Goal: Task Accomplishment & Management: Complete application form

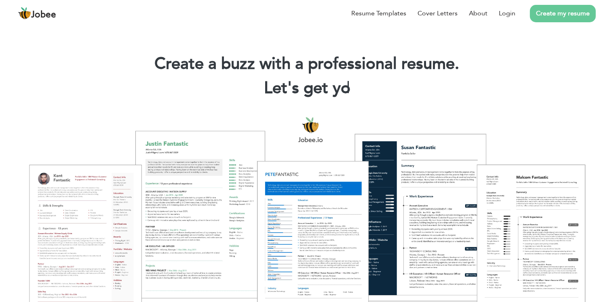
click at [563, 18] on link "Create my resume" at bounding box center [563, 13] width 66 height 17
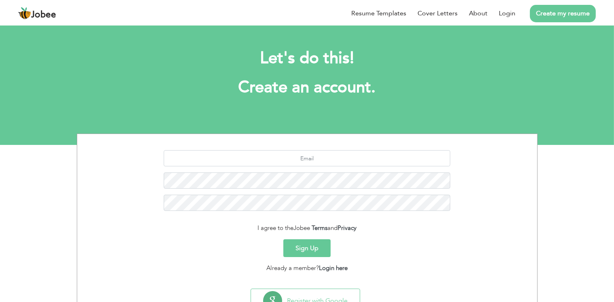
scroll to position [34, 0]
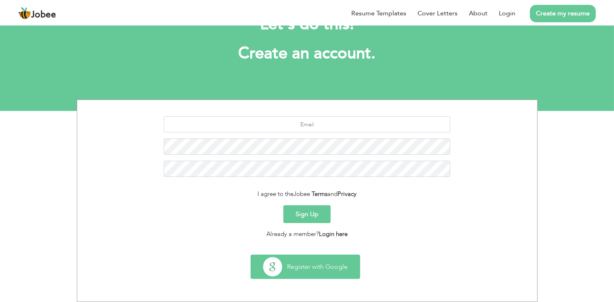
click at [313, 273] on button "Register with Google" at bounding box center [305, 266] width 109 height 23
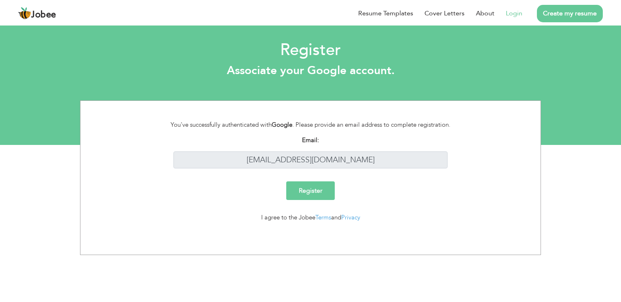
click at [322, 190] on input "Register" at bounding box center [310, 190] width 49 height 19
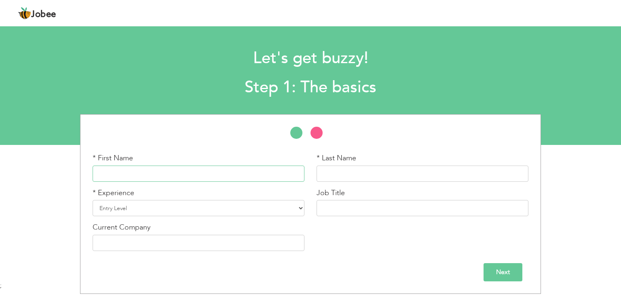
click at [197, 176] on input "text" at bounding box center [199, 173] width 212 height 16
type input "Atif"
type input "[PERSON_NAME]"
click at [0, 195] on div "* First Name Atif * Last Name Ur Rehman * Experience Entry Level" at bounding box center [310, 204] width 621 height 180
click at [169, 208] on select "Entry Level Less than 1 Year 1 Year 2 Years 3 Years 4 Years 5 Years 6 Years 7 Y…" at bounding box center [199, 208] width 212 height 16
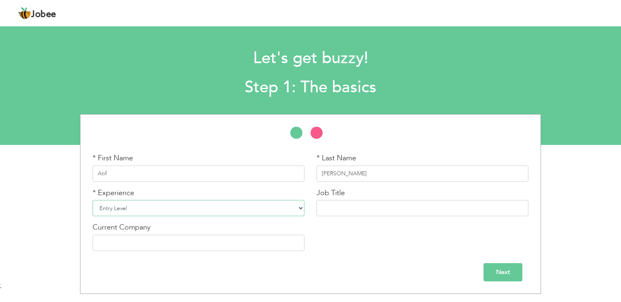
select select "10"
click at [93, 200] on select "Entry Level Less than 1 Year 1 Year 2 Years 3 Years 4 Years 5 Years 6 Years 7 Y…" at bounding box center [199, 208] width 212 height 16
type input "Asistantant Manager hazar upar"
click at [260, 242] on input "text" at bounding box center [199, 243] width 212 height 16
type input "U-Bank Microfinance Bank Ltd"
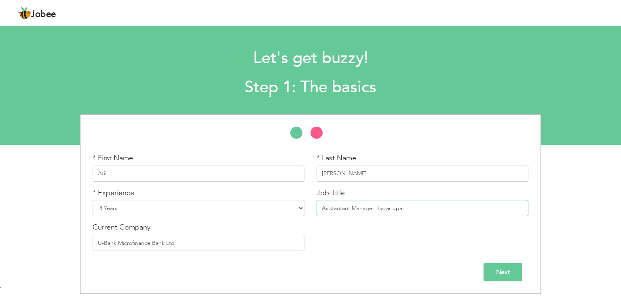
drag, startPoint x: 378, startPoint y: 210, endPoint x: 502, endPoint y: 210, distance: 123.8
click at [502, 210] on input "Asistantant Manager hazar upar" at bounding box center [423, 208] width 212 height 16
click at [327, 210] on input "Asistantant Manager" at bounding box center [423, 208] width 212 height 16
click at [396, 212] on input "Assistantant Manager" at bounding box center [423, 208] width 212 height 16
type input "Assistant Manager IT Applications"
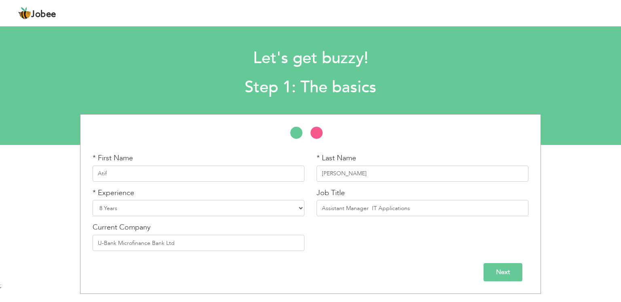
click at [510, 271] on input "Next" at bounding box center [503, 272] width 39 height 18
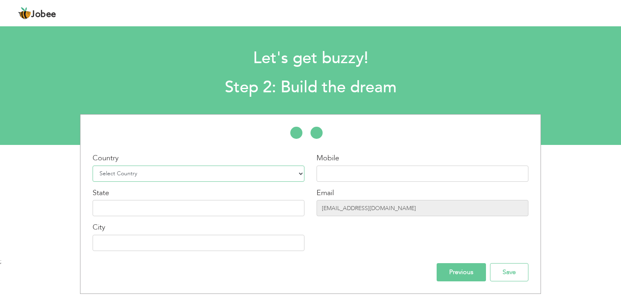
click at [151, 180] on select "Select Country Afghanistan Albania Algeria American Samoa Andorra Angola Anguil…" at bounding box center [199, 173] width 212 height 16
click at [93, 165] on select "Select Country Afghanistan Albania Algeria American Samoa Andorra Angola Anguil…" at bounding box center [199, 173] width 212 height 16
click at [163, 176] on select "Select Country Afghanistan Albania Algeria American Samoa Andorra Angola Anguil…" at bounding box center [199, 173] width 212 height 16
select select "166"
click at [93, 165] on select "Select Country Afghanistan Albania Algeria American Samoa Andorra Angola Anguil…" at bounding box center [199, 173] width 212 height 16
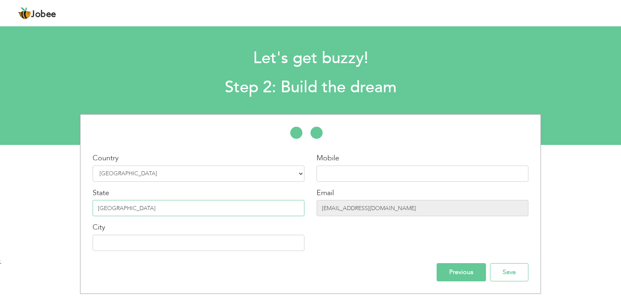
type input "[GEOGRAPHIC_DATA]"
click at [335, 176] on input "text" at bounding box center [423, 173] width 212 height 16
type input "03030324483"
click at [514, 265] on input "Save" at bounding box center [509, 272] width 38 height 18
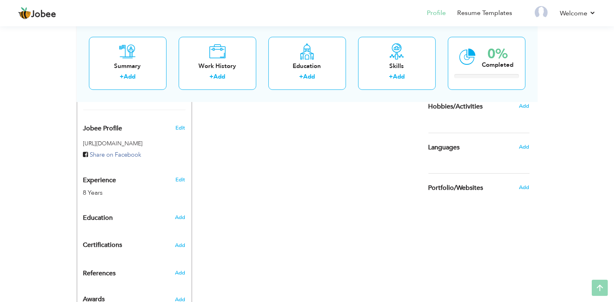
scroll to position [266, 0]
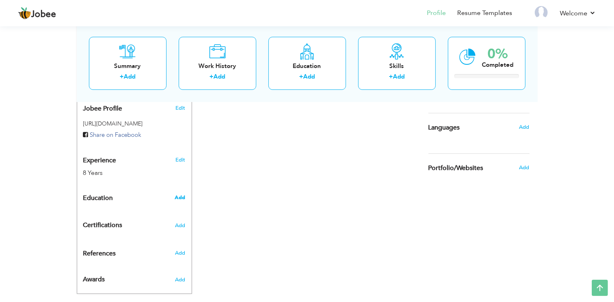
click at [178, 194] on span "Add" at bounding box center [180, 197] width 11 height 7
radio input "true"
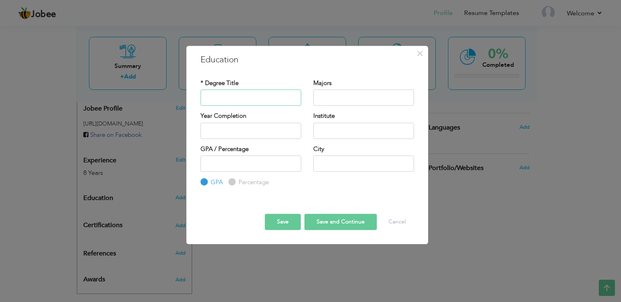
click at [282, 93] on input "text" at bounding box center [251, 97] width 101 height 16
click at [273, 95] on input "text" at bounding box center [251, 97] width 101 height 16
type input "B"
type input "Ms Project Management"
click at [329, 100] on input "text" at bounding box center [363, 97] width 101 height 16
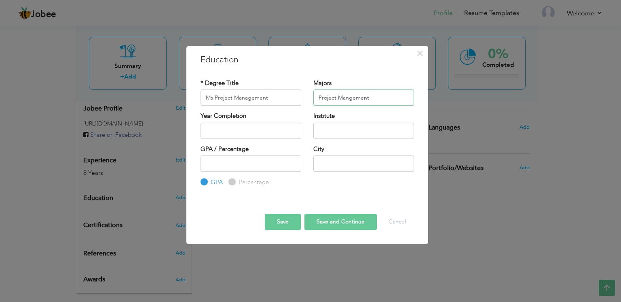
type input "Project Mangement"
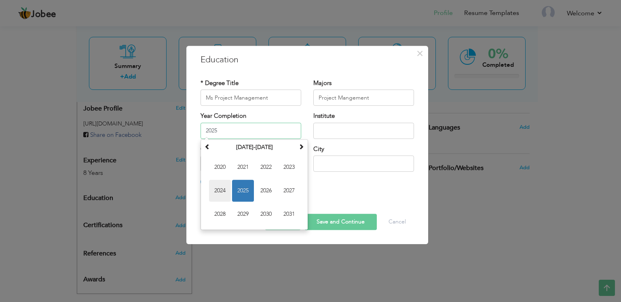
click at [216, 187] on span "2024" at bounding box center [220, 191] width 22 height 22
type input "2024"
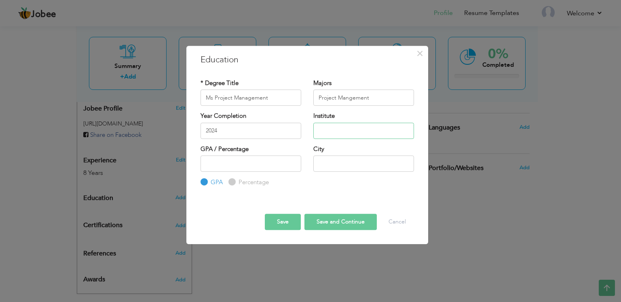
click at [334, 125] on input "text" at bounding box center [363, 131] width 101 height 16
type input "Riphah International University"
click at [251, 164] on input "number" at bounding box center [251, 163] width 101 height 16
type input "3"
type input "2.9"
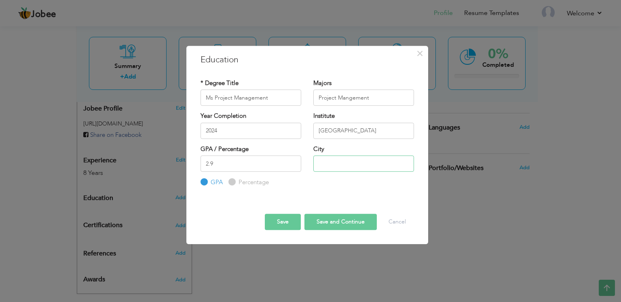
click at [354, 163] on input "text" at bounding box center [363, 163] width 101 height 16
type input "[GEOGRAPHIC_DATA]"
click at [338, 229] on button "Save and Continue" at bounding box center [341, 222] width 72 height 16
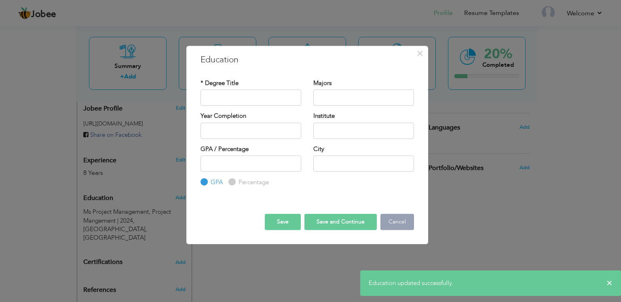
click at [395, 222] on button "Cancel" at bounding box center [398, 222] width 34 height 16
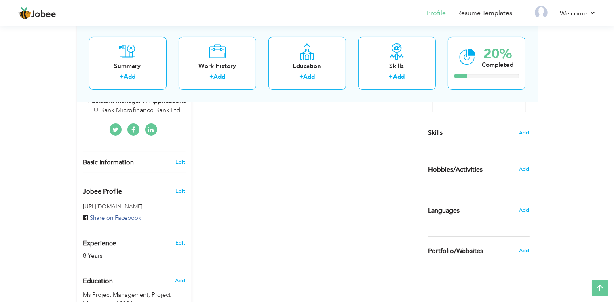
scroll to position [0, 0]
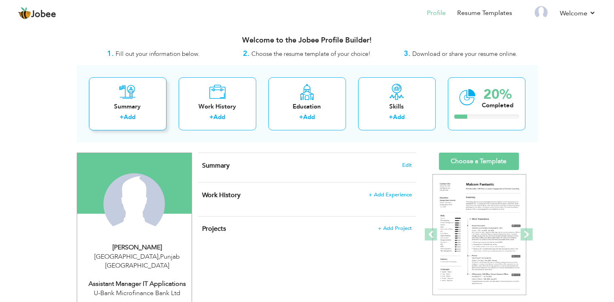
click at [129, 117] on link "Add" at bounding box center [130, 117] width 12 height 8
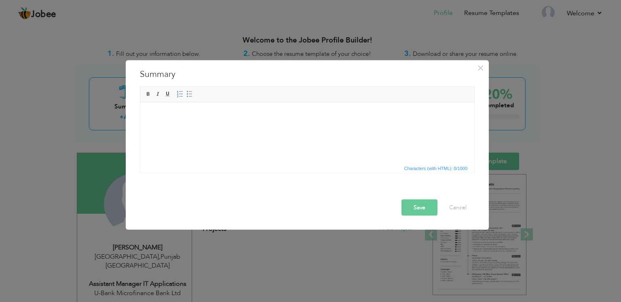
click at [277, 102] on html at bounding box center [307, 102] width 334 height 0
click at [275, 102] on html at bounding box center [307, 102] width 334 height 0
click at [238, 92] on span "Editor toolbars Basic Styles Bold Italic Underline Paragraph Insert/Remove Numb…" at bounding box center [307, 94] width 334 height 15
click at [252, 102] on html at bounding box center [307, 102] width 334 height 0
click at [332, 127] on html at bounding box center [307, 114] width 334 height 25
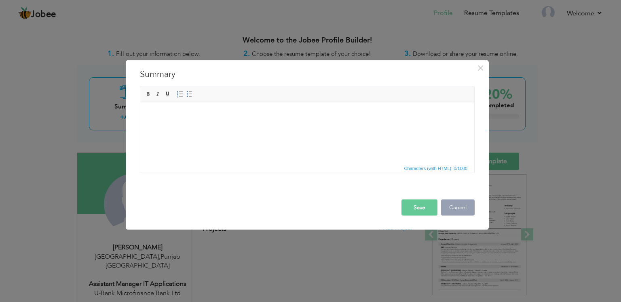
click at [453, 211] on button "Cancel" at bounding box center [458, 207] width 34 height 16
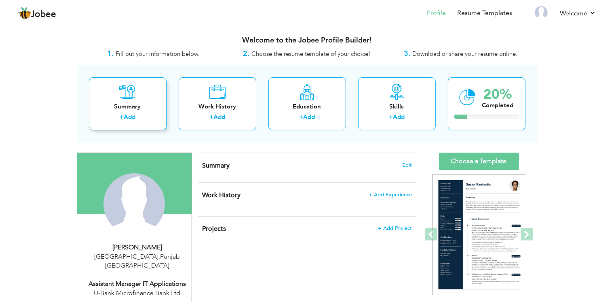
click at [133, 101] on div "Summary + Add" at bounding box center [128, 103] width 78 height 53
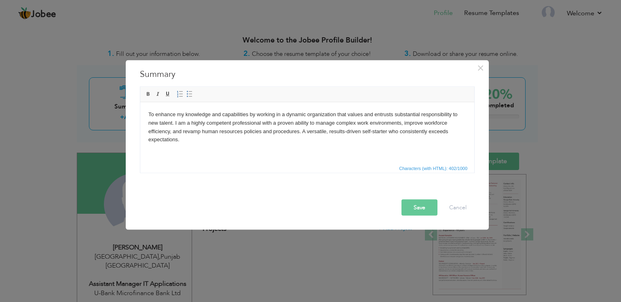
click at [422, 206] on button "Save" at bounding box center [420, 207] width 36 height 16
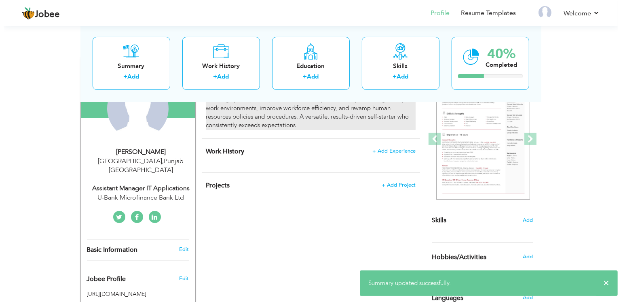
scroll to position [92, 0]
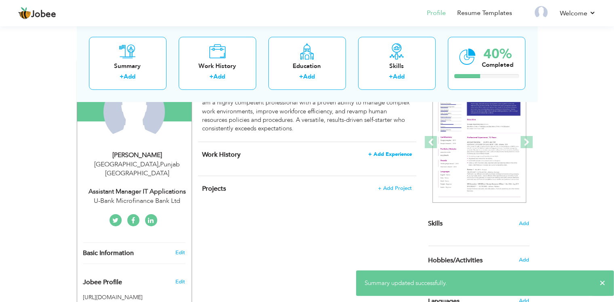
click at [395, 152] on span "+ Add Experience" at bounding box center [390, 154] width 44 height 6
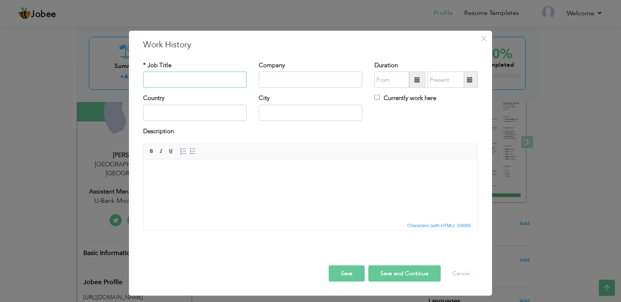
paste input "• IT Support Engineer"
click at [156, 79] on input "• IT Support Engineer" at bounding box center [195, 80] width 104 height 16
type input "IT Support Engineer"
click at [278, 76] on input "text" at bounding box center [311, 80] width 104 height 16
paste input "MOBILINK MICROFINANCE BANK ltd"
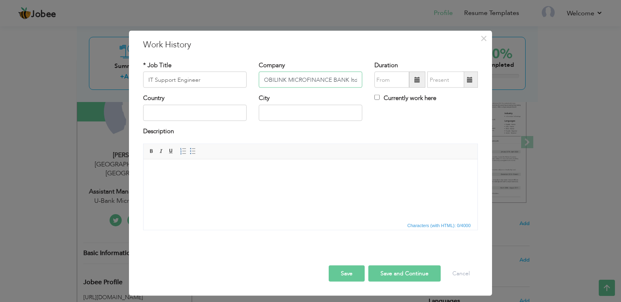
scroll to position [0, 0]
type input "MOBILINK MICROFINANCE BANK ltd"
click at [389, 83] on input "08/2025" at bounding box center [392, 80] width 35 height 16
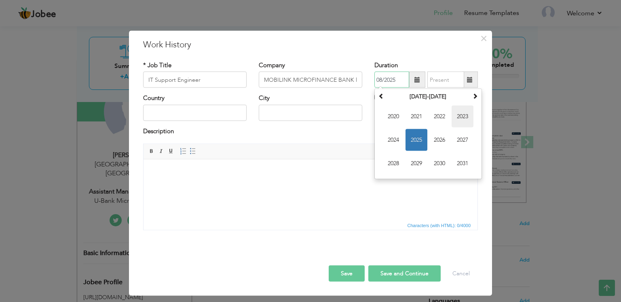
scroll to position [5, 0]
click at [379, 93] on span at bounding box center [382, 96] width 6 height 6
click at [452, 135] on span "2017" at bounding box center [463, 140] width 22 height 22
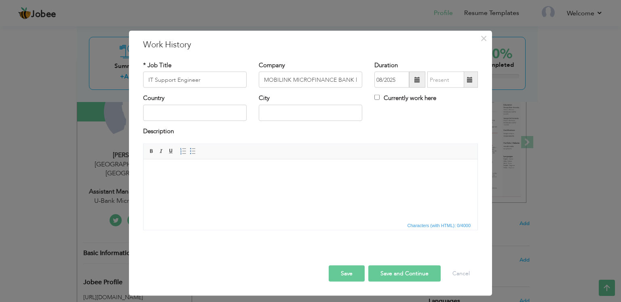
click at [407, 83] on div "Duration 08/2025 Currently work here" at bounding box center [426, 77] width 116 height 33
click at [416, 77] on span at bounding box center [418, 80] width 6 height 6
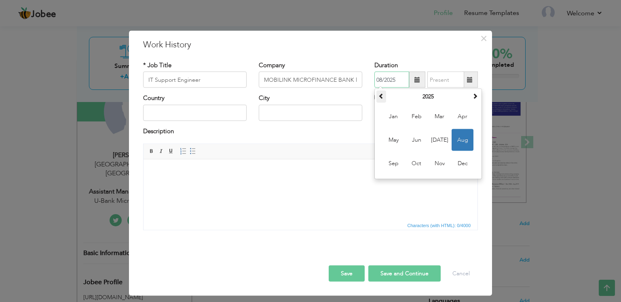
click at [380, 93] on span at bounding box center [382, 96] width 6 height 6
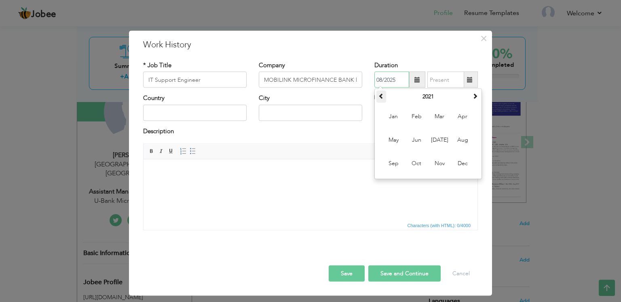
click at [380, 93] on span at bounding box center [382, 96] width 6 height 6
click at [460, 116] on span "Apr" at bounding box center [463, 117] width 22 height 22
type input "04/2017"
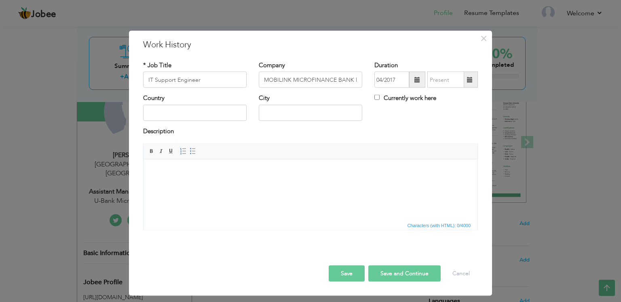
click at [467, 77] on span at bounding box center [470, 80] width 6 height 6
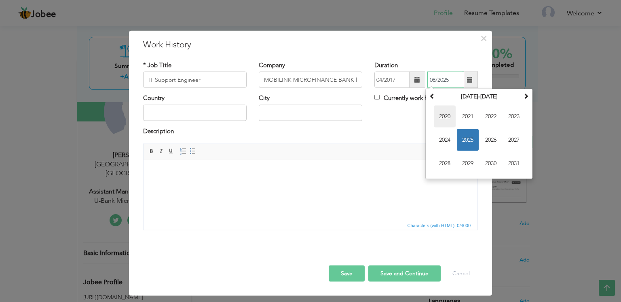
click at [447, 108] on span "2020" at bounding box center [445, 117] width 22 height 22
click at [442, 110] on span "Jan" at bounding box center [445, 117] width 22 height 22
type input "01/2020"
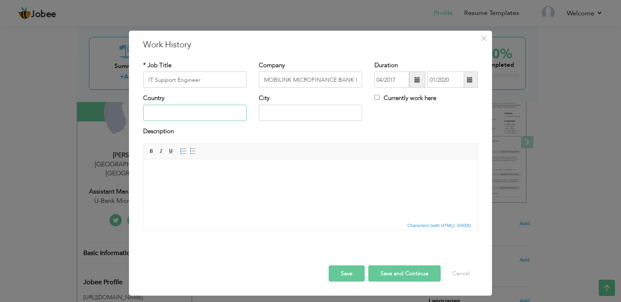
click at [210, 110] on input "text" at bounding box center [195, 112] width 104 height 16
type input "[GEOGRAPHIC_DATA]"
click at [307, 184] on html at bounding box center [311, 171] width 334 height 25
click at [256, 184] on html at bounding box center [311, 171] width 334 height 25
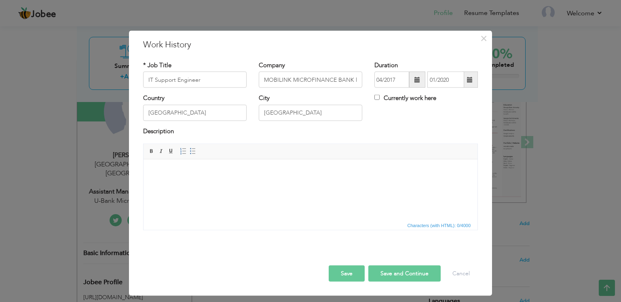
click at [289, 166] on html at bounding box center [311, 171] width 334 height 25
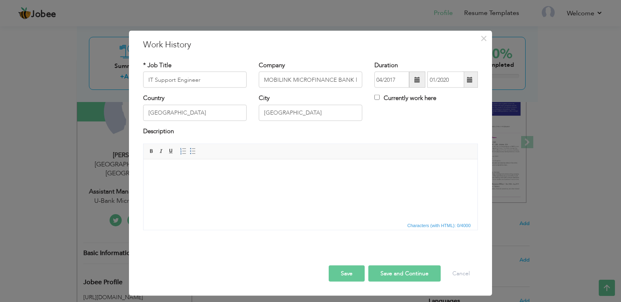
click at [283, 184] on html at bounding box center [311, 171] width 334 height 25
click at [339, 184] on html at bounding box center [311, 171] width 334 height 25
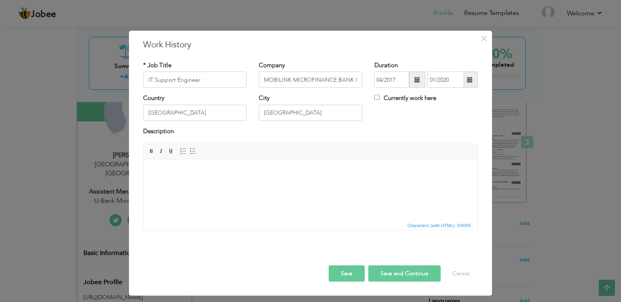
drag, startPoint x: 283, startPoint y: 190, endPoint x: 231, endPoint y: 188, distance: 51.8
click at [231, 184] on html at bounding box center [311, 171] width 334 height 25
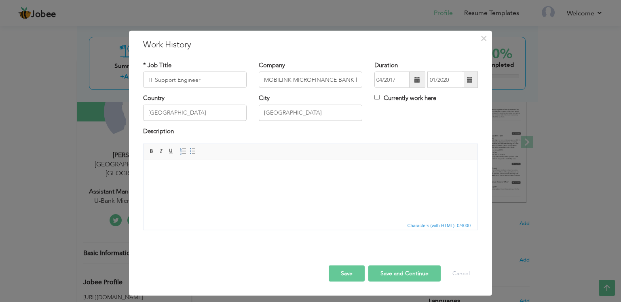
click at [209, 184] on html at bounding box center [311, 171] width 334 height 25
drag, startPoint x: 209, startPoint y: 212, endPoint x: 357, endPoint y: 189, distance: 149.4
click at [357, 184] on html at bounding box center [311, 171] width 334 height 25
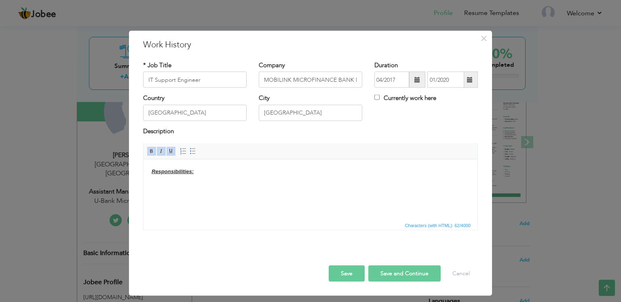
click at [240, 192] on html "Responsibilities:" at bounding box center [311, 175] width 334 height 33
click at [233, 190] on html "Responsibilities:" at bounding box center [311, 175] width 334 height 33
click at [230, 192] on html "Responsibilities:" at bounding box center [311, 175] width 334 height 33
paste body
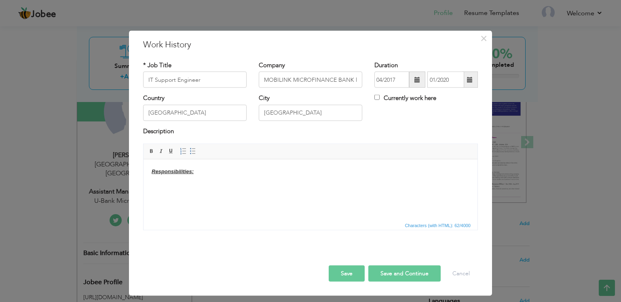
click at [294, 189] on html "Responsibilities:" at bounding box center [311, 175] width 334 height 33
click at [287, 192] on html "Responsibilities:" at bounding box center [311, 175] width 334 height 33
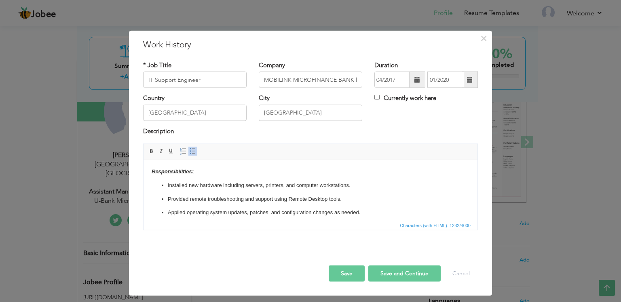
click at [394, 266] on button "Save and Continue" at bounding box center [404, 273] width 72 height 16
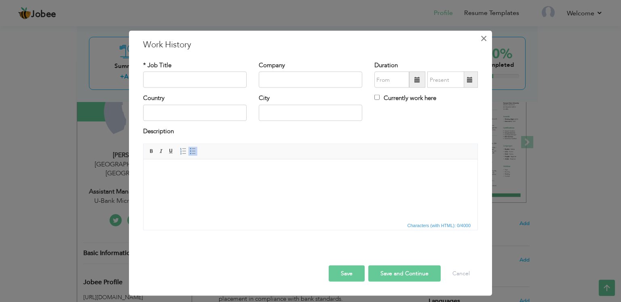
click at [481, 32] on span "×" at bounding box center [484, 38] width 7 height 15
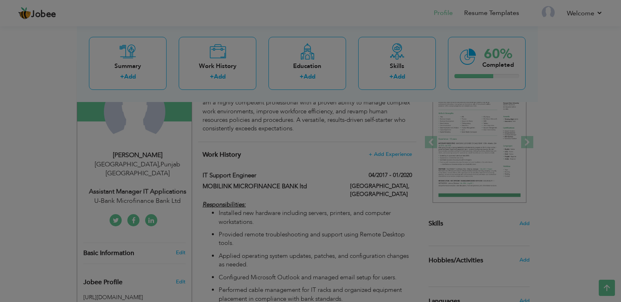
click at [482, 32] on span "×" at bounding box center [484, 38] width 7 height 15
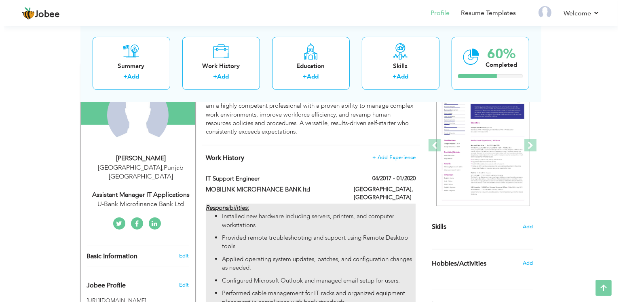
scroll to position [100, 0]
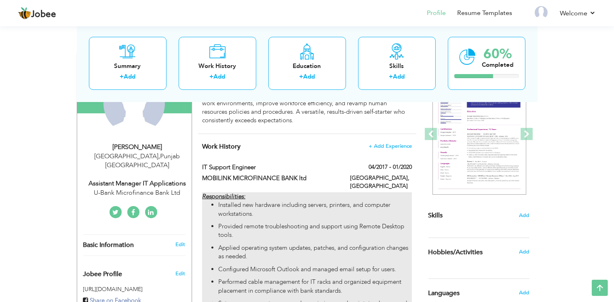
click at [360, 222] on p "Provided remote troubleshooting and support using Remote Desktop tools." at bounding box center [314, 230] width 193 height 17
type input "IT Support Engineer"
type input "MOBILINK MICROFINANCE BANK ltd"
type input "04/2017"
type input "01/2020"
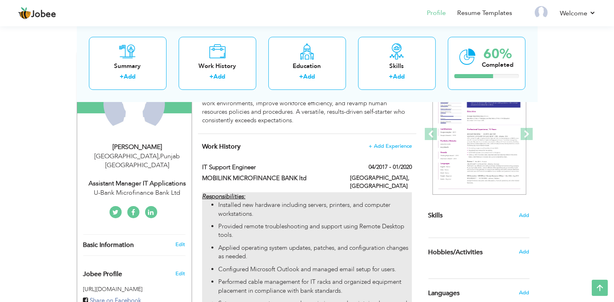
type input "[GEOGRAPHIC_DATA]"
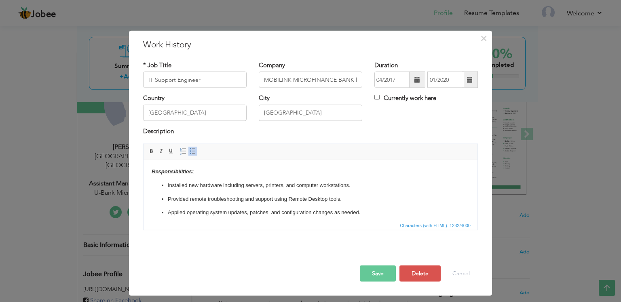
scroll to position [0, 0]
drag, startPoint x: 349, startPoint y: 208, endPoint x: 163, endPoint y: 173, distance: 189.4
click at [163, 181] on ul "Installed new hardware including servers, printers, and computer workstations. …" at bounding box center [311, 264] width 318 height 167
click at [193, 151] on span at bounding box center [193, 151] width 6 height 6
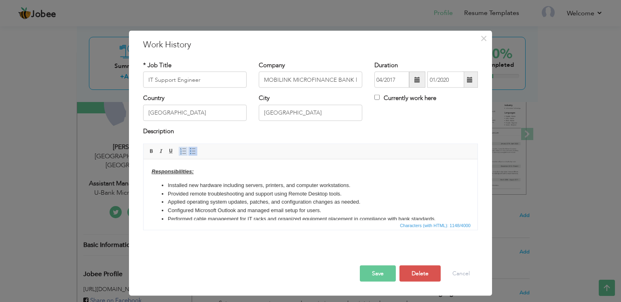
click at [181, 151] on span at bounding box center [183, 151] width 6 height 6
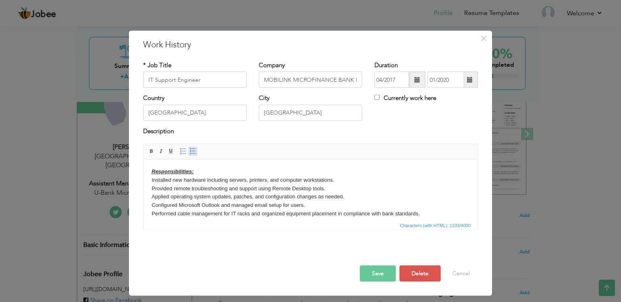
click at [190, 150] on span at bounding box center [193, 151] width 6 height 6
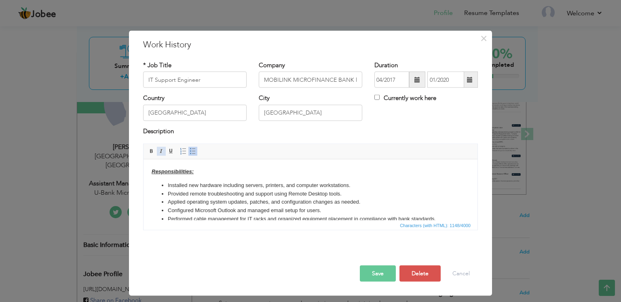
click at [158, 153] on span at bounding box center [161, 151] width 6 height 6
click at [405, 206] on li "Configured Microsoft Outlook and managed email setup for users." at bounding box center [311, 210] width 286 height 8
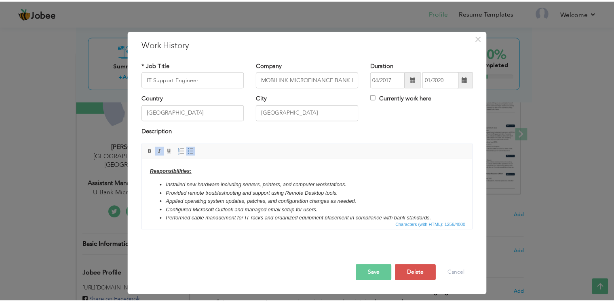
scroll to position [5, 0]
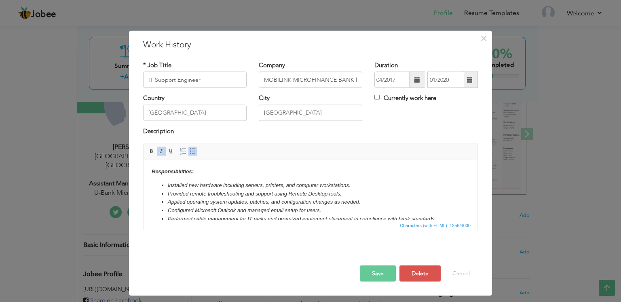
click at [379, 266] on button "Save" at bounding box center [378, 273] width 36 height 16
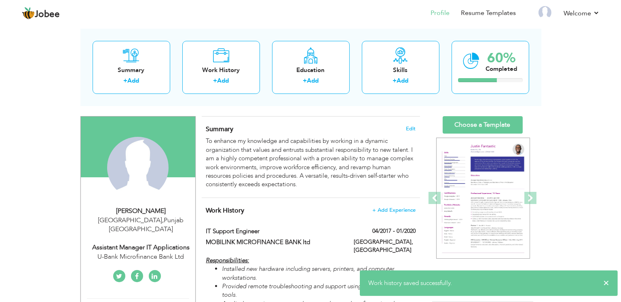
scroll to position [50, 0]
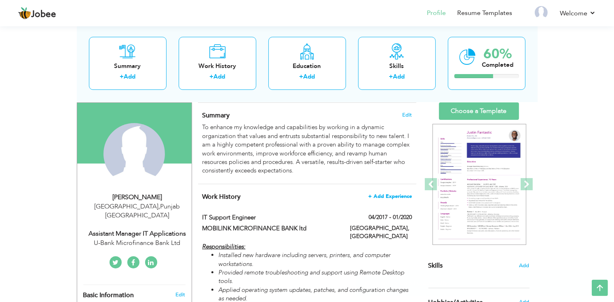
click at [396, 193] on span "+ Add Experience" at bounding box center [390, 196] width 44 height 6
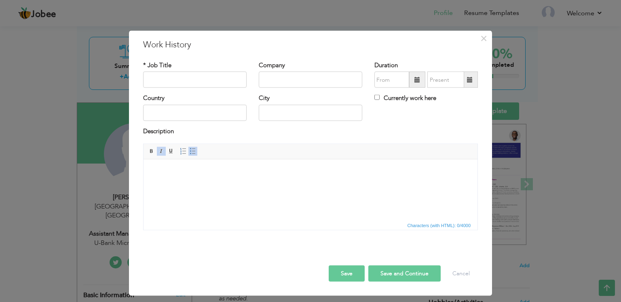
scroll to position [0, 0]
paste input "• Access Management office"
type input "• Access Management office"
click at [286, 76] on input "text" at bounding box center [311, 80] width 104 height 16
paste input "MOBILINK MICROFINANCE BANK"
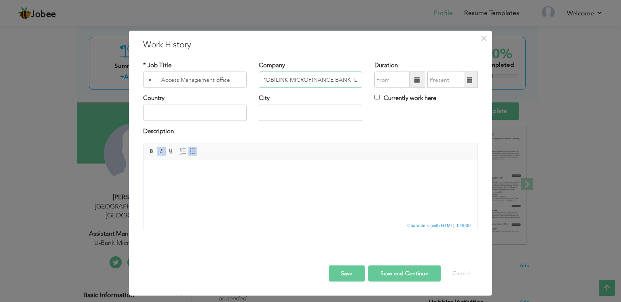
scroll to position [0, 6]
type input "MOBILINK MICROFINANCE BANK Ltd"
drag, startPoint x: 156, startPoint y: 80, endPoint x: 113, endPoint y: 80, distance: 42.5
click at [114, 80] on div "× Work History * Job Title • Access Management office Company MOBILINK MICROFIN…" at bounding box center [310, 151] width 621 height 302
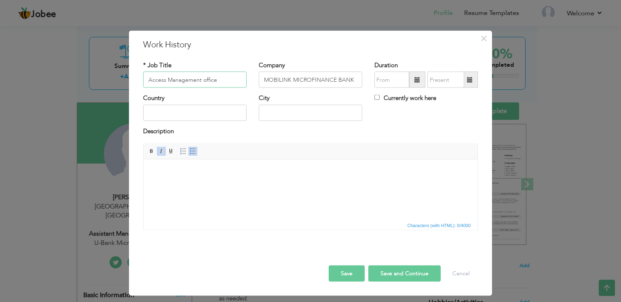
type input "Access Management office"
click at [397, 82] on input "text" at bounding box center [392, 80] width 35 height 16
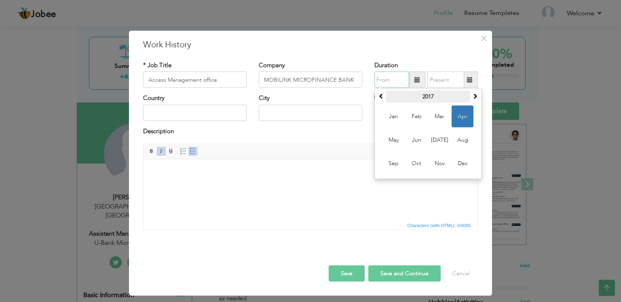
click at [424, 98] on th "2017" at bounding box center [428, 97] width 84 height 12
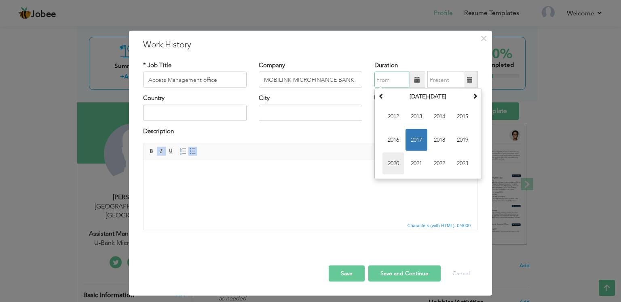
click at [392, 162] on span "2020" at bounding box center [394, 163] width 22 height 22
click at [394, 119] on span "Jan" at bounding box center [394, 117] width 22 height 22
type input "01/2020"
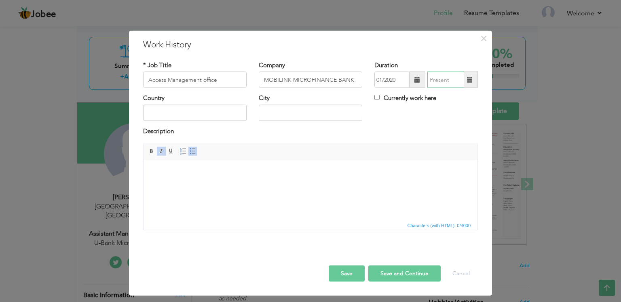
click at [436, 80] on input "text" at bounding box center [446, 80] width 37 height 16
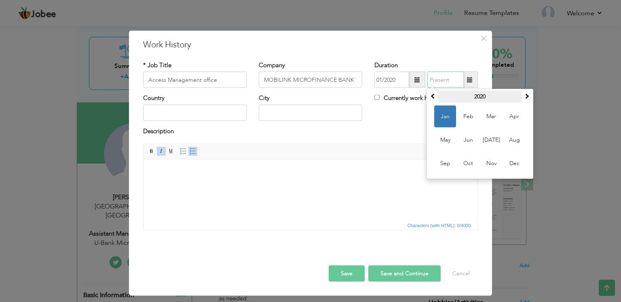
click at [487, 94] on th "2020" at bounding box center [480, 97] width 84 height 12
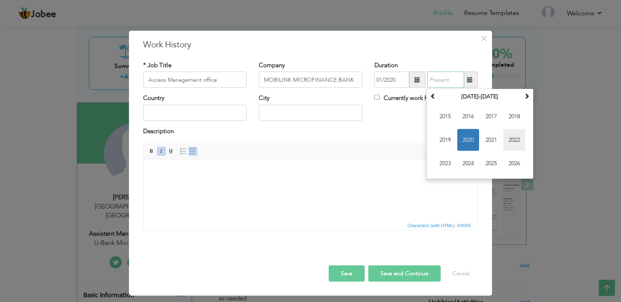
click at [515, 138] on span "2022" at bounding box center [515, 140] width 22 height 22
click at [471, 112] on span "Feb" at bounding box center [468, 117] width 22 height 22
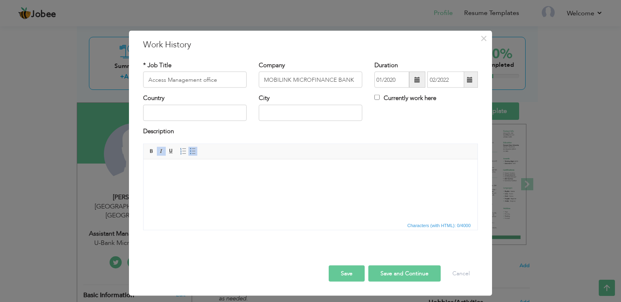
click at [467, 77] on span at bounding box center [470, 80] width 6 height 6
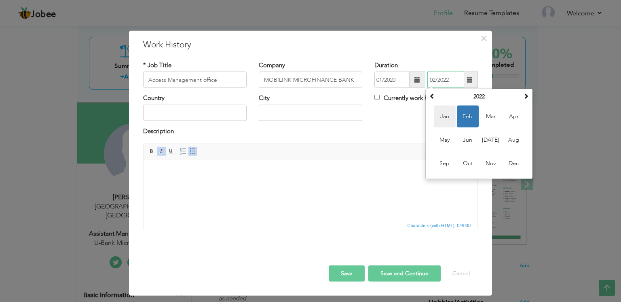
click at [445, 112] on span "Jan" at bounding box center [445, 117] width 22 height 22
type input "01/2022"
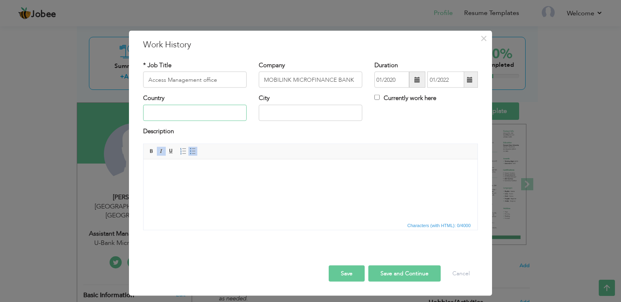
click at [160, 117] on input "text" at bounding box center [195, 112] width 104 height 16
type input "[GEOGRAPHIC_DATA]"
click at [250, 183] on html at bounding box center [311, 171] width 334 height 25
click at [231, 184] on html at bounding box center [311, 171] width 334 height 25
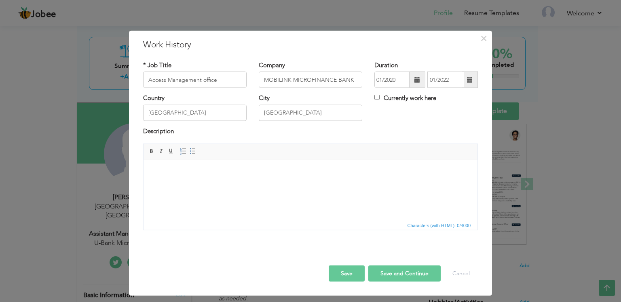
click at [213, 184] on html at bounding box center [311, 171] width 334 height 25
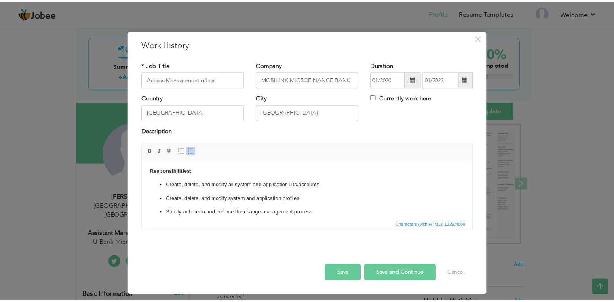
scroll to position [5, 0]
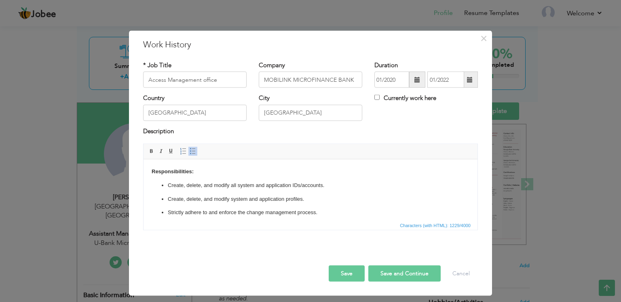
drag, startPoint x: 199, startPoint y: 175, endPoint x: 434, endPoint y: 271, distance: 253.4
click at [434, 271] on html "Responsibilities: Create, delete, and modify all system and application IDs/acc…" at bounding box center [311, 257] width 334 height 197
click at [158, 148] on span at bounding box center [161, 151] width 6 height 6
click at [405, 265] on button "Save and Continue" at bounding box center [404, 273] width 72 height 16
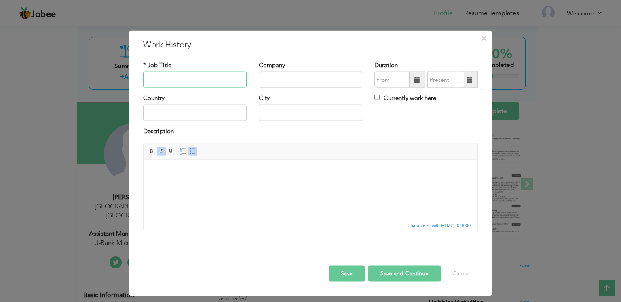
click at [219, 74] on input "text" at bounding box center [195, 80] width 104 height 16
paste input "Executive IT-ADC"
type input "Executive IT-ADC"
click at [280, 74] on input "text" at bounding box center [311, 80] width 104 height 16
click at [286, 72] on input "text" at bounding box center [311, 80] width 104 height 16
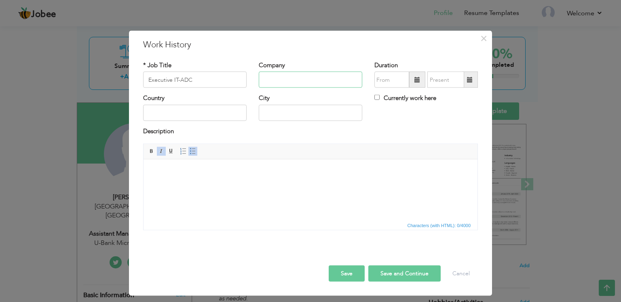
paste input "• Mobilink Microfinance Bank"
drag, startPoint x: 271, startPoint y: 74, endPoint x: 195, endPoint y: 74, distance: 75.6
click at [195, 74] on div "* Job Title Executive IT-ADC Company • Mobilink Microfinance Bank Duration Curr…" at bounding box center [310, 77] width 347 height 33
type input "Mobilink Microfinance Bank Lyd"
click at [403, 74] on input "text" at bounding box center [392, 80] width 35 height 16
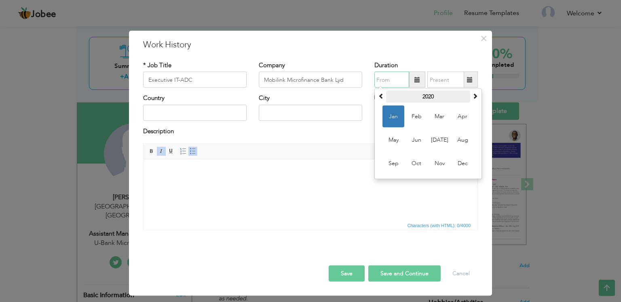
click at [432, 94] on th "2020" at bounding box center [428, 97] width 84 height 12
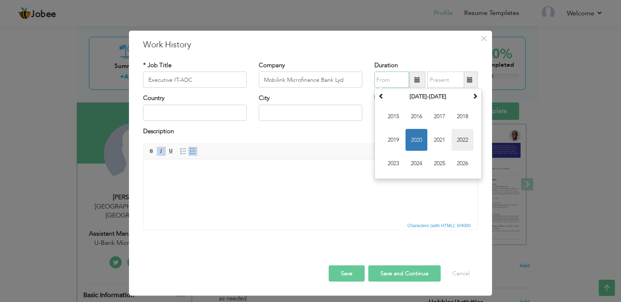
click at [457, 133] on span "2022" at bounding box center [463, 140] width 22 height 22
click at [388, 112] on span "Jan" at bounding box center [394, 117] width 22 height 22
type input "01/2022"
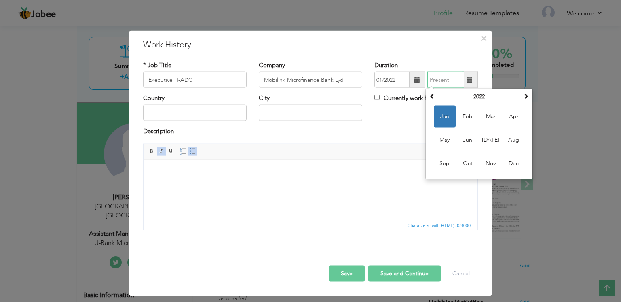
click at [442, 75] on input "text" at bounding box center [446, 80] width 37 height 16
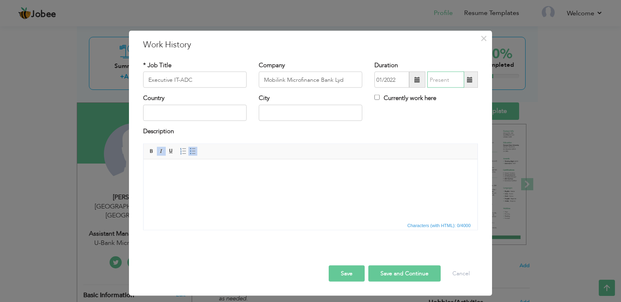
click at [443, 76] on input "text" at bounding box center [446, 80] width 37 height 16
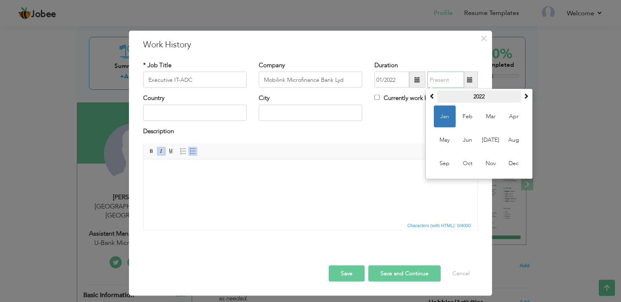
click at [486, 94] on th "2022" at bounding box center [479, 97] width 84 height 12
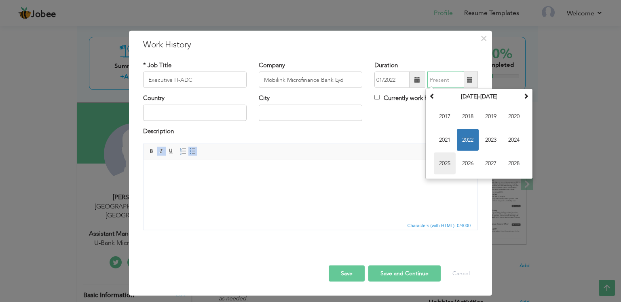
click at [448, 164] on span "2025" at bounding box center [445, 163] width 22 height 22
click at [468, 114] on span "Feb" at bounding box center [468, 117] width 22 height 22
type input "02/2025"
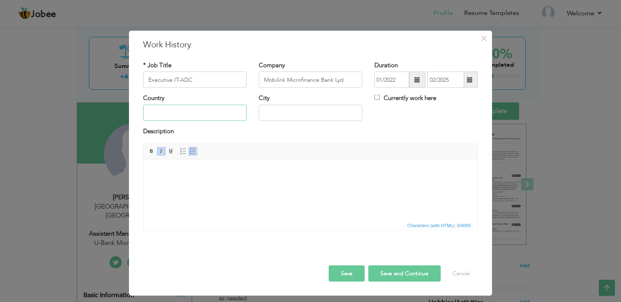
click at [210, 113] on input "text" at bounding box center [195, 112] width 104 height 16
type input "[GEOGRAPHIC_DATA]"
click at [211, 176] on html at bounding box center [311, 171] width 334 height 25
click at [263, 174] on body at bounding box center [311, 171] width 318 height 8
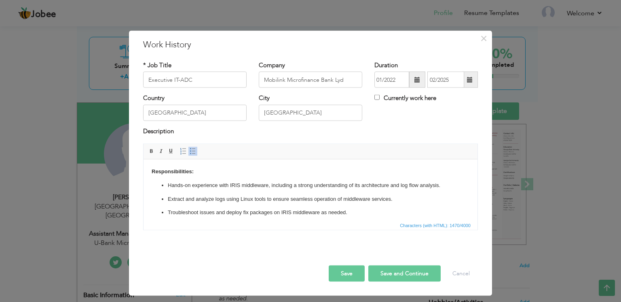
click at [398, 269] on button "Save and Continue" at bounding box center [404, 273] width 72 height 16
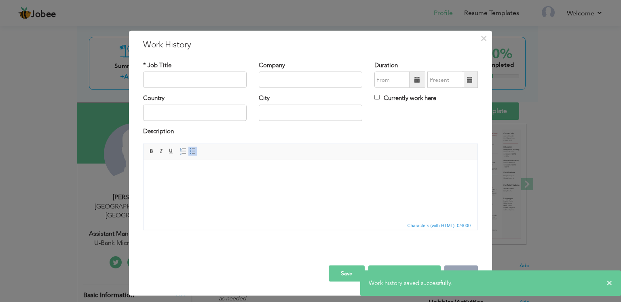
click at [456, 265] on button "Cancel" at bounding box center [462, 273] width 34 height 16
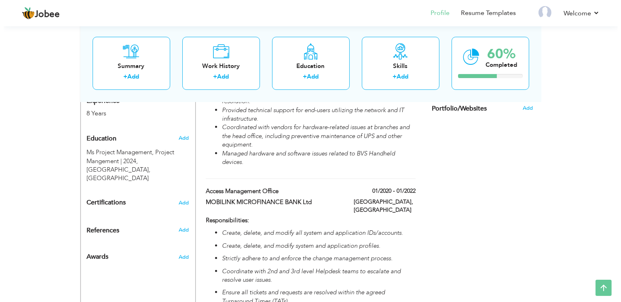
scroll to position [324, 0]
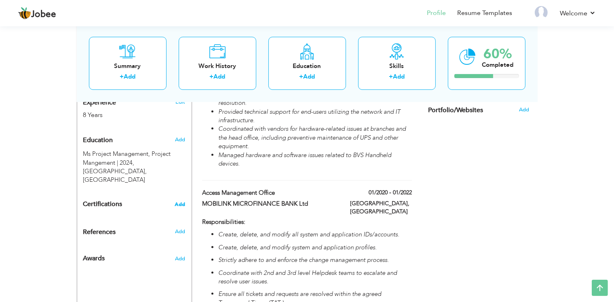
click at [178, 201] on span "Add" at bounding box center [180, 204] width 11 height 6
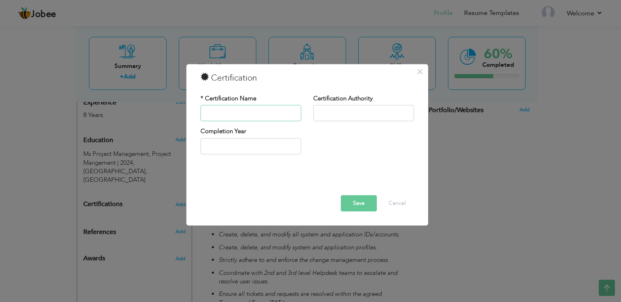
click at [248, 114] on input "text" at bounding box center [251, 113] width 101 height 16
paste input "• CISCO Certified Network Associate (CCNA R&S)"
type input "• CISCO Certified Network Associate (CCNA R&S)"
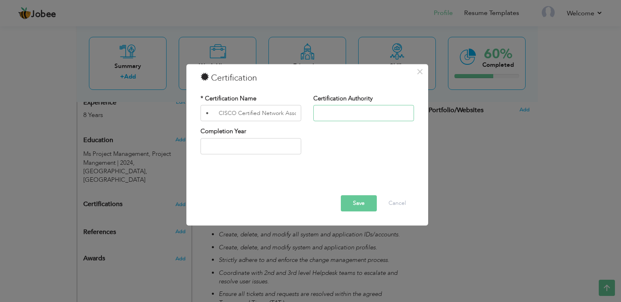
click at [360, 106] on input "text" at bounding box center [363, 113] width 101 height 16
paste input "Cisco ID: CSCO13419993"
type input "Cisco ID: CSCO13419993"
click at [260, 146] on input "2025" at bounding box center [251, 146] width 101 height 16
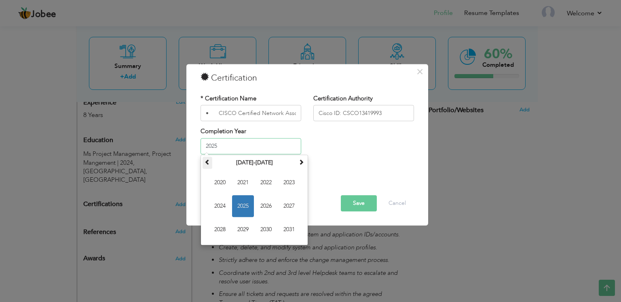
click at [206, 164] on span at bounding box center [208, 162] width 6 height 6
click at [223, 227] on span "2018" at bounding box center [220, 230] width 22 height 22
type input "2018"
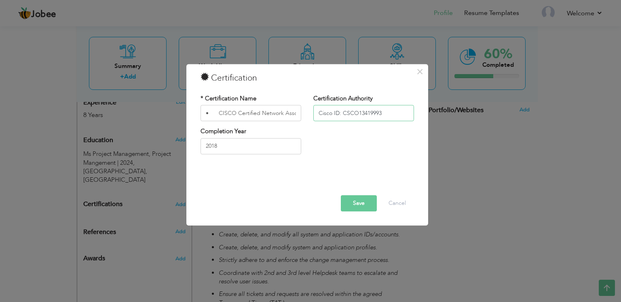
drag, startPoint x: 393, startPoint y: 112, endPoint x: 273, endPoint y: 116, distance: 120.6
click at [273, 116] on div "* Certification Name • CISCO Certified Network Associate (CCNA R&S) Certificati…" at bounding box center [308, 110] width 226 height 33
click at [400, 116] on input "Cisco ID: CSCO13419993" at bounding box center [363, 113] width 101 height 16
click at [364, 205] on button "Save" at bounding box center [359, 203] width 36 height 16
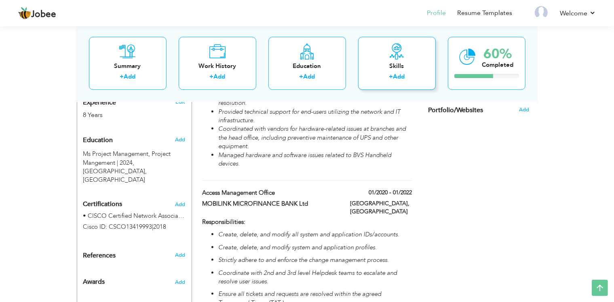
click at [393, 73] on label "+" at bounding box center [391, 76] width 4 height 8
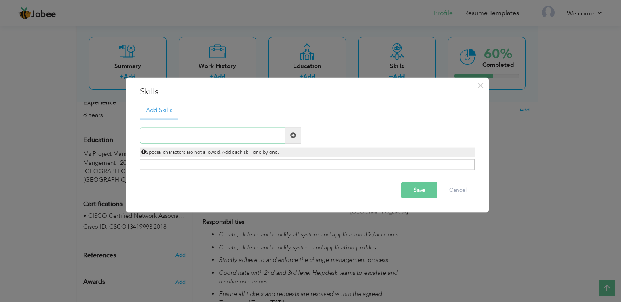
click at [223, 130] on input "text" at bounding box center [213, 135] width 146 height 16
click at [219, 135] on input "text" at bounding box center [213, 135] width 146 height 16
type input "MS Office"
click at [293, 136] on span at bounding box center [293, 135] width 6 height 6
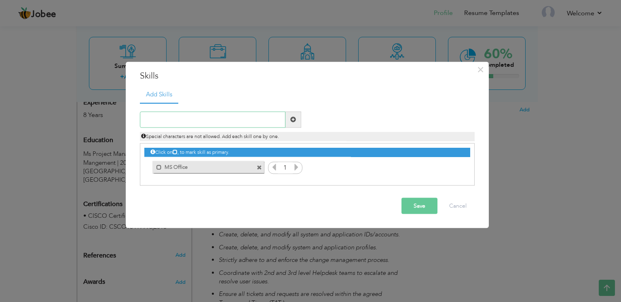
click at [239, 121] on input "text" at bounding box center [213, 119] width 146 height 16
paste input "• Repairing PC System in Both Software and Hardwar"
type input "Repairing PC System in Both Software and Hardwar"
click at [291, 119] on span at bounding box center [293, 119] width 6 height 6
click at [396, 166] on label "Repairing PC System in Both Software and Hardwar" at bounding box center [361, 166] width 82 height 10
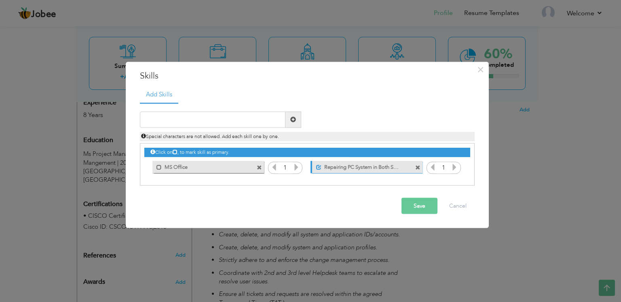
click at [417, 166] on span at bounding box center [417, 167] width 5 height 5
click at [207, 117] on input "text" at bounding box center [213, 119] width 146 height 16
paste input "• Repairing PC System in Both Software and Hardwar"
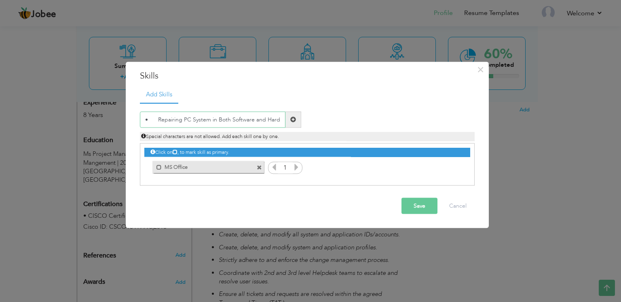
drag, startPoint x: 152, startPoint y: 119, endPoint x: 0, endPoint y: 119, distance: 152.5
click at [0, 119] on div "× Skills Add Skills • Repairing PC System in Both Software and Hardwar Duplicat…" at bounding box center [310, 151] width 621 height 302
type input "Repairing PC System in Both Software and Hardwar"
click at [291, 119] on span at bounding box center [293, 119] width 6 height 6
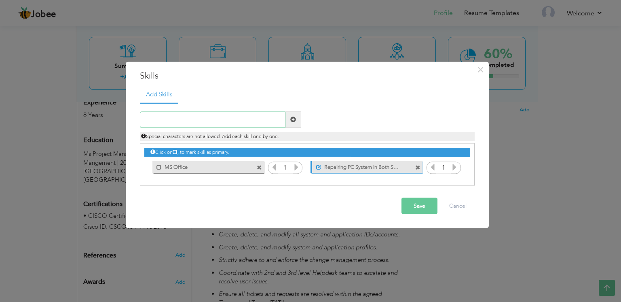
click at [222, 124] on input "text" at bounding box center [213, 119] width 146 height 16
paste input "• Internet surfing."
drag, startPoint x: 156, startPoint y: 120, endPoint x: 88, endPoint y: 120, distance: 68.0
click at [88, 120] on div "× Skills Add Skills • Internet surfing. Duplicate entry 1 1" at bounding box center [310, 151] width 621 height 302
click at [225, 119] on input "Internet surfing." at bounding box center [213, 119] width 146 height 16
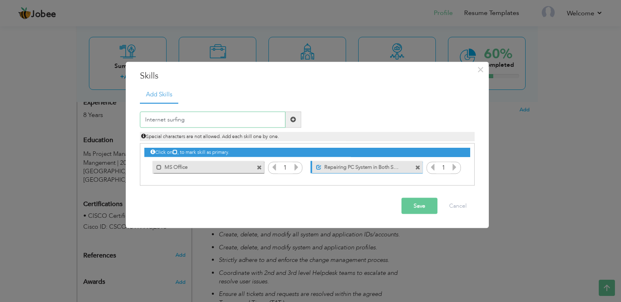
type input "Internet surfing"
click at [290, 116] on span at bounding box center [294, 119] width 16 height 16
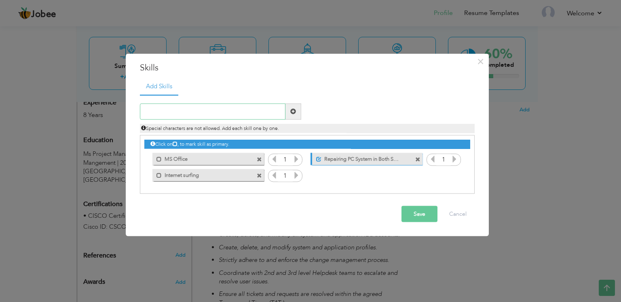
click at [210, 111] on input "text" at bounding box center [213, 111] width 146 height 16
paste input "bility to work efficiently on own initiative and u"
type input "bility to work efficiently on own initiative and u"
drag, startPoint x: 254, startPoint y: 112, endPoint x: 87, endPoint y: 120, distance: 166.8
click at [87, 120] on div "× Skills Add Skills bility to work efficiently on own initiative and u Duplicat…" at bounding box center [310, 151] width 621 height 302
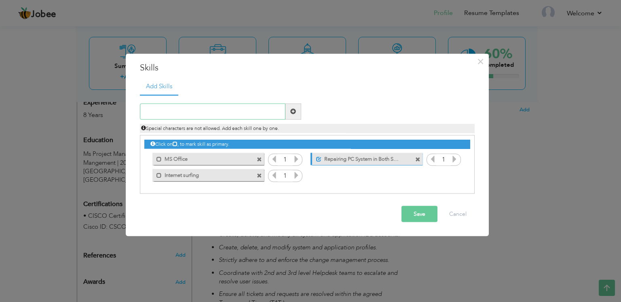
paste input "orking on network systems."
type input "Working on network systems."
click at [300, 113] on span at bounding box center [294, 111] width 16 height 16
click at [237, 109] on input "text" at bounding box center [213, 111] width 146 height 16
paste input "ervice delivery."
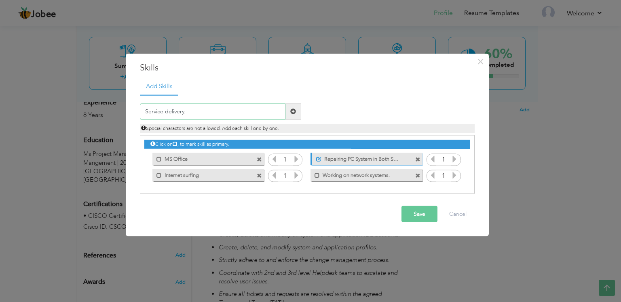
type input "Service delivery."
click at [297, 110] on span at bounding box center [294, 111] width 16 height 16
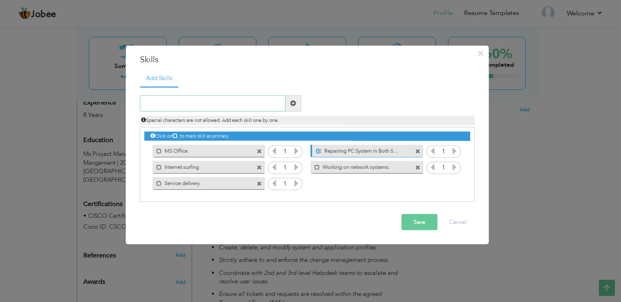
click at [241, 102] on input "text" at bounding box center [213, 103] width 146 height 16
paste input "• Language: C++, HTML, CSS, JavaScript"
drag, startPoint x: 157, startPoint y: 104, endPoint x: 93, endPoint y: 114, distance: 64.2
click at [93, 114] on div "× Skills Add Skills • Language: C++, HTML, CSS, JavaScript 1 1" at bounding box center [310, 151] width 621 height 302
type input "Language: C++, HTML, CSS, JavaScript"
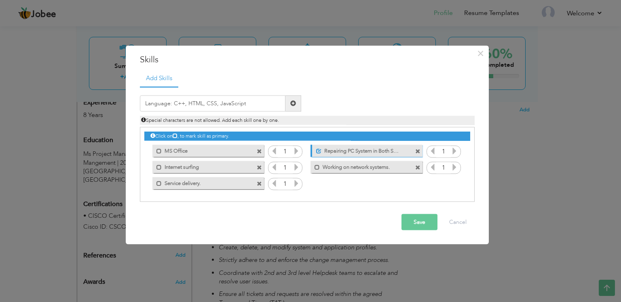
click at [300, 104] on span at bounding box center [294, 103] width 16 height 16
click at [241, 98] on input "text" at bounding box center [213, 103] width 146 height 16
paste input "• Language: C++, HTML, CSS, JavaScript"
type input "• Language: C++, HTML, CSS, JavaScript"
click at [297, 103] on span at bounding box center [294, 103] width 16 height 16
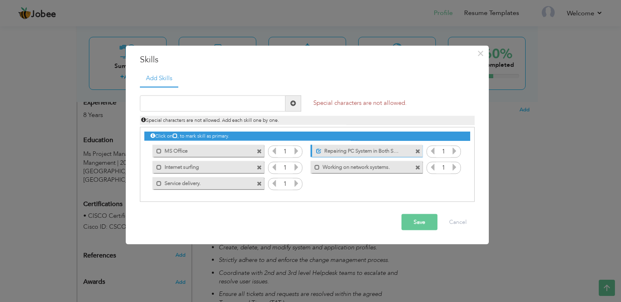
click at [352, 97] on div "Special characters are not allowed. Duplicate entry" at bounding box center [394, 101] width 174 height 12
click at [210, 101] on input "text" at bounding box center [213, 103] width 146 height 16
type input "Technical Support"
click at [293, 101] on span at bounding box center [293, 103] width 6 height 6
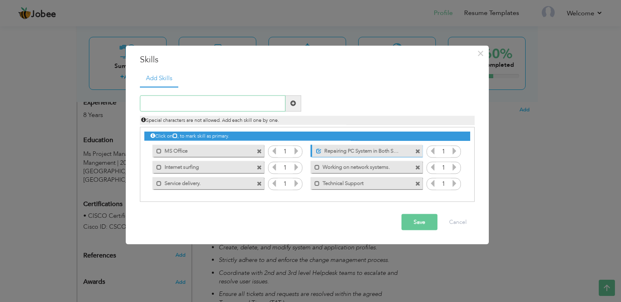
click at [249, 103] on input "text" at bounding box center [213, 103] width 146 height 16
type input "Linux"
click at [293, 102] on span at bounding box center [293, 103] width 6 height 6
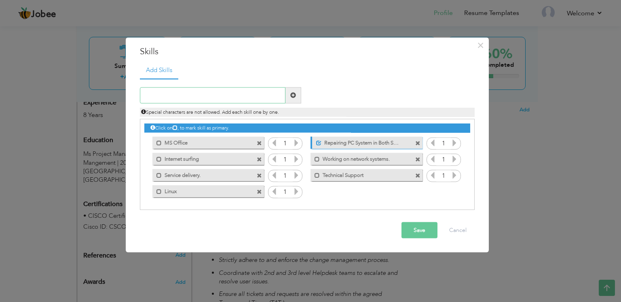
click at [257, 93] on input "text" at bounding box center [213, 95] width 146 height 16
type input "My SQL"
click at [299, 97] on span at bounding box center [294, 95] width 16 height 16
click at [185, 89] on input "text" at bounding box center [213, 95] width 146 height 16
type input "Troubleshooting Skills"
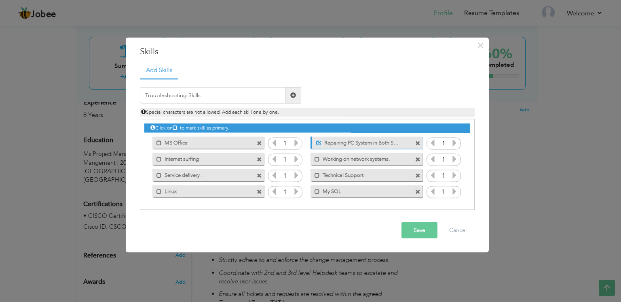
click at [290, 96] on span at bounding box center [293, 95] width 6 height 6
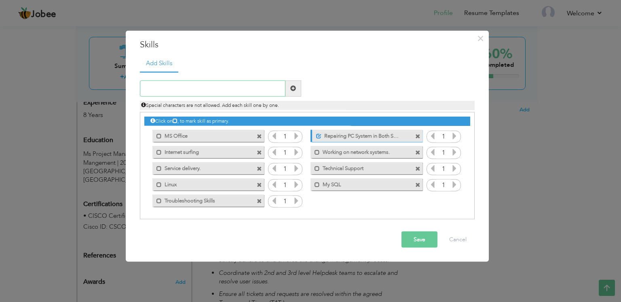
click at [257, 90] on input "text" at bounding box center [213, 88] width 146 height 16
type input "UAT Testing"
click at [294, 88] on span at bounding box center [293, 88] width 6 height 6
click at [233, 91] on input "text" at bounding box center [213, 88] width 146 height 16
type input "Customer Support"
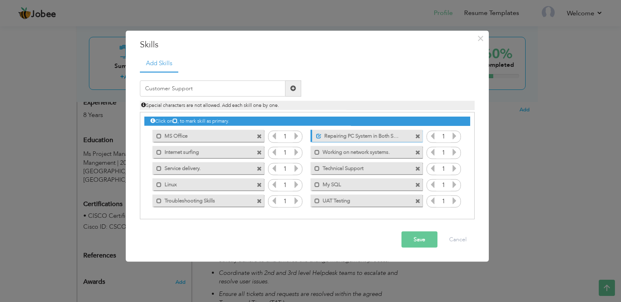
click at [290, 82] on span at bounding box center [294, 88] width 16 height 16
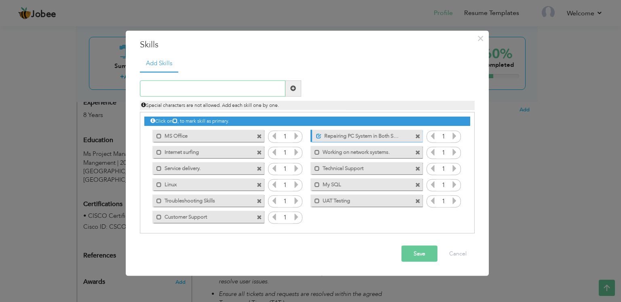
click at [246, 86] on input "text" at bounding box center [213, 88] width 146 height 16
type input "HTML"
click at [298, 88] on span at bounding box center [294, 88] width 16 height 16
click at [262, 86] on input "text" at bounding box center [213, 88] width 146 height 16
type input "CSS 3"
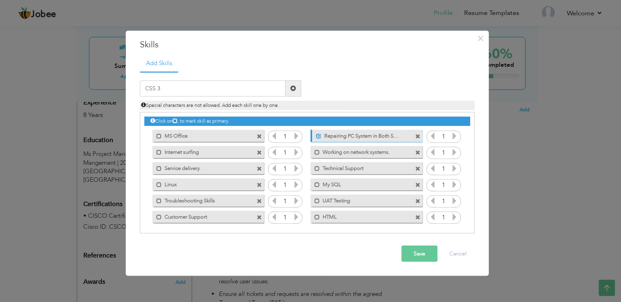
click at [289, 87] on span at bounding box center [294, 88] width 16 height 16
click at [264, 90] on input "text" at bounding box center [213, 88] width 146 height 16
type input "Java Script"
click at [293, 86] on span at bounding box center [293, 88] width 6 height 6
click at [175, 85] on input "text" at bounding box center [213, 88] width 146 height 16
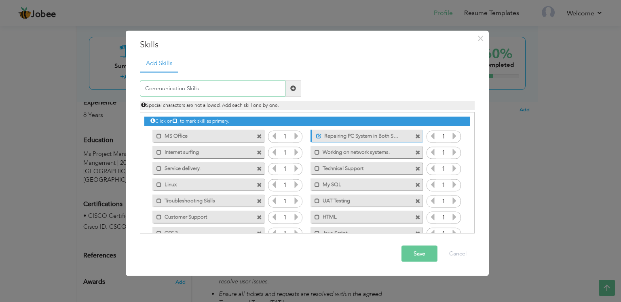
type input "Communication Skills"
click at [296, 87] on span at bounding box center [293, 88] width 6 height 6
click at [221, 89] on input "text" at bounding box center [213, 88] width 146 height 16
type input "Problem solving skills"
click at [292, 83] on span at bounding box center [294, 88] width 16 height 16
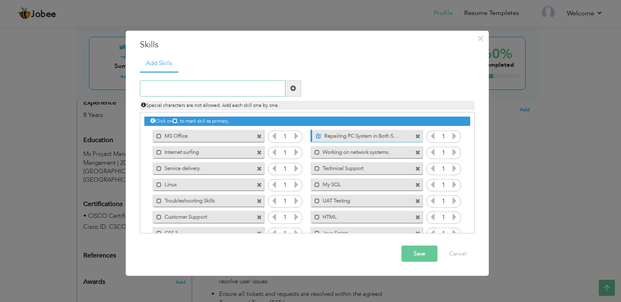
click at [175, 83] on input "text" at bounding box center [213, 88] width 146 height 16
click at [149, 87] on input "Desion Making Skills" at bounding box center [213, 88] width 146 height 16
drag, startPoint x: 149, startPoint y: 87, endPoint x: 201, endPoint y: 85, distance: 52.6
click at [201, 85] on input "Desion Making Skills" at bounding box center [213, 88] width 146 height 16
click at [150, 87] on input "Desion Making Skills" at bounding box center [213, 88] width 146 height 16
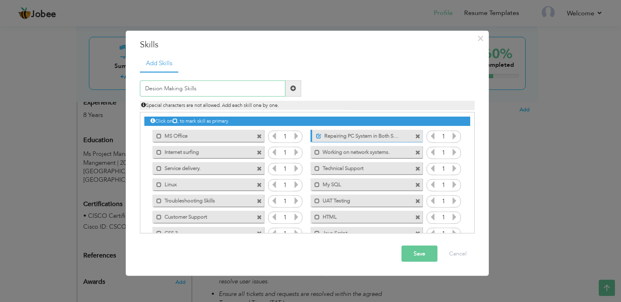
click at [150, 87] on input "Desion Making Skills" at bounding box center [213, 88] width 146 height 16
click at [158, 87] on input "DDesion Making Skills" at bounding box center [213, 88] width 146 height 16
click at [199, 87] on input "Decision Making Skills" at bounding box center [213, 88] width 146 height 16
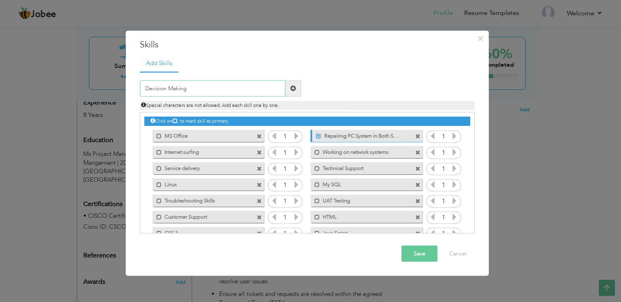
type input "Decision Making"
click at [292, 85] on span at bounding box center [293, 88] width 6 height 6
click at [243, 85] on input "text" at bounding box center [213, 88] width 146 height 16
type input "F"
type input "Self-Motivation"
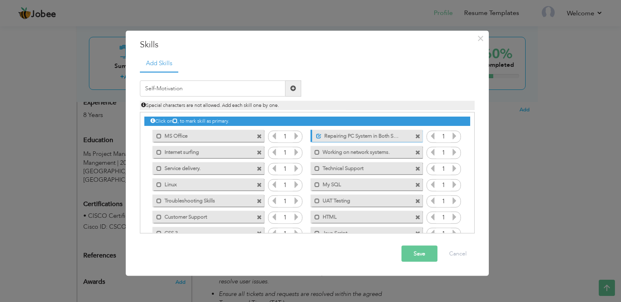
click at [296, 83] on span at bounding box center [294, 88] width 16 height 16
click at [416, 134] on span at bounding box center [417, 136] width 5 height 5
click at [418, 253] on button "Save" at bounding box center [420, 254] width 36 height 16
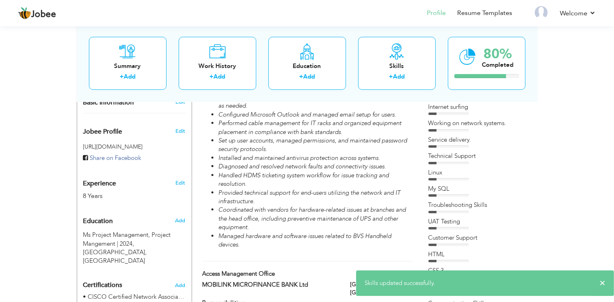
scroll to position [162, 0]
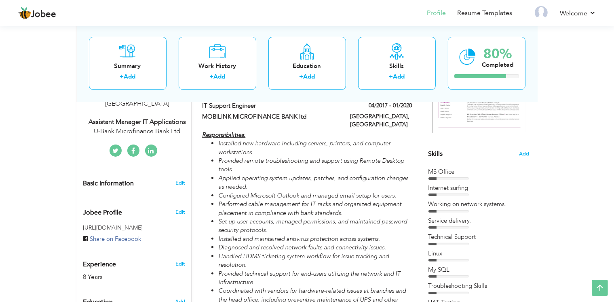
click at [449, 177] on div at bounding box center [449, 178] width 40 height 2
click at [450, 200] on div "Working on network systems." at bounding box center [479, 204] width 101 height 8
click at [449, 179] on div "MS Office Internet surfing Working on network systems. Service delivery." at bounding box center [479, 304] width 101 height 274
click at [442, 169] on div "MS Office" at bounding box center [479, 171] width 101 height 8
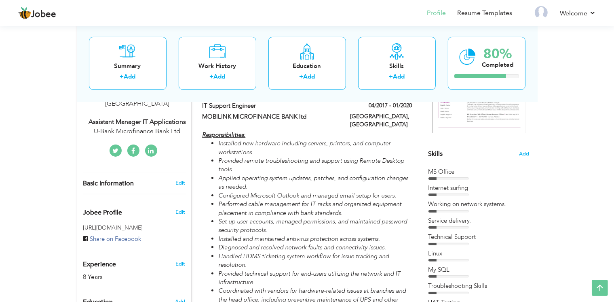
click at [442, 169] on div "MS Office" at bounding box center [479, 171] width 101 height 8
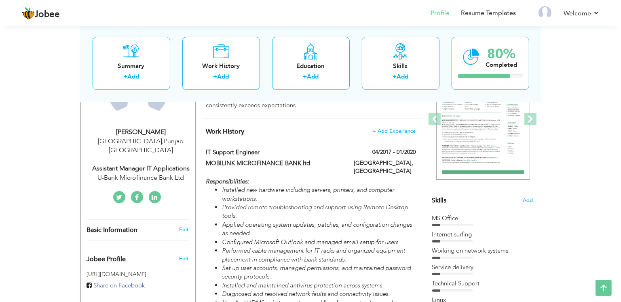
scroll to position [0, 0]
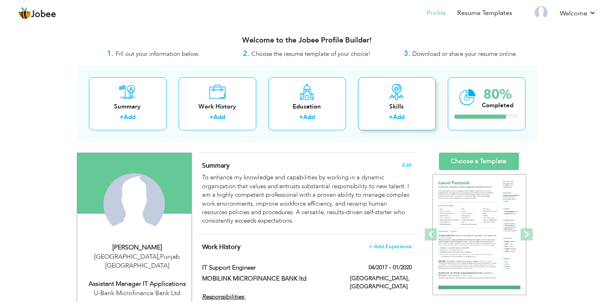
click at [406, 115] on div "+ Add" at bounding box center [397, 118] width 65 height 11
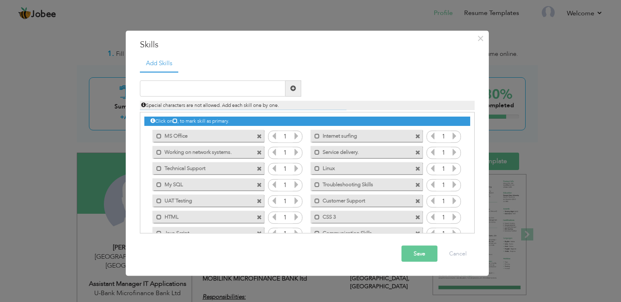
click at [293, 136] on icon at bounding box center [296, 135] width 7 height 7
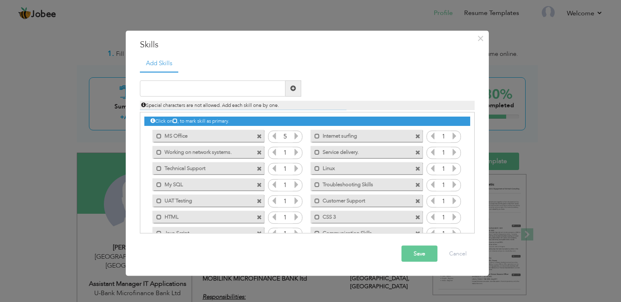
click at [295, 148] on icon at bounding box center [296, 151] width 7 height 7
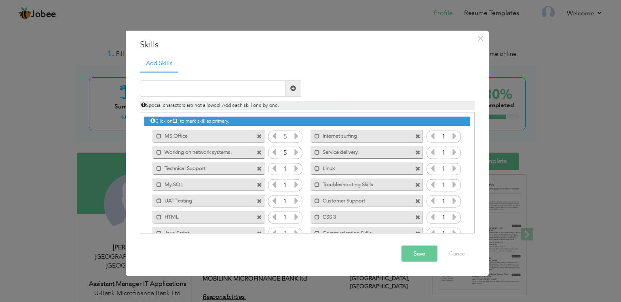
click at [294, 168] on icon at bounding box center [296, 168] width 7 height 7
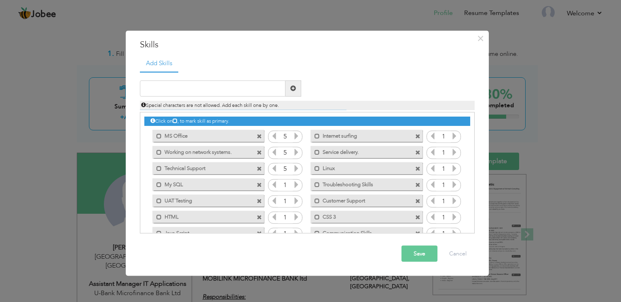
click at [295, 184] on icon at bounding box center [296, 184] width 7 height 7
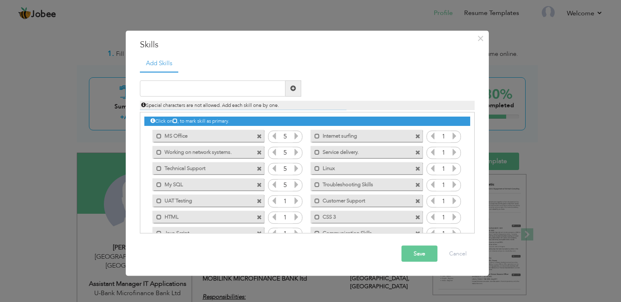
click at [295, 184] on icon at bounding box center [296, 184] width 7 height 7
click at [296, 202] on icon at bounding box center [296, 200] width 7 height 7
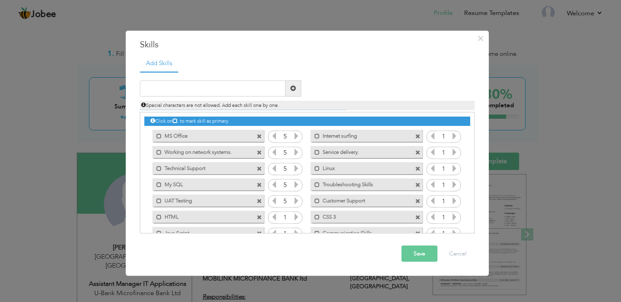
click at [296, 202] on icon at bounding box center [296, 200] width 7 height 7
click at [295, 215] on icon at bounding box center [296, 216] width 7 height 7
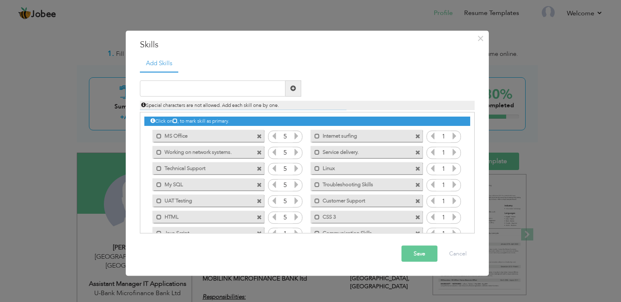
click at [295, 215] on icon at bounding box center [296, 216] width 7 height 7
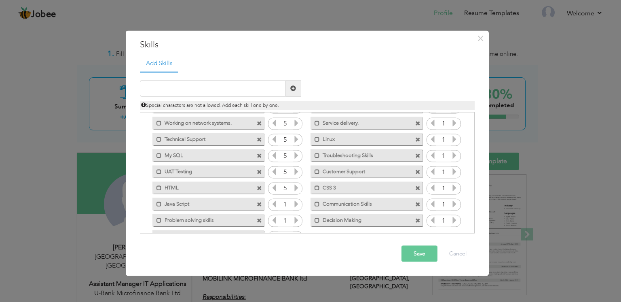
scroll to position [50, 0]
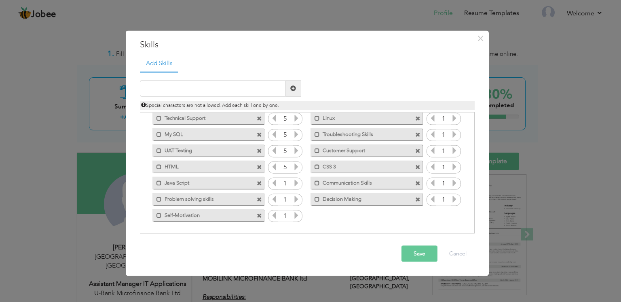
click at [296, 185] on icon at bounding box center [296, 182] width 7 height 7
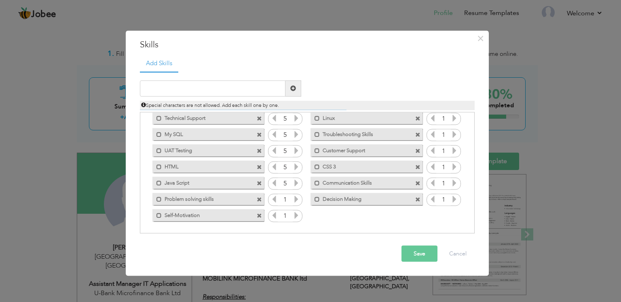
click at [294, 197] on icon at bounding box center [296, 198] width 7 height 7
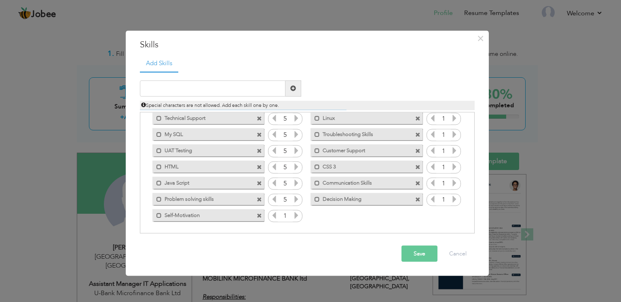
click at [294, 214] on icon at bounding box center [296, 215] width 7 height 7
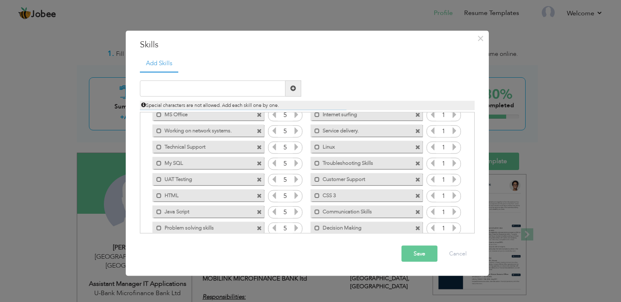
scroll to position [0, 0]
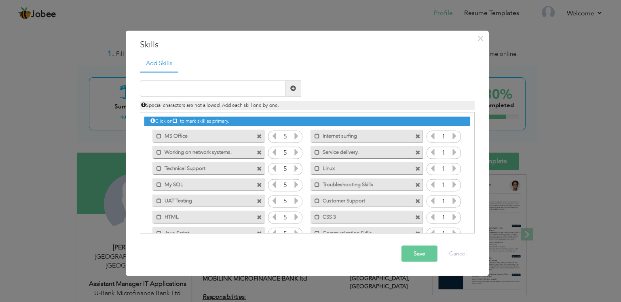
click at [451, 136] on icon at bounding box center [454, 135] width 7 height 7
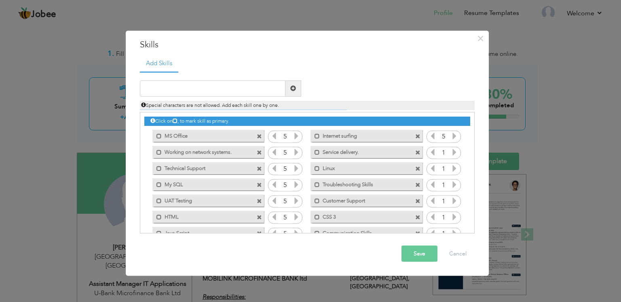
click at [451, 136] on icon at bounding box center [454, 135] width 7 height 7
click at [416, 135] on span at bounding box center [417, 136] width 5 height 5
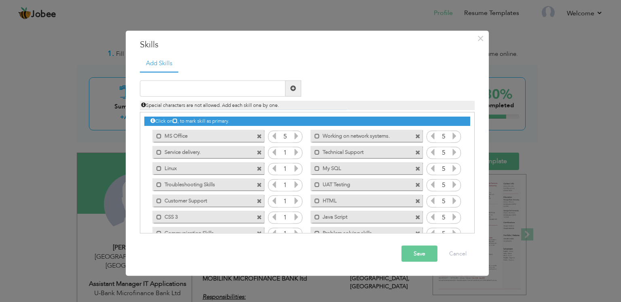
click at [417, 136] on span at bounding box center [417, 136] width 5 height 5
click at [455, 137] on icon at bounding box center [454, 135] width 7 height 7
click at [454, 137] on icon at bounding box center [454, 135] width 7 height 7
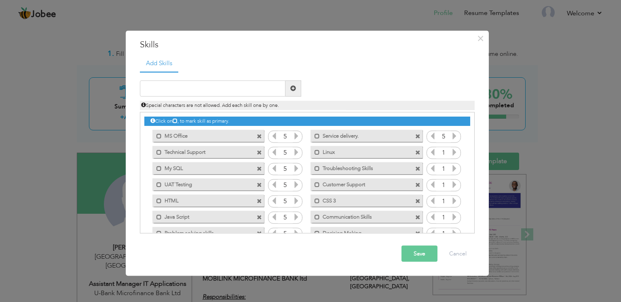
click at [454, 137] on icon at bounding box center [454, 135] width 7 height 7
click at [453, 154] on icon at bounding box center [454, 151] width 7 height 7
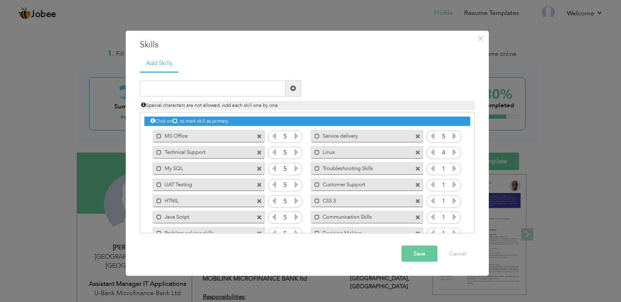
click at [453, 154] on icon at bounding box center [454, 151] width 7 height 7
click at [453, 169] on icon at bounding box center [454, 168] width 7 height 7
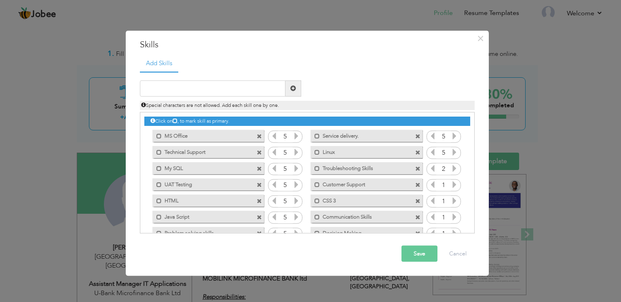
click at [453, 169] on icon at bounding box center [454, 168] width 7 height 7
click at [452, 181] on icon at bounding box center [454, 184] width 7 height 7
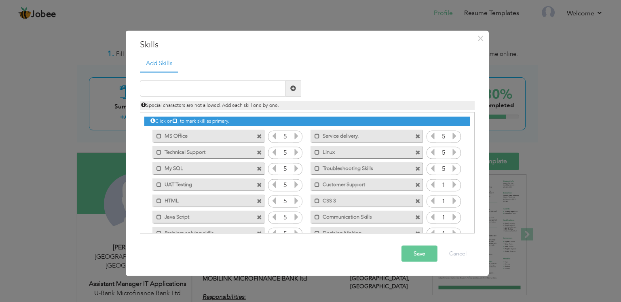
click at [452, 181] on icon at bounding box center [454, 184] width 7 height 7
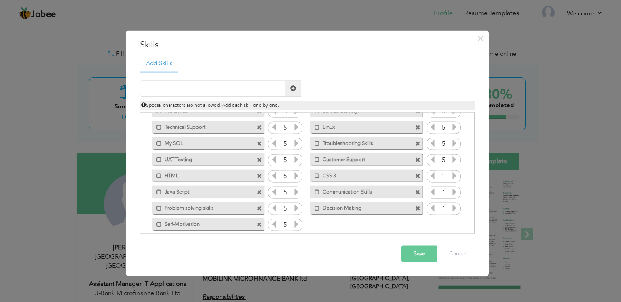
scroll to position [34, 0]
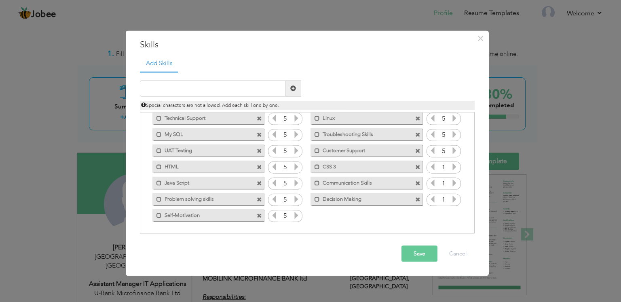
click at [454, 167] on icon at bounding box center [454, 166] width 7 height 7
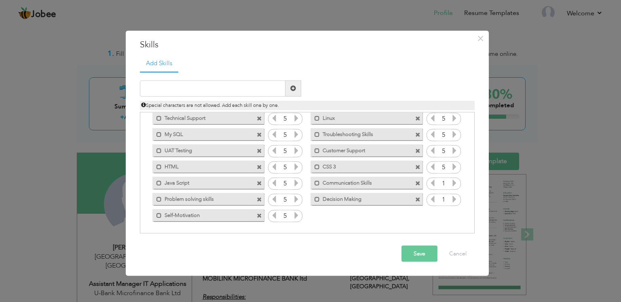
click at [451, 181] on icon at bounding box center [454, 182] width 7 height 7
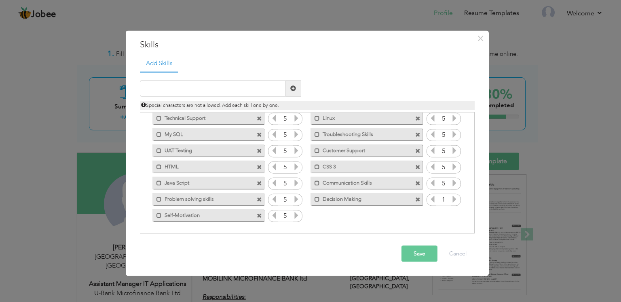
click at [452, 197] on icon at bounding box center [454, 198] width 7 height 7
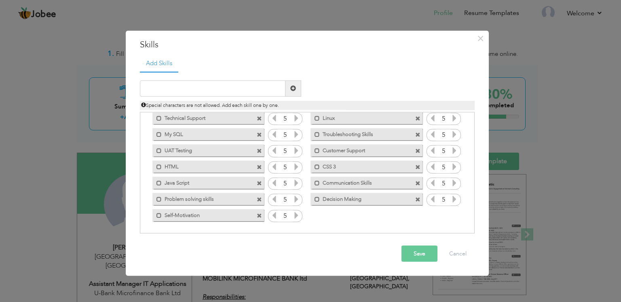
click at [422, 255] on button "Save" at bounding box center [420, 254] width 36 height 16
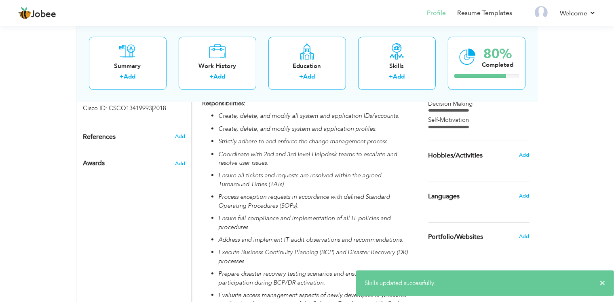
scroll to position [445, 0]
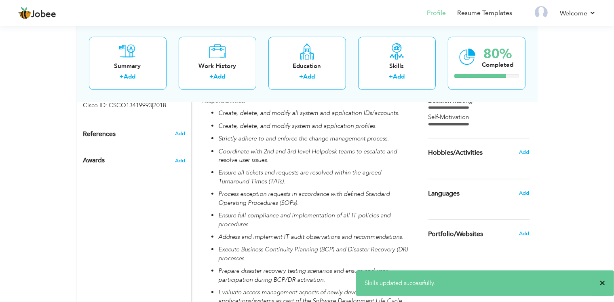
click at [603, 284] on span "×" at bounding box center [603, 283] width 6 height 8
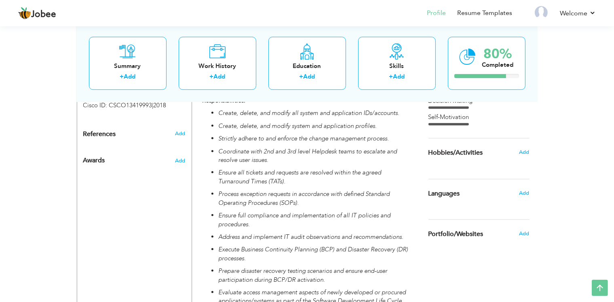
scroll to position [404, 0]
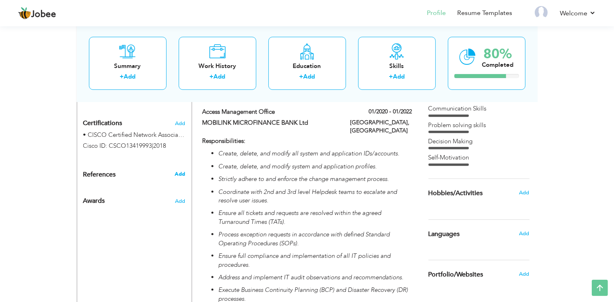
click at [177, 170] on span "Add" at bounding box center [180, 173] width 11 height 7
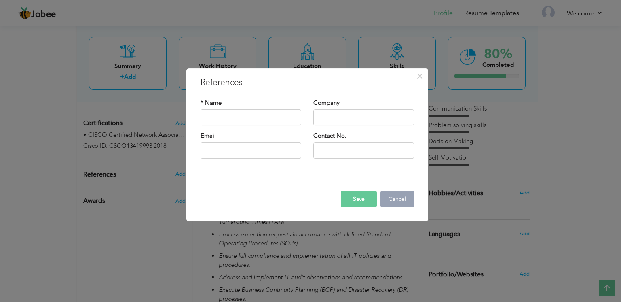
click at [399, 200] on button "Cancel" at bounding box center [398, 199] width 34 height 16
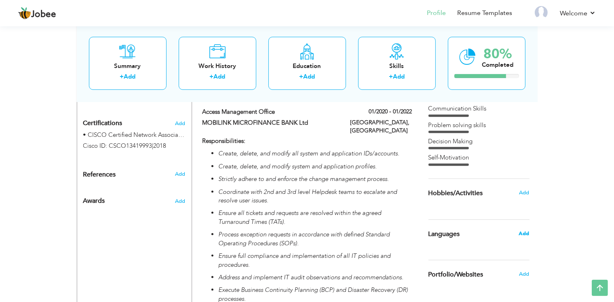
click at [525, 230] on span "Add" at bounding box center [524, 233] width 11 height 7
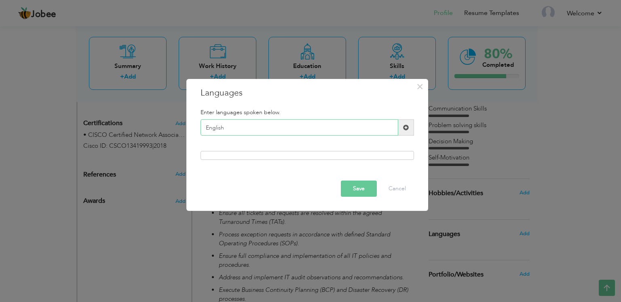
type input "English"
click at [361, 188] on button "Save" at bounding box center [359, 188] width 36 height 16
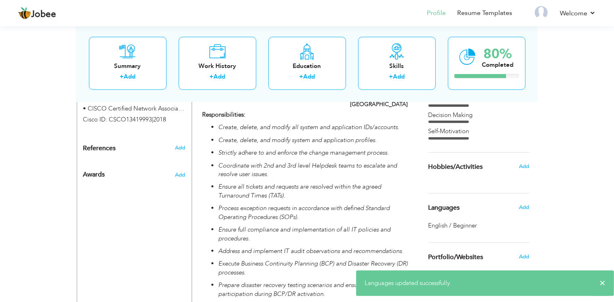
scroll to position [445, 0]
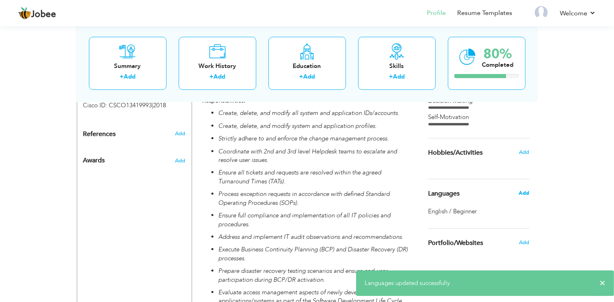
click at [523, 189] on span "Add" at bounding box center [524, 192] width 11 height 7
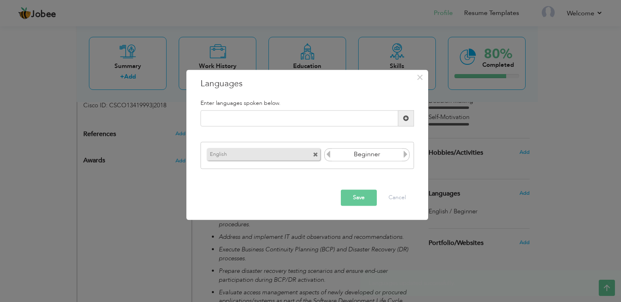
click at [407, 155] on icon at bounding box center [405, 153] width 7 height 7
click at [406, 155] on icon at bounding box center [405, 153] width 7 height 7
click at [329, 154] on icon at bounding box center [328, 153] width 7 height 7
click at [313, 125] on input "text" at bounding box center [300, 118] width 198 height 16
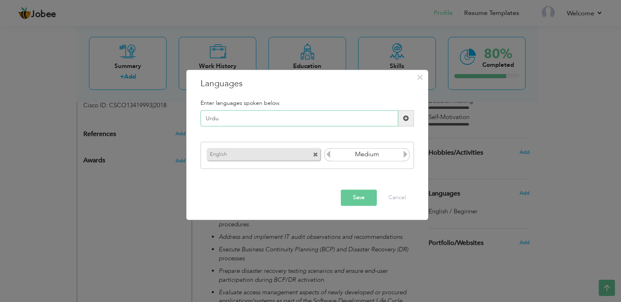
type input "Urdu"
click at [403, 115] on span at bounding box center [406, 118] width 6 height 6
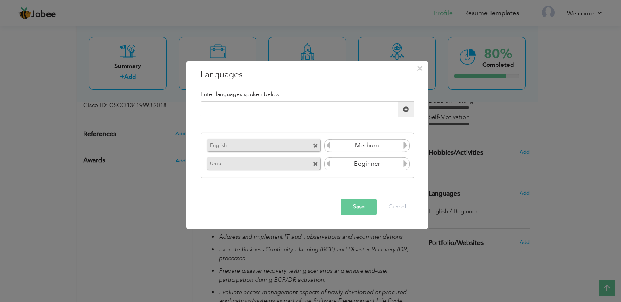
click at [407, 162] on icon at bounding box center [405, 163] width 7 height 7
click at [366, 208] on button "Save" at bounding box center [359, 207] width 36 height 16
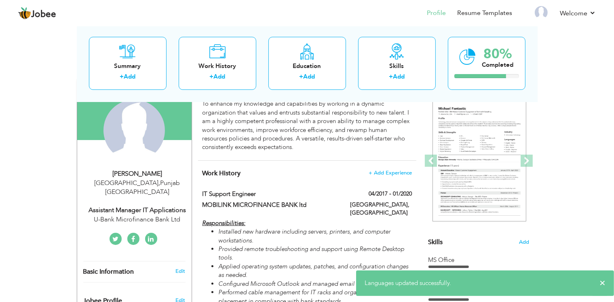
scroll to position [0, 0]
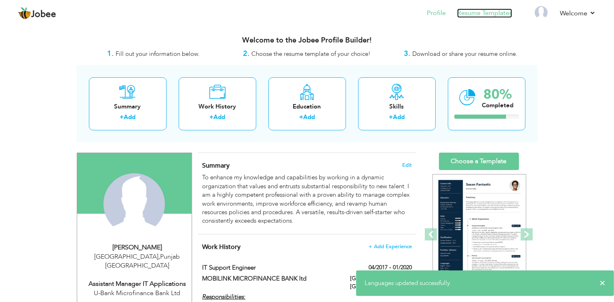
click at [476, 12] on link "Resume Templates" at bounding box center [484, 12] width 55 height 9
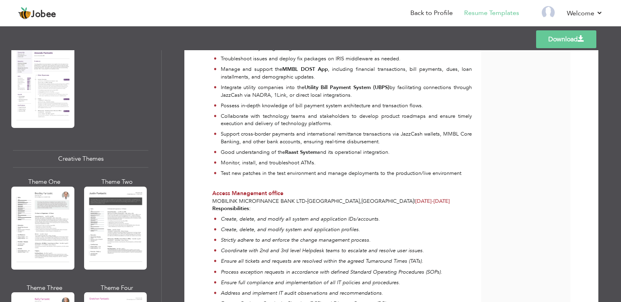
scroll to position [464, 0]
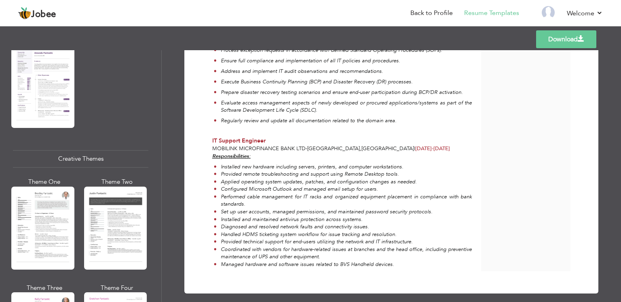
click at [248, 170] on li "Provided remote troubleshooting and support using Remote Desktop tools." at bounding box center [343, 174] width 258 height 8
click at [248, 163] on em "Installed new hardware including servers, printers, and computer workstations." at bounding box center [312, 166] width 183 height 7
click at [246, 170] on em "Provided remote troubleshooting and support using Remote Desktop tools." at bounding box center [310, 173] width 178 height 7
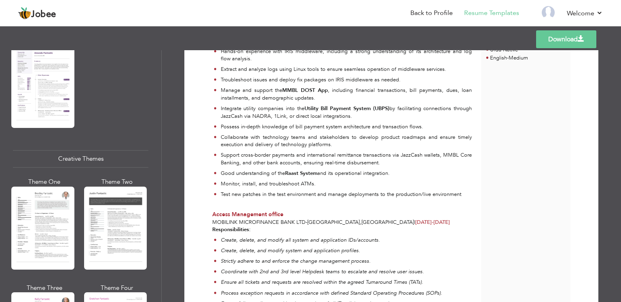
scroll to position [141, 0]
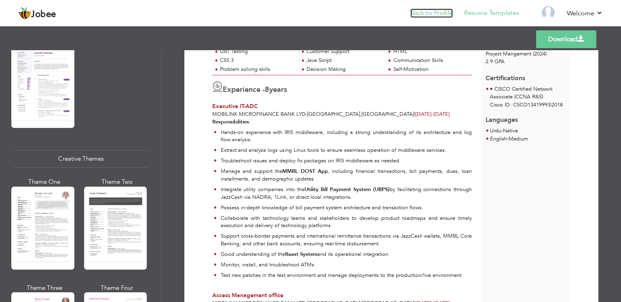
click at [443, 9] on link "Back to Profile" at bounding box center [432, 12] width 42 height 9
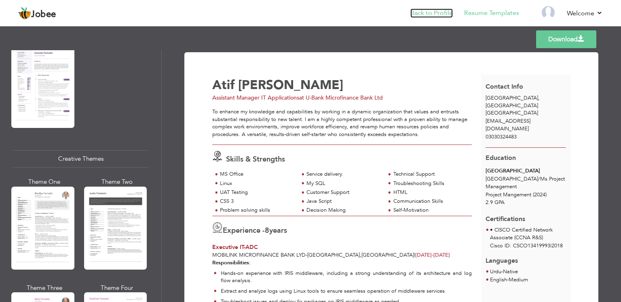
click at [440, 14] on link "Back to Profile" at bounding box center [432, 12] width 42 height 9
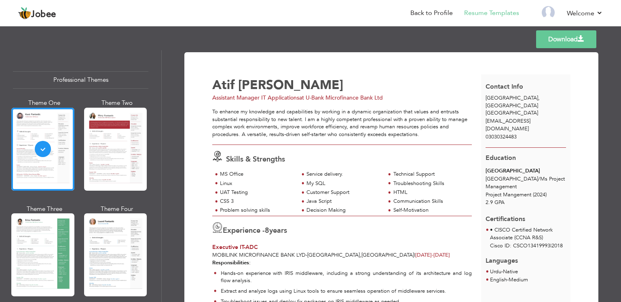
click at [483, 186] on div "[GEOGRAPHIC_DATA] [GEOGRAPHIC_DATA] / Ms Project Management Project Mangement (…" at bounding box center [526, 186] width 90 height 39
click at [492, 199] on span "2.9 GPA" at bounding box center [495, 202] width 19 height 7
click at [519, 208] on span "Certifications" at bounding box center [506, 215] width 40 height 15
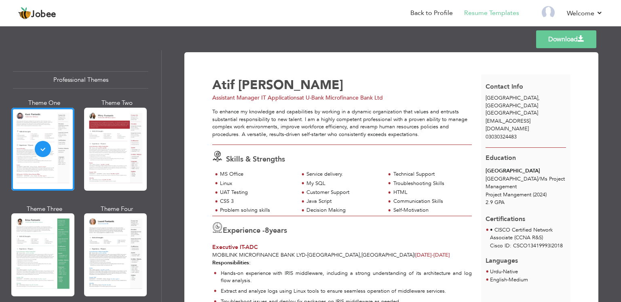
click at [334, 130] on div "To enhance my knowledge and capabilities by working in a dynamic organization t…" at bounding box center [342, 123] width 260 height 30
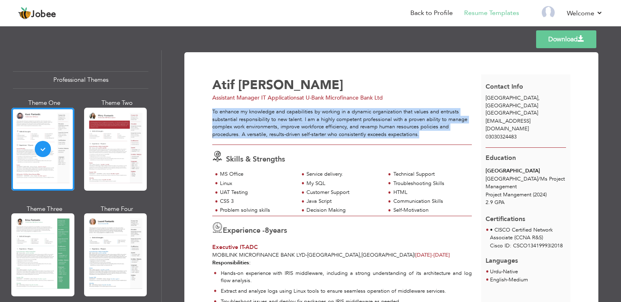
click at [334, 130] on div "To enhance my knowledge and capabilities by working in a dynamic organization t…" at bounding box center [342, 123] width 260 height 30
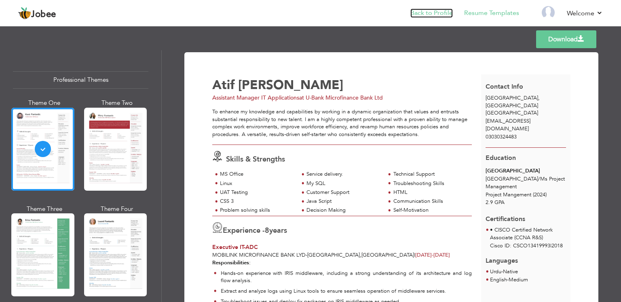
click at [443, 13] on link "Back to Profile" at bounding box center [432, 12] width 42 height 9
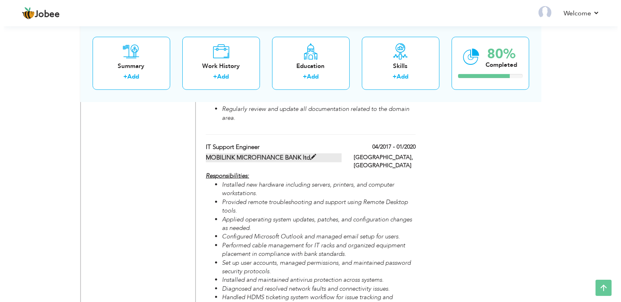
scroll to position [769, 0]
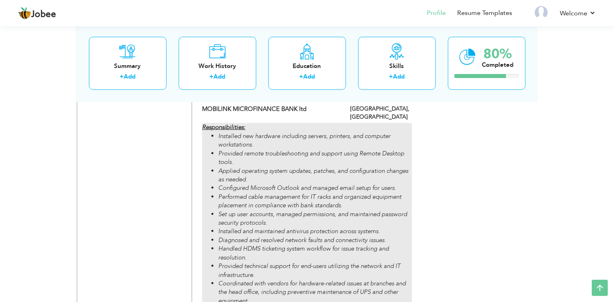
click at [256, 193] on em "Performed cable management for IT racks and organized equipment placement in co…" at bounding box center [309, 201] width 183 height 17
type input "IT Support Engineer"
type input "MOBILINK MICROFINANCE BANK ltd"
type input "04/2017"
type input "01/2020"
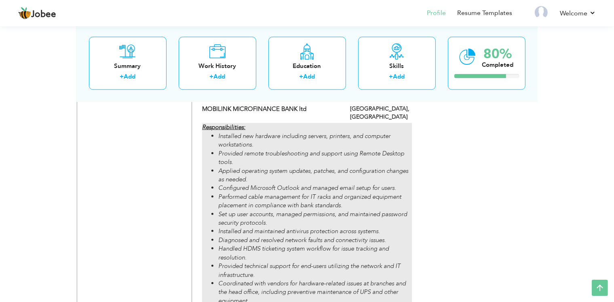
type input "[GEOGRAPHIC_DATA]"
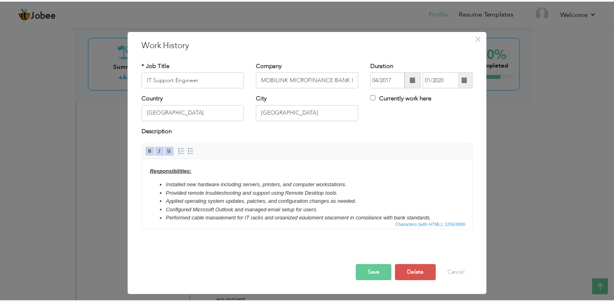
scroll to position [5, 0]
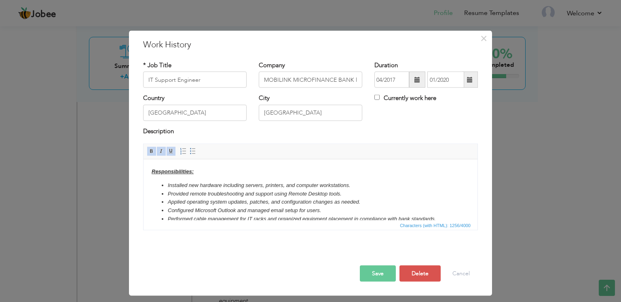
drag, startPoint x: 163, startPoint y: 181, endPoint x: 407, endPoint y: 282, distance: 263.7
click at [407, 282] on html "Responsibilities: Installed new hardware including servers, printers, and compu…" at bounding box center [311, 228] width 334 height 139
click at [158, 148] on span at bounding box center [161, 151] width 6 height 6
click at [384, 267] on button "Save" at bounding box center [378, 273] width 36 height 16
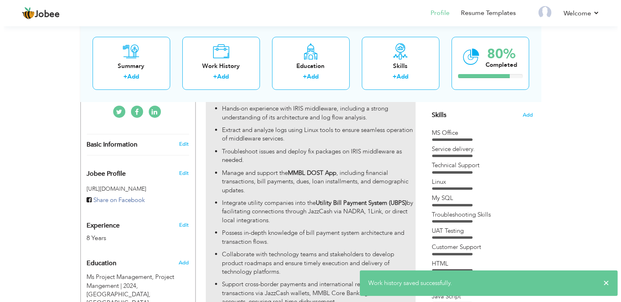
scroll to position [202, 0]
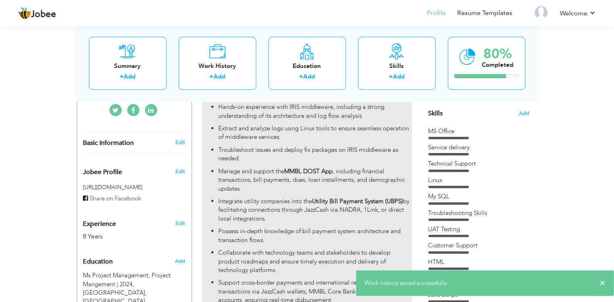
click at [317, 182] on ul "Hands-on experience with IRIS middleware, including a strong understanding of i…" at bounding box center [307, 227] width 210 height 248
type input "Executive IT-ADC"
type input "Mobilink Microfinance Bank Lyd"
type input "01/2022"
type input "02/2025"
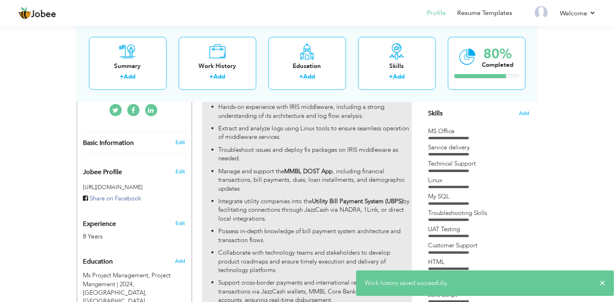
type input "[GEOGRAPHIC_DATA]"
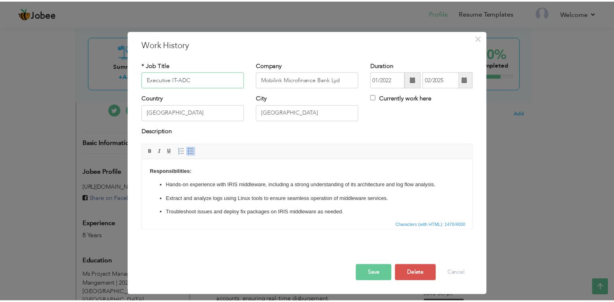
scroll to position [5, 0]
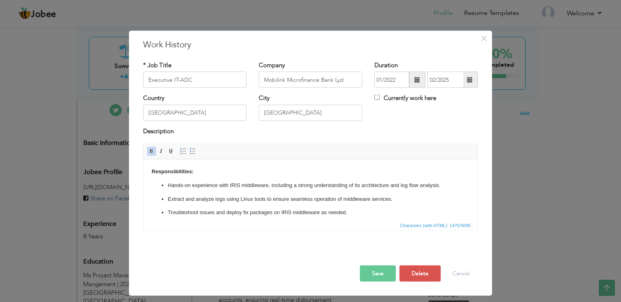
drag, startPoint x: 370, startPoint y: 199, endPoint x: 166, endPoint y: 188, distance: 204.2
click at [166, 188] on ul "Hands-on experience with IRIS middleware, including a strong understanding of i…" at bounding box center [311, 270] width 318 height 179
click at [150, 148] on span at bounding box center [151, 151] width 6 height 6
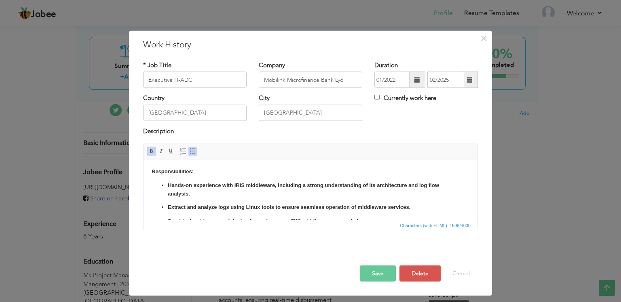
click at [150, 148] on span at bounding box center [151, 151] width 6 height 6
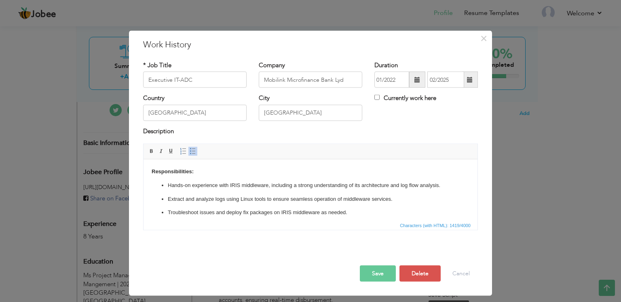
click at [377, 265] on button "Save" at bounding box center [378, 273] width 36 height 16
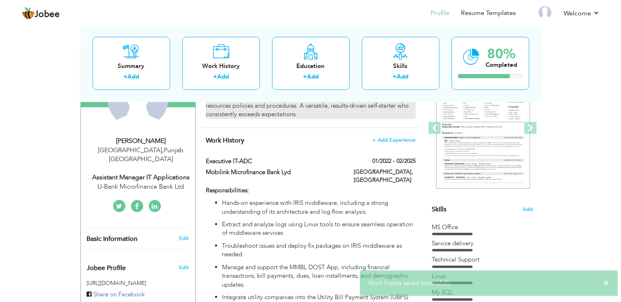
scroll to position [121, 0]
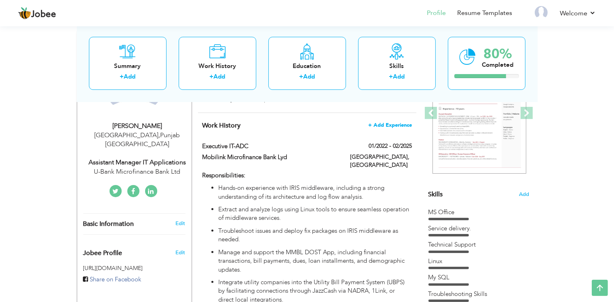
click at [389, 122] on span "+ Add Experience" at bounding box center [390, 125] width 44 height 6
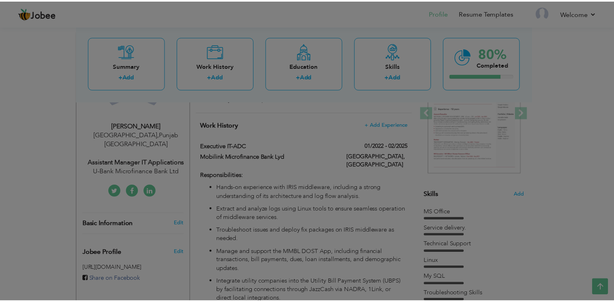
scroll to position [0, 0]
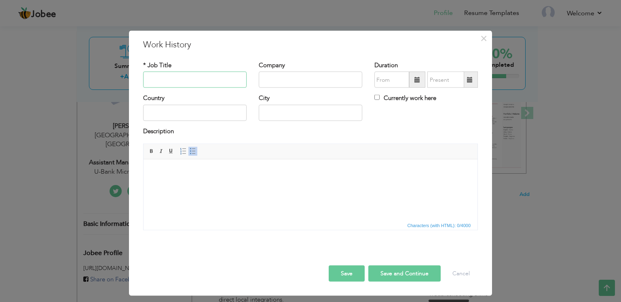
click at [185, 75] on input "text" at bounding box center [195, 80] width 104 height 16
click at [293, 80] on input "text" at bounding box center [311, 80] width 104 height 16
type input "08/2025"
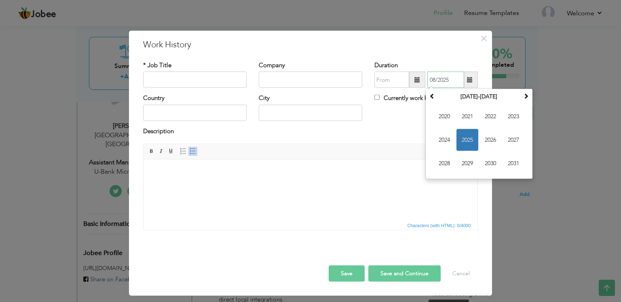
click at [444, 79] on input "08/2025" at bounding box center [446, 80] width 37 height 16
click at [196, 114] on input "text" at bounding box center [195, 112] width 104 height 16
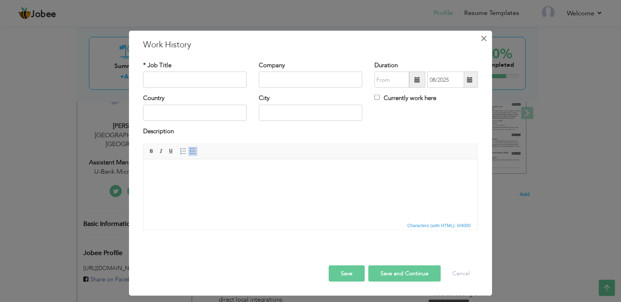
click at [481, 40] on span "×" at bounding box center [484, 38] width 7 height 15
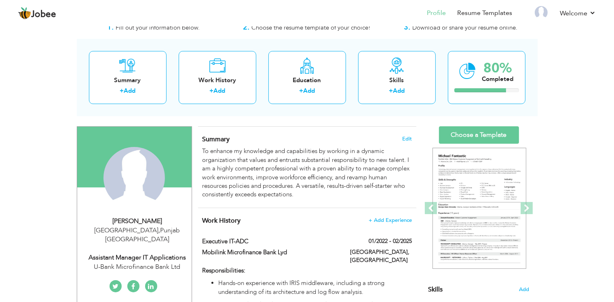
scroll to position [40, 0]
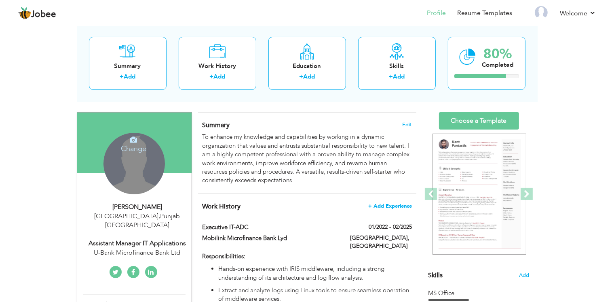
click at [396, 204] on span "+ Add Experience" at bounding box center [390, 206] width 44 height 6
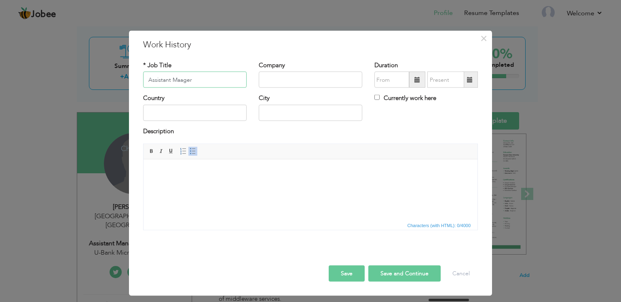
click at [177, 80] on input "Assistant Maager" at bounding box center [195, 80] width 104 height 16
click at [195, 81] on input "Assistant Manager" at bounding box center [195, 80] width 104 height 16
click at [203, 80] on input "Assistant Manager IT applications" at bounding box center [195, 80] width 104 height 16
type input "Assistant Manager IT Applications"
click at [266, 83] on input "text" at bounding box center [311, 80] width 104 height 16
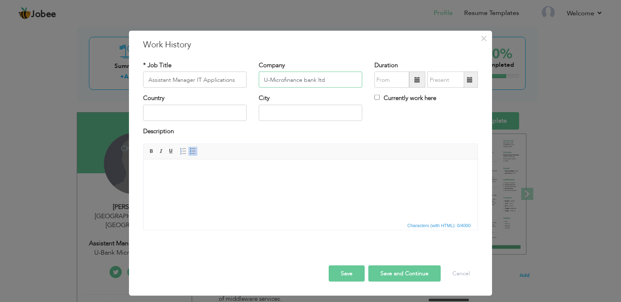
click at [332, 81] on input "U-Microfinance bank ltd" at bounding box center [311, 80] width 104 height 16
type input "U-Microfinance bank ltd"
click at [377, 85] on input "08/2025" at bounding box center [392, 80] width 35 height 16
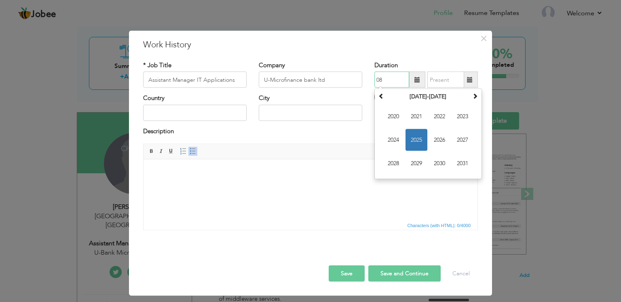
type input "0"
type input "02/2025"
click at [443, 78] on input "text" at bounding box center [446, 80] width 37 height 16
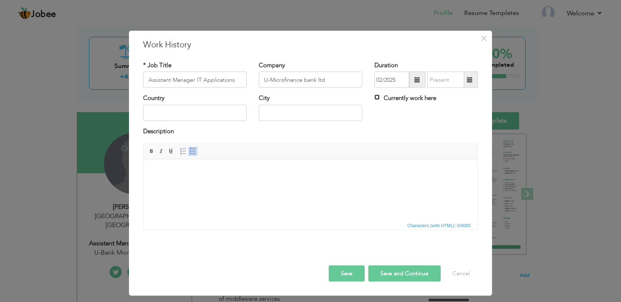
click at [375, 98] on input "Currently work here" at bounding box center [377, 97] width 5 height 5
checkbox input "true"
click at [208, 112] on input "text" at bounding box center [195, 112] width 104 height 16
type input "[GEOGRAPHIC_DATA]"
click at [269, 113] on input "text" at bounding box center [311, 112] width 104 height 16
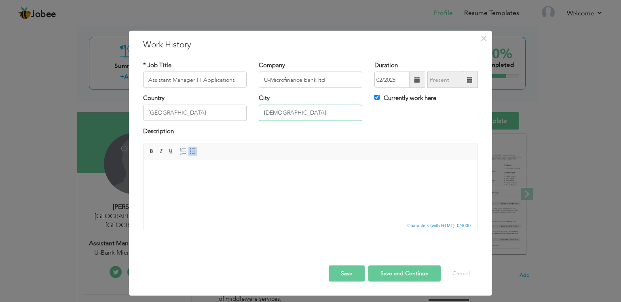
click at [278, 113] on input "Islamaabd" at bounding box center [311, 112] width 104 height 16
type input "[GEOGRAPHIC_DATA]"
click at [224, 128] on div "Description" at bounding box center [310, 132] width 335 height 11
click at [185, 167] on body at bounding box center [311, 171] width 318 height 8
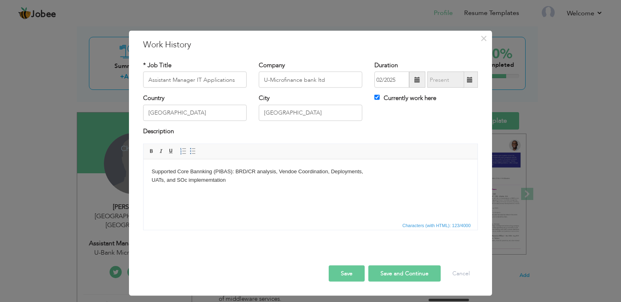
click at [187, 182] on body "Supported Core Bannking (PIBAS): BRD/CR analysis, Vendoe Coordination, Deployme…" at bounding box center [311, 175] width 318 height 17
click at [192, 180] on body "Supported Core Bannking (PIBAS): BRD/CR analysis, Vendoe Coordination, Deployme…" at bounding box center [311, 175] width 318 height 17
click at [213, 180] on body "Supported Core Bannking (PIBAS): BRD/CR analysis, Vendoe Coordination, Deployme…" at bounding box center [311, 175] width 318 height 17
click at [229, 181] on body "Supported Core Bannking (PIBAS): BRD/CR analysis, Vendoe Coordination, Deployme…" at bounding box center [311, 175] width 318 height 17
click at [191, 189] on body "Supported Core Bannking (PIBAS): BRD/CR analysis, Vendoe Coordination, Deployme…" at bounding box center [311, 179] width 318 height 25
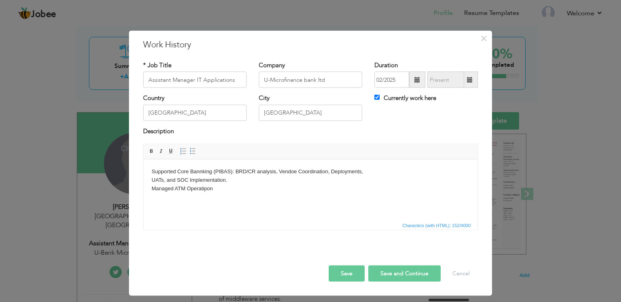
click at [216, 187] on body "Supported Core Bannking (PIBAS): BRD/CR analysis, Vendoe Coordination, Deployme…" at bounding box center [311, 179] width 318 height 25
click at [205, 189] on body "Supported Core Bannking (PIBAS): BRD/CR analysis, Vendoe Coordination, Deployme…" at bounding box center [311, 179] width 318 height 25
click at [216, 187] on body "Supported Core Bannking (PIBAS): BRD/CR analysis, Vendoe Coordination, Deployme…" at bounding box center [311, 179] width 318 height 25
click at [297, 172] on body "Supported Core Bannking (PIBAS): BRD/CR analysis, Vendoe Coordination, Deployme…" at bounding box center [311, 184] width 318 height 34
click at [311, 190] on body "Supported Core Bannking (PIBAS): BRD/CR analysis, Vendor Coordination, Deployme…" at bounding box center [311, 184] width 318 height 34
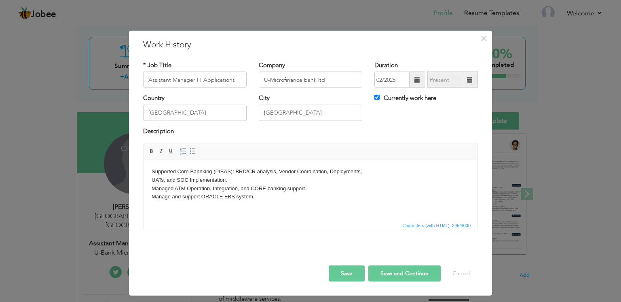
drag, startPoint x: 267, startPoint y: 204, endPoint x: 98, endPoint y: 169, distance: 172.2
click at [144, 169] on html "Supported Core Bannking (PIBAS): BRD/CR analysis, Vendor Coordination, Deployme…" at bounding box center [311, 192] width 334 height 67
click at [193, 151] on link "Insert/Remove Bulleted List" at bounding box center [192, 151] width 9 height 9
click at [281, 217] on body "Supported Core Bannking (PIBAS): BRD/CR analysis, Vendor Coordination, Deployme…" at bounding box center [311, 195] width 318 height 56
click at [291, 196] on li "Manage and support ORACLE EBS system." at bounding box center [311, 196] width 286 height 8
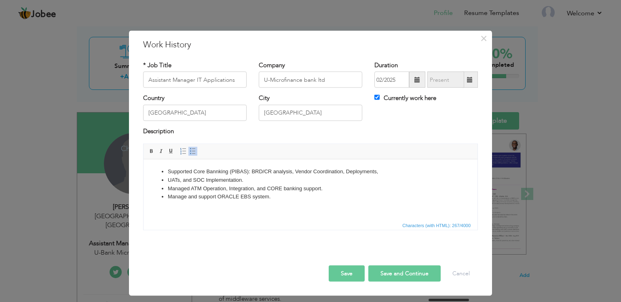
click at [168, 196] on li "Manage and support ORACLE EBS system." at bounding box center [311, 196] width 286 height 8
click at [197, 196] on li "Manage and support ORACLE EBS system." at bounding box center [311, 196] width 286 height 8
click at [378, 172] on li "Supported Core Bannking (PIBAS): BRD/CR analysis, Vendor Coordination, Deployme…" at bounding box center [311, 171] width 286 height 8
click at [165, 180] on ul "Supported Core Bannking (PIBAS): BRD/CR analysis, Vendor Coordination, Deployme…" at bounding box center [311, 184] width 318 height 34
click at [206, 182] on li "Supported Core Bannking (PIBAS): BRD/CR analysis, Vendor Coordination, Deployme…" at bounding box center [311, 175] width 286 height 17
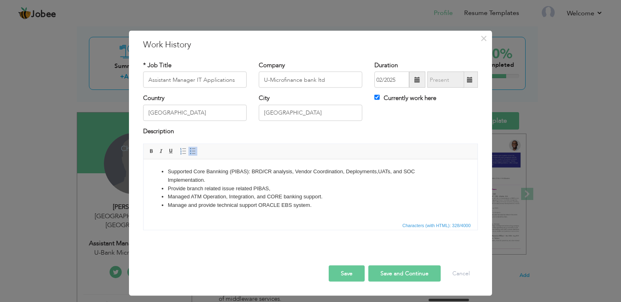
click at [221, 186] on li "Provide branch related issue related PIBAS," at bounding box center [311, 188] width 286 height 8
click at [186, 188] on li "Provide branch related issue related PIBAS," at bounding box center [311, 188] width 286 height 8
click at [269, 187] on li "Provide support branch related issue related PIBAS," at bounding box center [311, 188] width 286 height 8
click at [339, 277] on button "Save" at bounding box center [347, 273] width 36 height 16
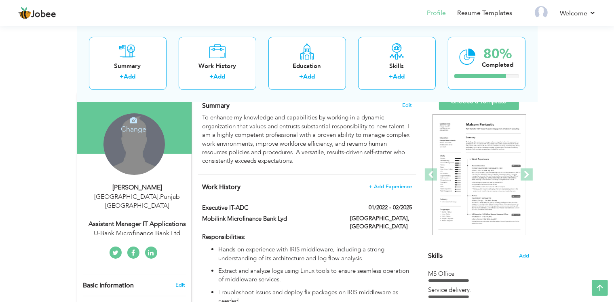
scroll to position [57, 0]
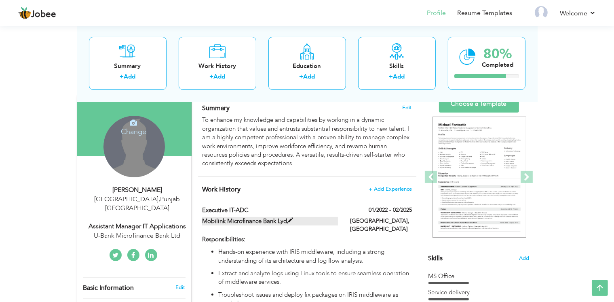
click at [293, 218] on span at bounding box center [290, 221] width 6 height 6
type input "Executive IT-ADC"
type input "Mobilink Microfinance Bank Lyd"
type input "01/2022"
type input "02/2025"
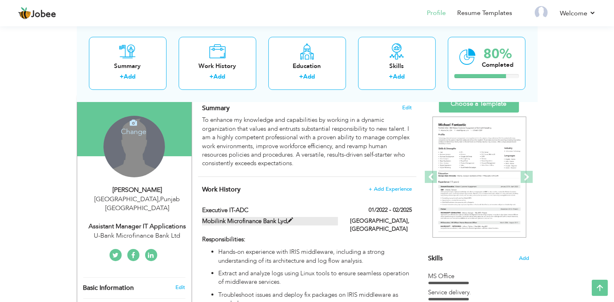
type input "[GEOGRAPHIC_DATA]"
checkbox input "false"
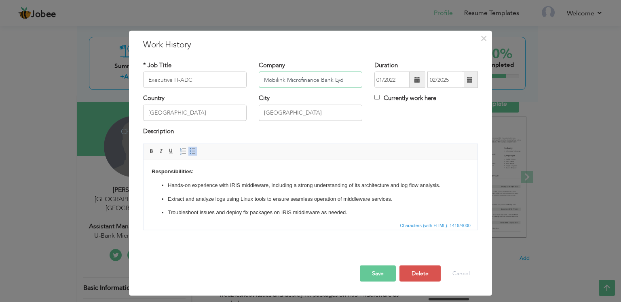
click at [337, 80] on input "Mobilink Microfinance Bank Lyd" at bounding box center [311, 80] width 104 height 16
type input "Mobilink Microfinance Bank Ltd"
click at [364, 269] on button "Save" at bounding box center [378, 273] width 36 height 16
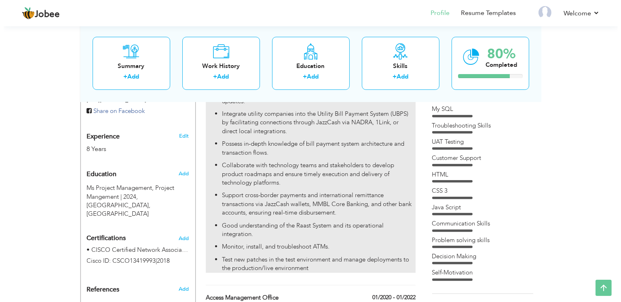
scroll to position [282, 0]
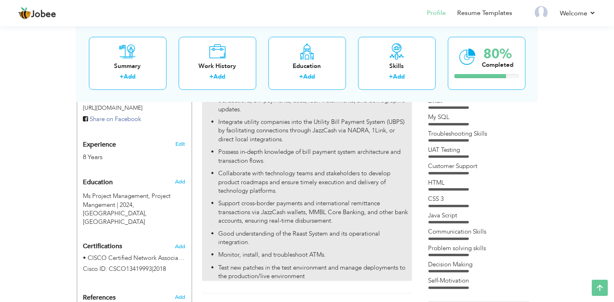
drag, startPoint x: 307, startPoint y: 260, endPoint x: 253, endPoint y: 253, distance: 55.0
click at [253, 263] on p "Test new patches in the test environment and manage deployments to the producti…" at bounding box center [314, 271] width 193 height 17
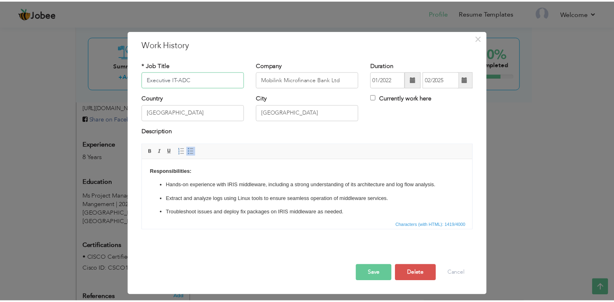
scroll to position [5, 0]
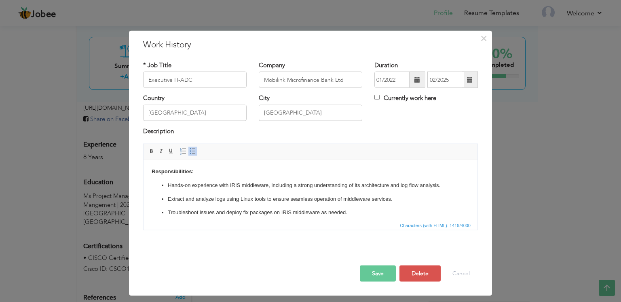
drag, startPoint x: 412, startPoint y: 212, endPoint x: 167, endPoint y: 210, distance: 244.3
click at [167, 210] on html "Responsibilities: Hands-on experience with IRIS middleware, including a strong …" at bounding box center [311, 263] width 334 height 209
click at [383, 271] on button "Save" at bounding box center [378, 273] width 36 height 16
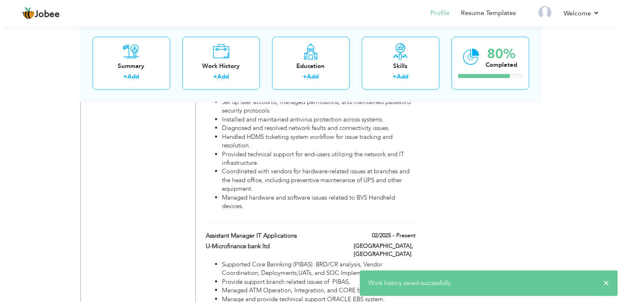
scroll to position [926, 0]
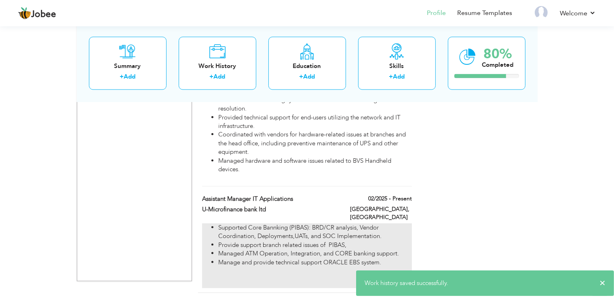
click at [345, 223] on div "Supported Core Bannking (PIBAS): BRD/CR analysis, Vendor Coordination, Deployme…" at bounding box center [307, 255] width 210 height 65
type input "Assistant Manager IT Applications"
type input "U-Microfinance bank ltd"
type input "02/2025"
type input "[GEOGRAPHIC_DATA]"
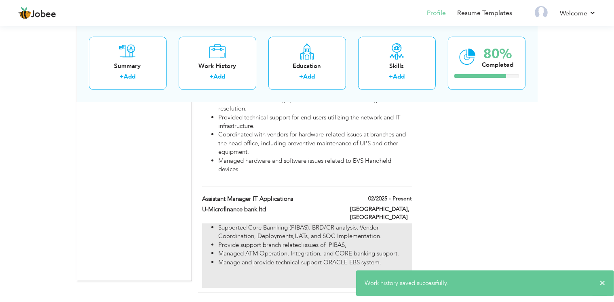
checkbox input "true"
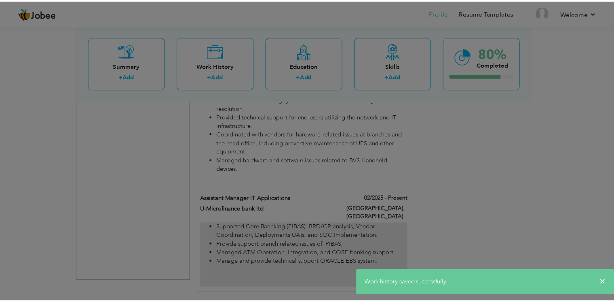
scroll to position [0, 0]
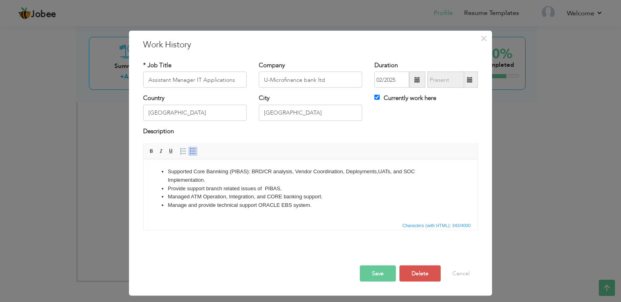
click at [328, 205] on li "Manage and provide technical support ORACLE EBS system." at bounding box center [311, 205] width 286 height 8
click at [368, 274] on button "Save" at bounding box center [378, 273] width 36 height 16
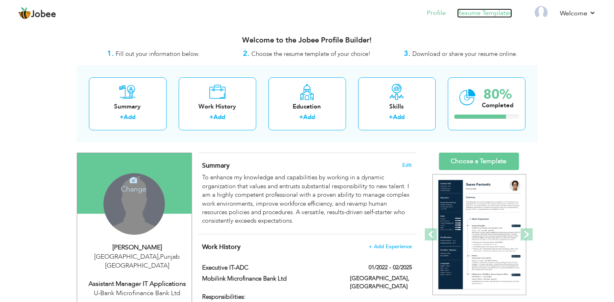
click at [480, 12] on link "Resume Templates" at bounding box center [484, 12] width 55 height 9
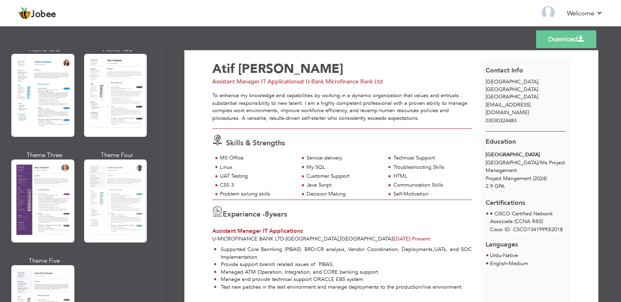
scroll to position [40, 0]
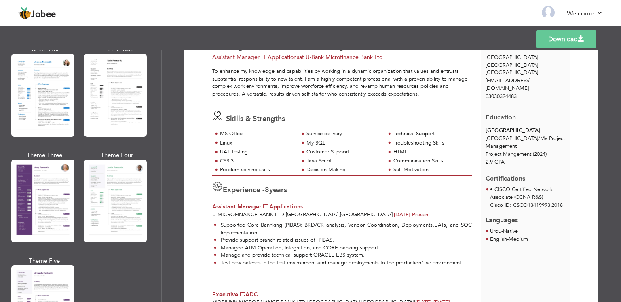
click at [241, 205] on span "Assistant Manager IT Applications" at bounding box center [257, 207] width 91 height 8
click at [235, 213] on span "U-Microfinance bank ltd" at bounding box center [248, 214] width 72 height 7
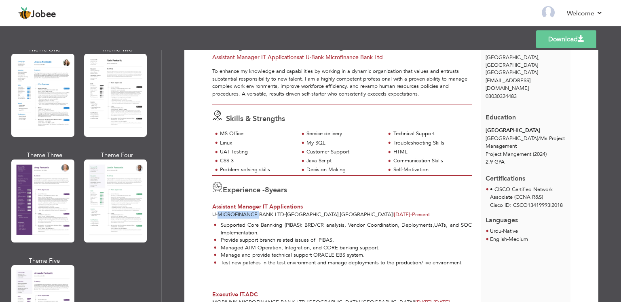
click at [235, 213] on span "U-Microfinance bank ltd" at bounding box center [248, 214] width 72 height 7
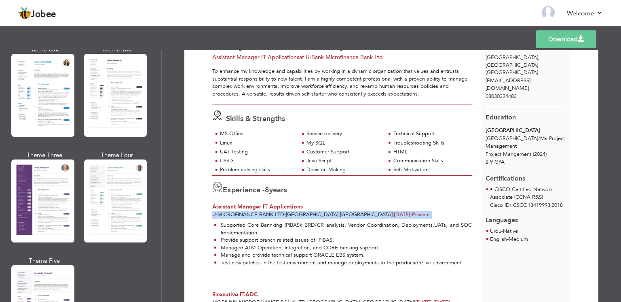
click at [235, 213] on span "U-Microfinance bank ltd" at bounding box center [248, 214] width 72 height 7
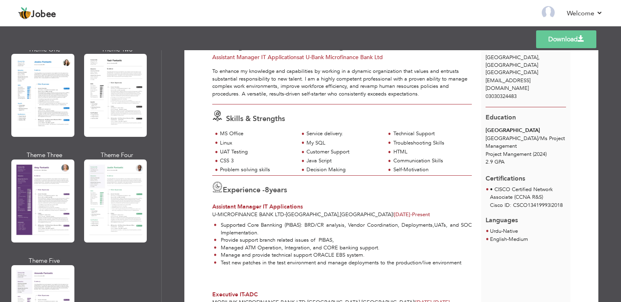
click at [251, 224] on li "Supported Core Bannking (PIBAS): BRD/CR analysis, Vendor Coordination, Deployme…" at bounding box center [343, 228] width 258 height 15
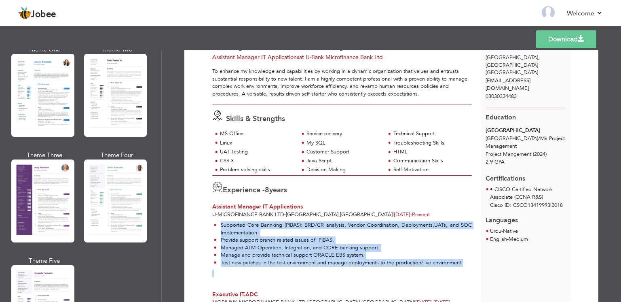
drag, startPoint x: 251, startPoint y: 224, endPoint x: 299, endPoint y: 269, distance: 66.1
click at [298, 269] on div "Supported Core Bannking (PIBAS): BRD/CR analysis, Vendor Coordination, Deployme…" at bounding box center [342, 251] width 269 height 66
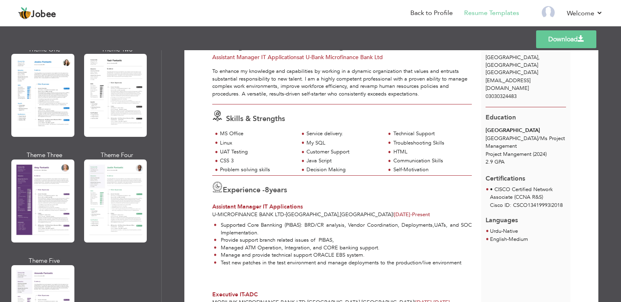
click at [446, 277] on div "Supported Core Bannking (PIBAS): BRD/CR analysis, Vendor Coordination, Deployme…" at bounding box center [342, 251] width 269 height 66
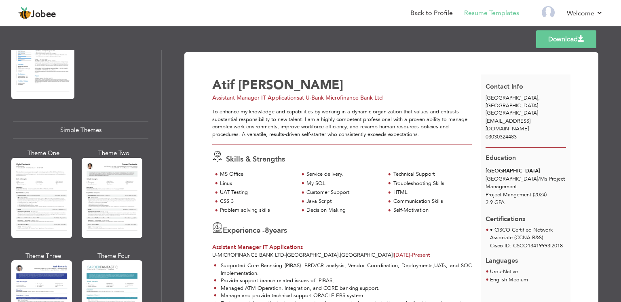
scroll to position [1394, 0]
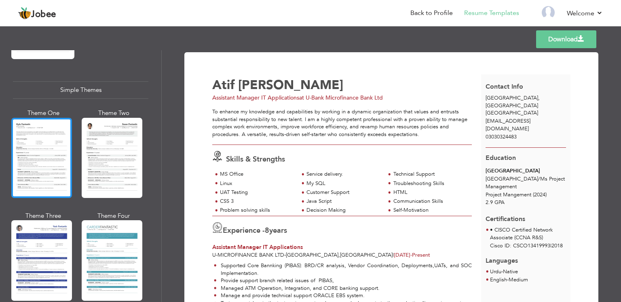
click at [30, 123] on div at bounding box center [41, 158] width 61 height 80
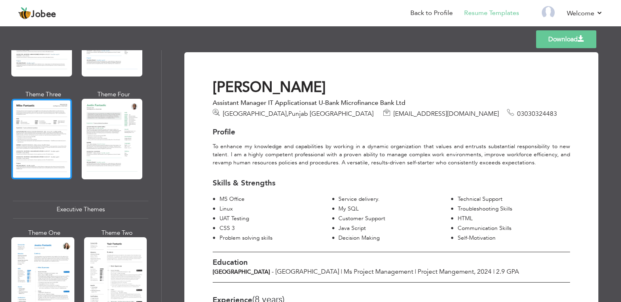
scroll to position [221, 0]
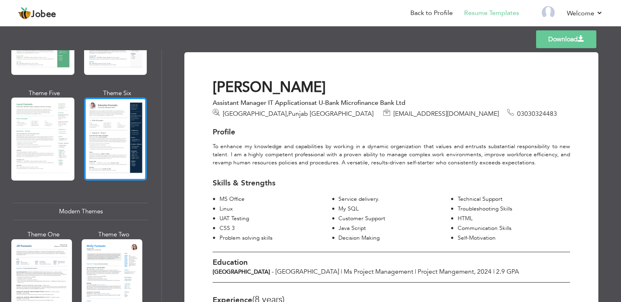
click at [125, 116] on div at bounding box center [115, 138] width 63 height 83
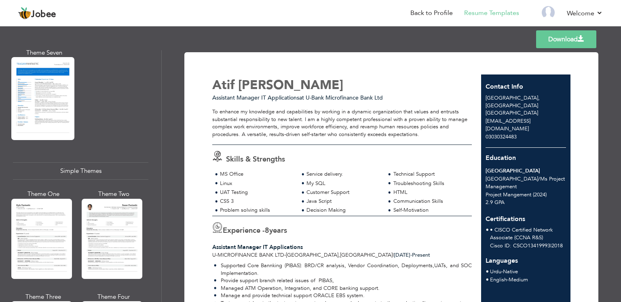
scroll to position [1394, 0]
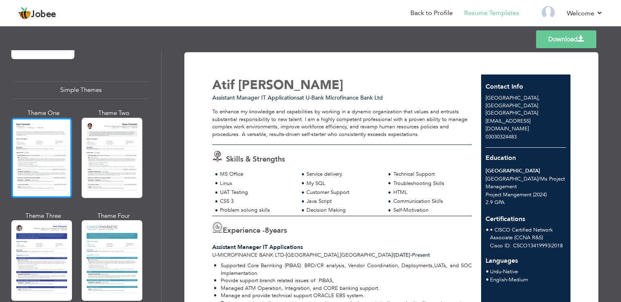
click at [50, 119] on div at bounding box center [41, 158] width 61 height 80
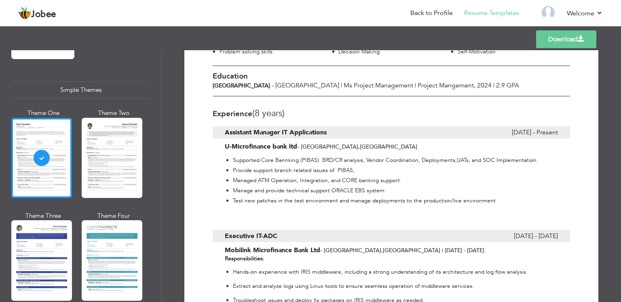
scroll to position [0, 0]
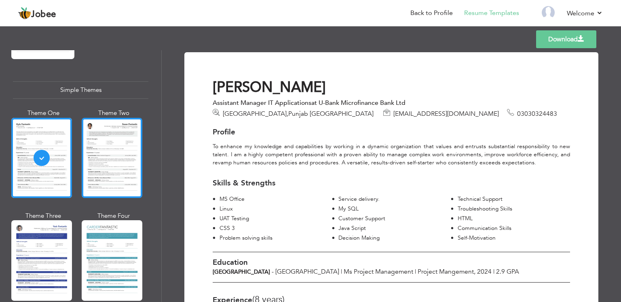
click at [121, 118] on div at bounding box center [112, 158] width 61 height 80
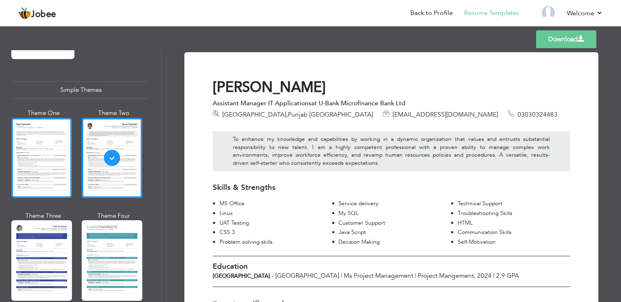
click at [51, 123] on div at bounding box center [41, 158] width 61 height 80
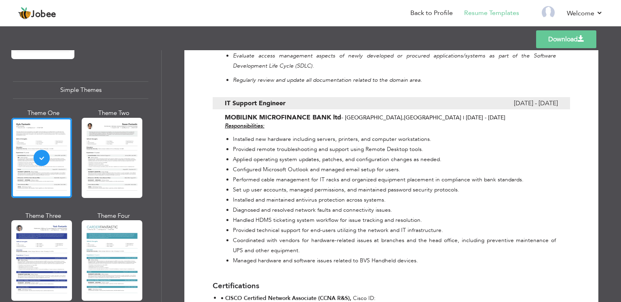
scroll to position [874, 0]
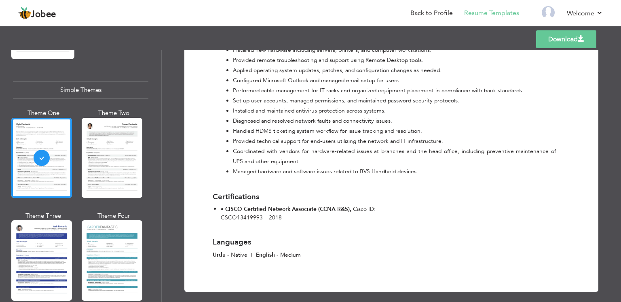
click at [360, 205] on span "Cisco ID: CSCO13419993" at bounding box center [298, 213] width 155 height 16
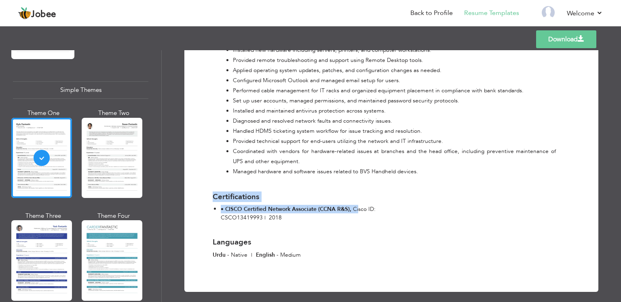
drag, startPoint x: 358, startPoint y: 201, endPoint x: 388, endPoint y: 210, distance: 31.6
click at [388, 210] on div "Certifications • CISCO Certified Network Associate (CCNA R&S) , Cisco ID: CSCO1…" at bounding box center [299, 204] width 185 height 40
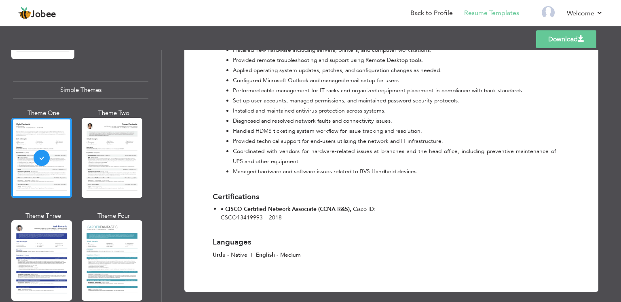
click at [338, 214] on li "• CISCO Certified Network Associate (CCNA R&S) , Cisco ID: CSCO13419993 | 2018" at bounding box center [303, 213] width 165 height 17
click at [246, 214] on span "Cisco ID: CSCO13419993" at bounding box center [298, 213] width 155 height 16
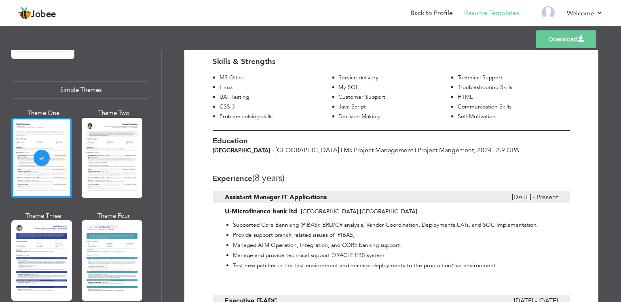
scroll to position [81, 0]
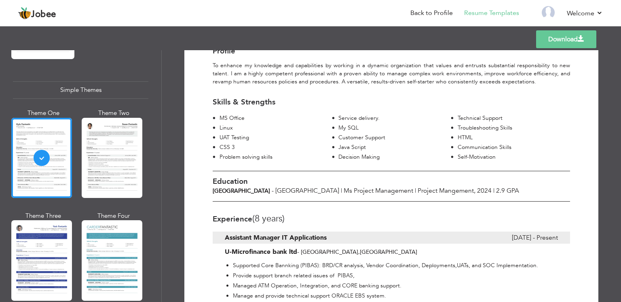
click at [516, 189] on span "2.9 GPA" at bounding box center [507, 190] width 23 height 9
click at [519, 189] on div "Riphah International University - Islamabad | Ms Project Management | Project M…" at bounding box center [392, 190] width 370 height 8
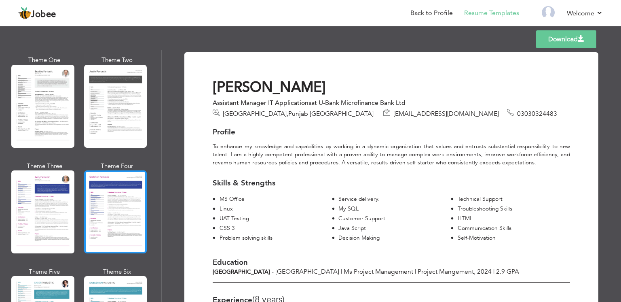
scroll to position [949, 0]
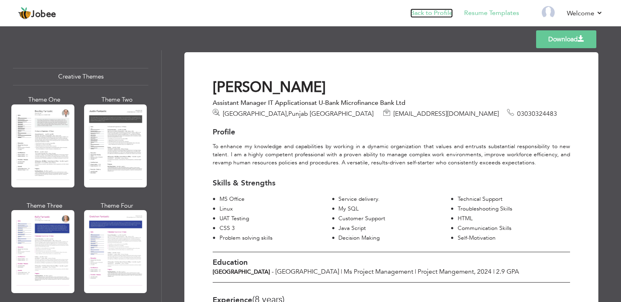
click at [429, 15] on link "Back to Profile" at bounding box center [432, 12] width 42 height 9
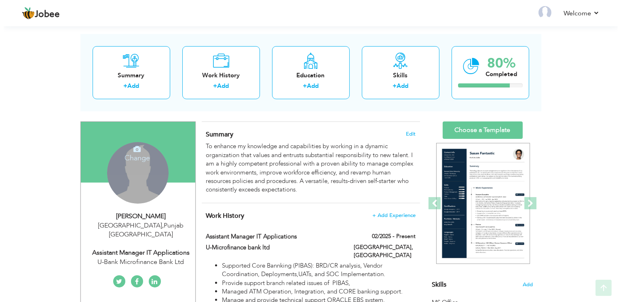
scroll to position [81, 0]
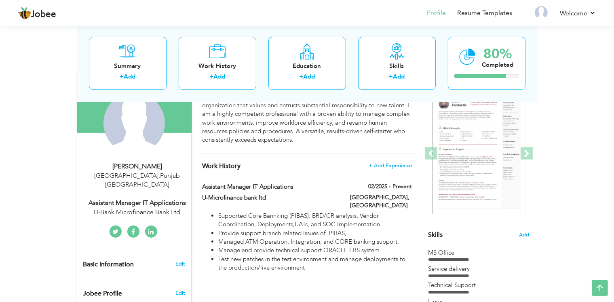
click at [140, 165] on div "[PERSON_NAME]" at bounding box center [137, 166] width 108 height 9
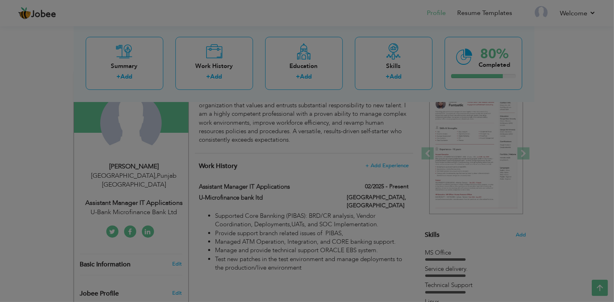
type input "Atif"
type input "[PERSON_NAME]"
type input "03030324483"
select select "number:166"
type input "[GEOGRAPHIC_DATA]"
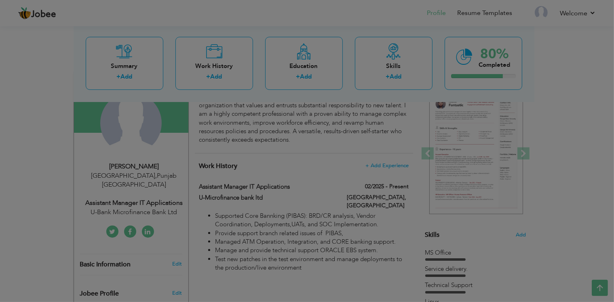
type input "[GEOGRAPHIC_DATA]"
select select "number:10"
type input "U-Bank Microfinance Bank Ltd"
type input "Assistant Manager IT Applications"
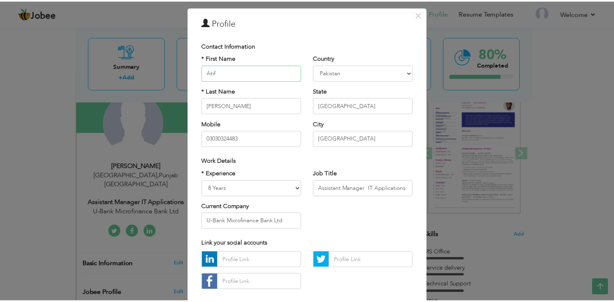
scroll to position [0, 0]
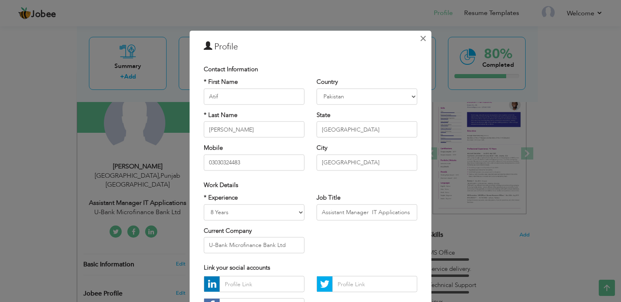
click at [420, 37] on span "×" at bounding box center [423, 38] width 7 height 15
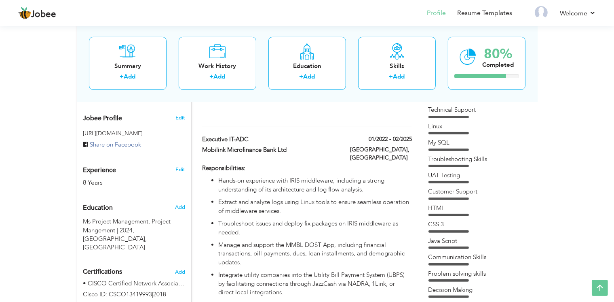
scroll to position [283, 0]
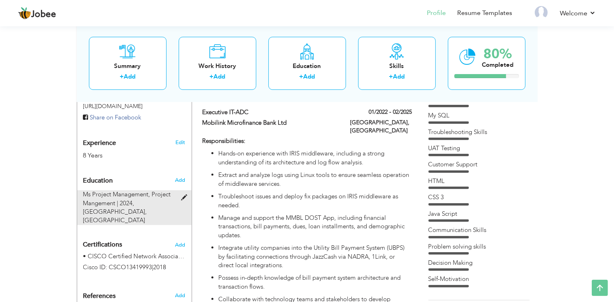
click at [136, 190] on span "Ms Project Management, Project Mangement | 2024," at bounding box center [127, 198] width 88 height 17
type input "Ms Project Management"
type input "Project Mangement"
type input "2024"
type input "[GEOGRAPHIC_DATA]"
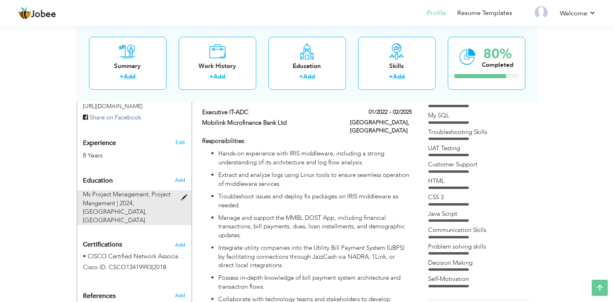
type input "2.9"
radio input "true"
type input "[GEOGRAPHIC_DATA]"
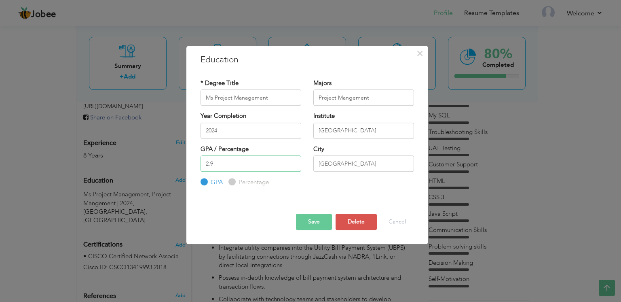
drag, startPoint x: 209, startPoint y: 163, endPoint x: 141, endPoint y: 163, distance: 68.4
click at [142, 163] on div "× Education * Degree Title Ms Project Management Majors Project Mangement Year …" at bounding box center [310, 151] width 621 height 302
click at [308, 224] on button "Save" at bounding box center [314, 222] width 36 height 16
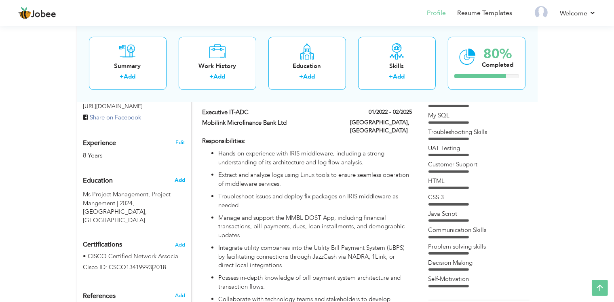
click at [178, 176] on span "Add" at bounding box center [180, 179] width 11 height 7
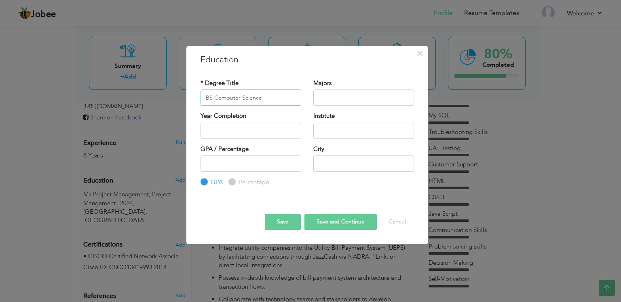
type input "BS Computer Science"
click at [324, 100] on input "text" at bounding box center [363, 97] width 101 height 16
type input "Computer Science"
click at [296, 132] on input "2025" at bounding box center [251, 131] width 101 height 16
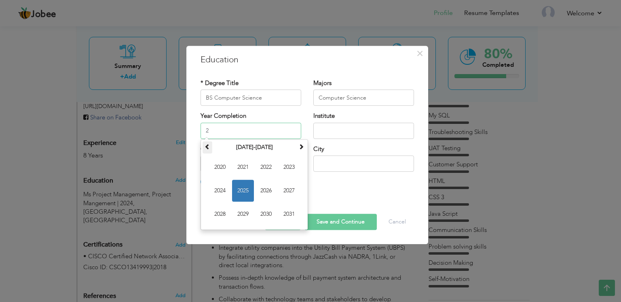
click at [207, 146] on span at bounding box center [208, 147] width 6 height 6
click at [284, 187] on span "2017" at bounding box center [289, 191] width 22 height 22
type input "2017"
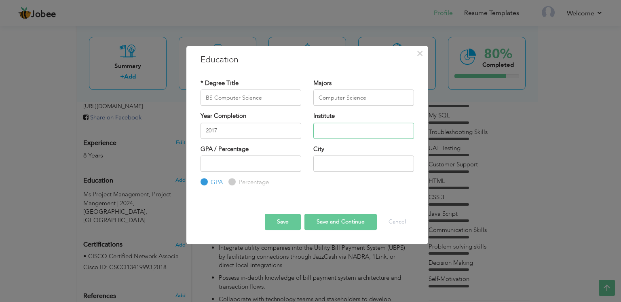
click at [333, 127] on input "text" at bounding box center [363, 131] width 101 height 16
click at [362, 131] on input "PMAS Arid Agriculture UNiversity Rawalpindi" at bounding box center [363, 131] width 101 height 16
type input "PMAS Arid Agriculture University Rawalpindi"
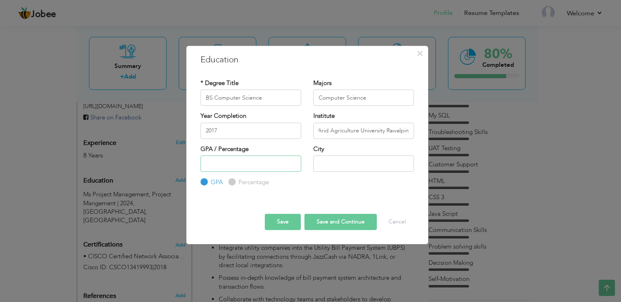
click at [233, 165] on input "number" at bounding box center [251, 163] width 101 height 16
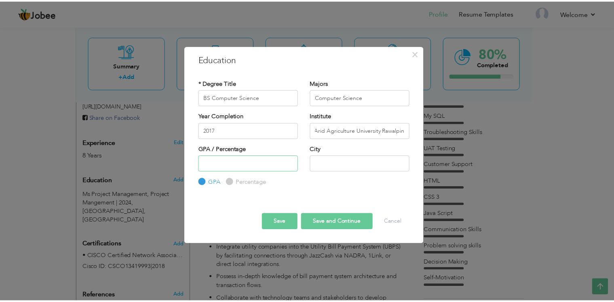
scroll to position [0, 0]
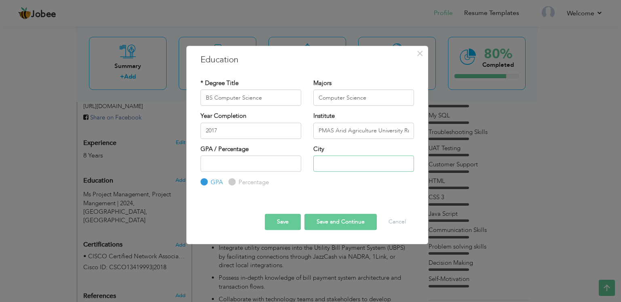
click at [329, 168] on input "text" at bounding box center [363, 163] width 101 height 16
type input "Rawalpindi"
click at [283, 216] on button "Save" at bounding box center [283, 222] width 36 height 16
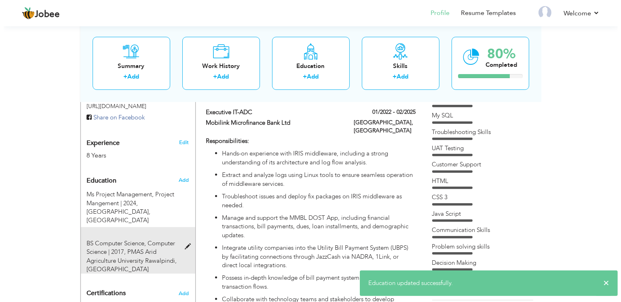
scroll to position [337, 0]
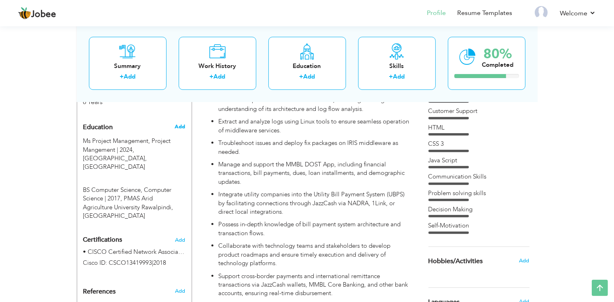
click at [177, 123] on span "Add" at bounding box center [180, 126] width 11 height 7
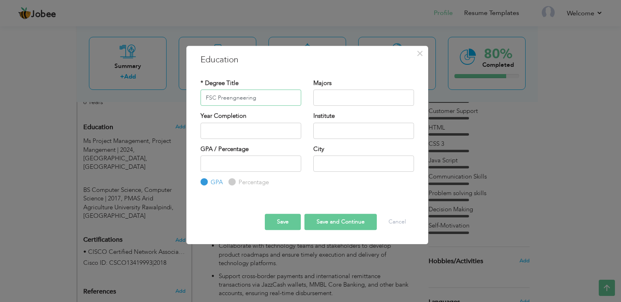
click at [226, 99] on input "FSC Preengneering" at bounding box center [251, 97] width 101 height 16
type input "FSC Pre Engineering"
click at [324, 99] on input "text" at bounding box center [363, 97] width 101 height 16
click at [267, 123] on input "text" at bounding box center [251, 131] width 101 height 16
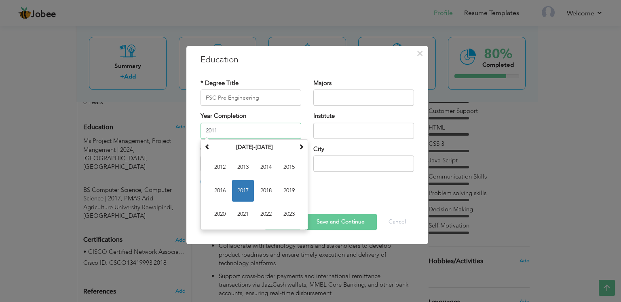
type input "2011"
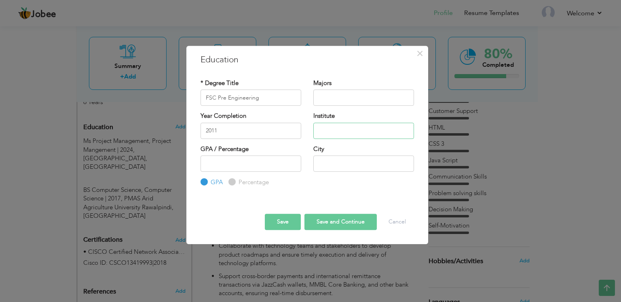
click at [317, 129] on input "text" at bounding box center [363, 131] width 101 height 16
click at [361, 131] on input "Punjab College rawlapidi" at bounding box center [363, 131] width 101 height 16
click at [369, 132] on input "Punjab College Rawlapidi" at bounding box center [363, 131] width 101 height 16
click at [377, 131] on input "Punjab College Rawalapidi" at bounding box center [363, 131] width 101 height 16
click at [379, 130] on input "Punjab College Rawalpidi" at bounding box center [363, 131] width 101 height 16
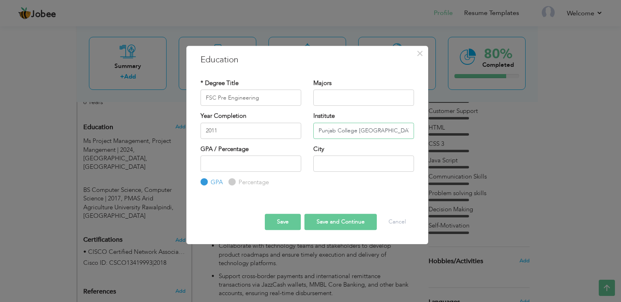
type input "Punjab College [GEOGRAPHIC_DATA]"
click at [330, 167] on input "text" at bounding box center [363, 163] width 101 height 16
type input "Rawalpindi"
click at [289, 217] on button "Save" at bounding box center [283, 222] width 36 height 16
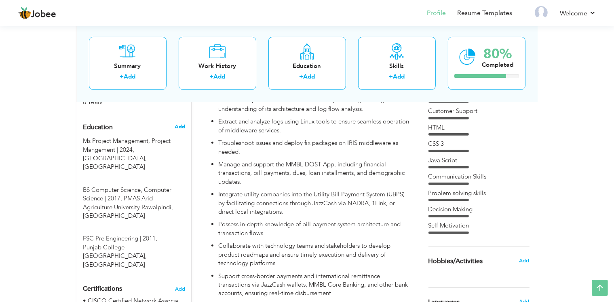
click at [183, 123] on span "Add" at bounding box center [180, 126] width 11 height 7
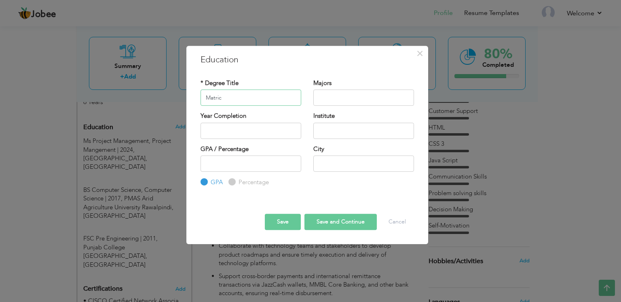
type input "Matric"
click at [324, 96] on input "text" at bounding box center [363, 97] width 101 height 16
type input "Science"
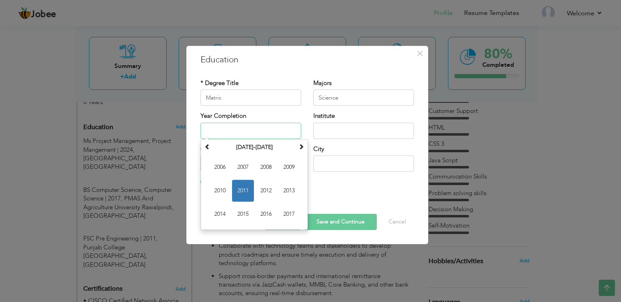
click at [279, 128] on input "text" at bounding box center [251, 131] width 101 height 16
type input "2009"
click at [377, 134] on input "text" at bounding box center [363, 131] width 101 height 16
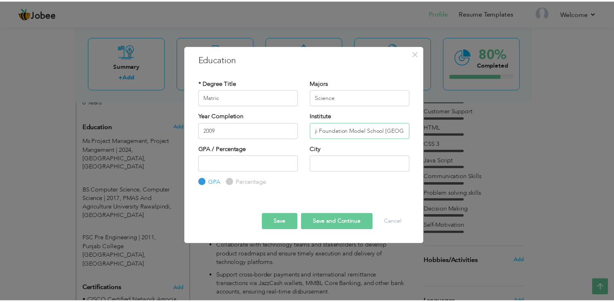
scroll to position [0, 0]
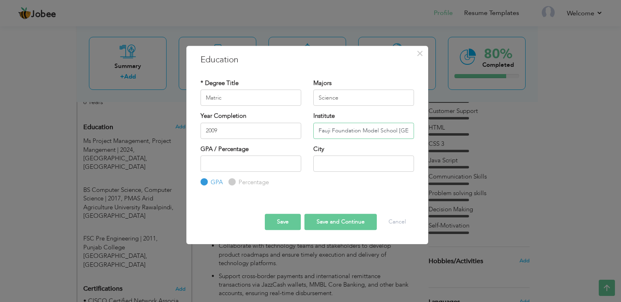
type input "Fauji Foundation Model School [GEOGRAPHIC_DATA]"
click at [344, 167] on input "text" at bounding box center [363, 163] width 101 height 16
type input "R"
click at [286, 216] on button "Save" at bounding box center [283, 222] width 36 height 16
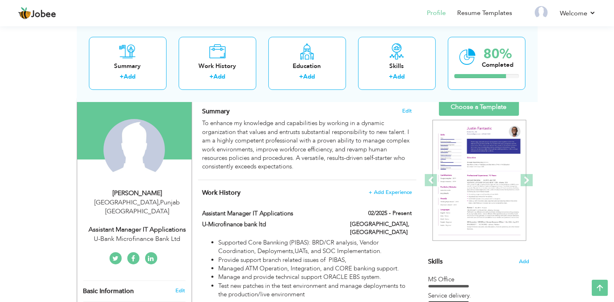
scroll to position [52, 0]
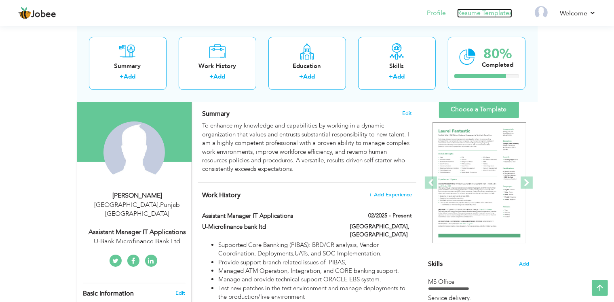
click at [462, 13] on link "Resume Templates" at bounding box center [484, 12] width 55 height 9
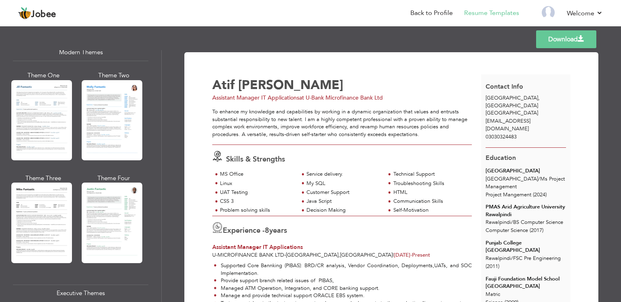
scroll to position [379, 0]
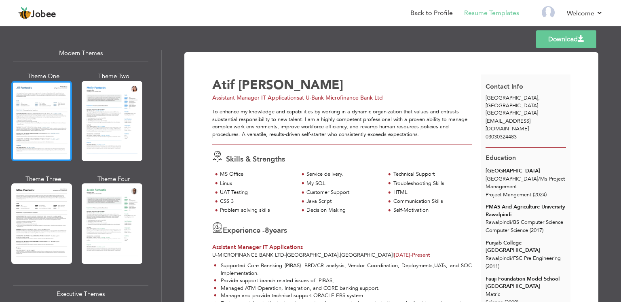
click at [51, 116] on div at bounding box center [41, 121] width 61 height 80
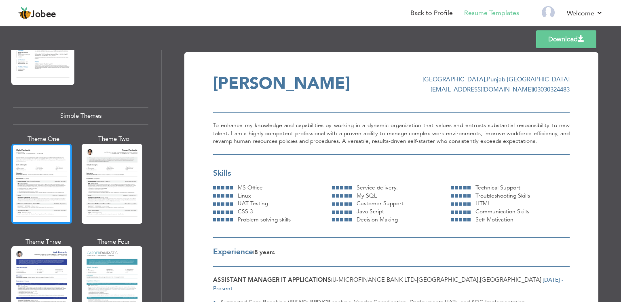
scroll to position [1369, 0]
click at [44, 159] on div at bounding box center [41, 183] width 61 height 80
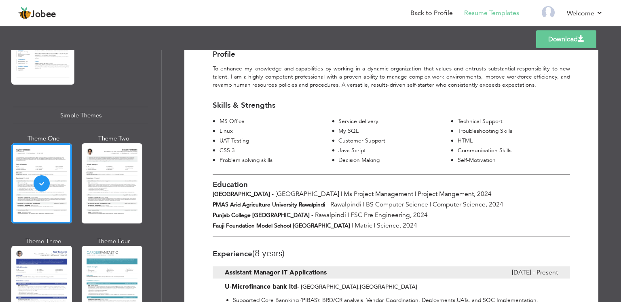
scroll to position [80, 0]
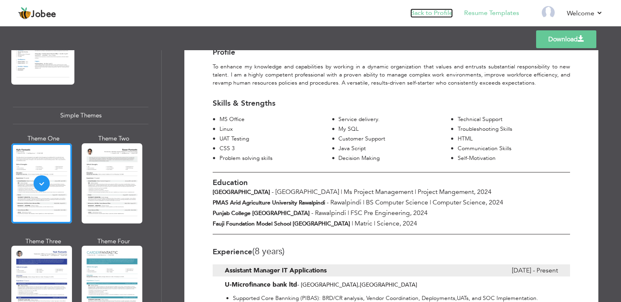
click at [446, 13] on link "Back to Profile" at bounding box center [432, 12] width 42 height 9
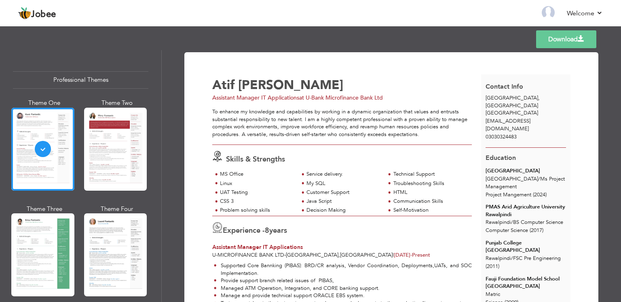
scroll to position [78, 0]
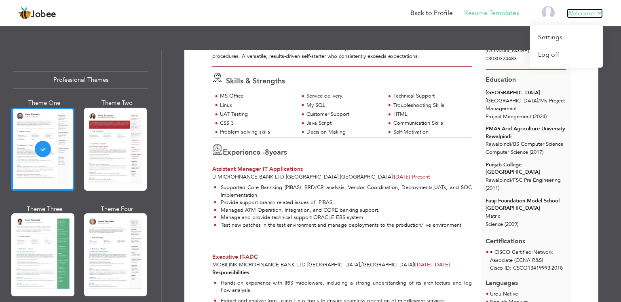
click at [579, 12] on link "Welcome" at bounding box center [585, 13] width 36 height 10
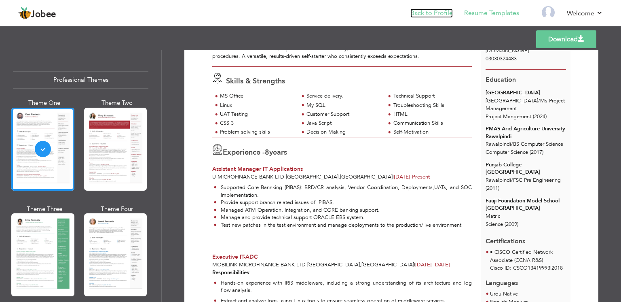
click at [426, 11] on link "Back to Profile" at bounding box center [432, 12] width 42 height 9
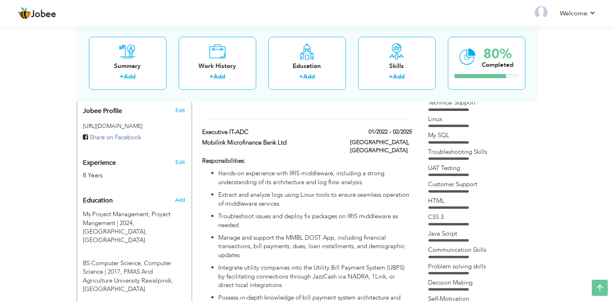
scroll to position [326, 0]
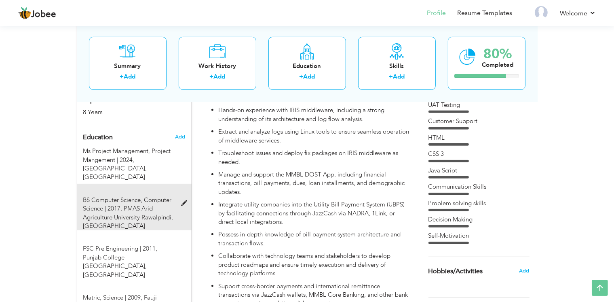
click at [115, 196] on span "BS Computer Science, Computer Science | 2017," at bounding box center [127, 204] width 89 height 17
type input "BS Computer Science"
type input "Computer Science"
type input "2017"
type input "PMAS Arid Agriculture University Rawalpindi"
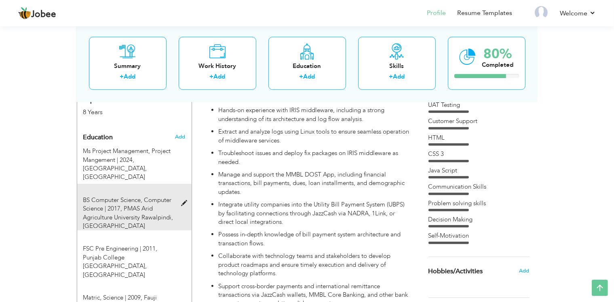
radio input "true"
type input "Rawalpindi"
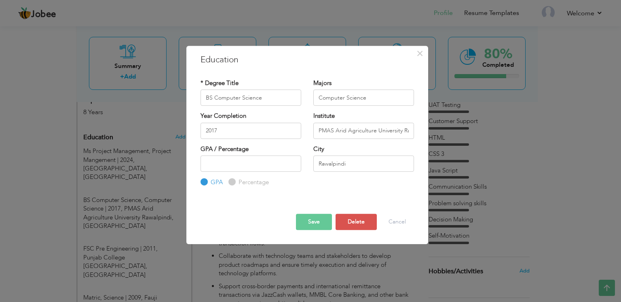
click at [310, 216] on button "Save" at bounding box center [314, 222] width 36 height 16
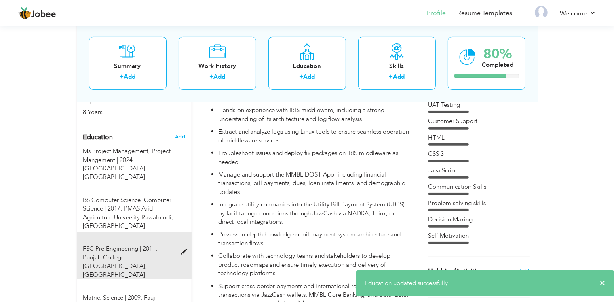
click at [141, 244] on span "FSC Pre Engineering | 2011," at bounding box center [120, 248] width 74 height 8
type input "FSC Pre Engineering"
type input "2011"
type input "Punjab College [GEOGRAPHIC_DATA]"
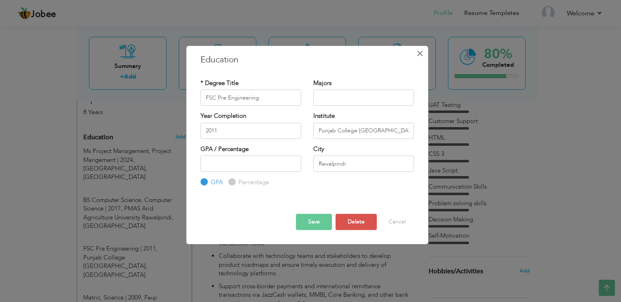
click at [421, 54] on span "×" at bounding box center [420, 53] width 7 height 15
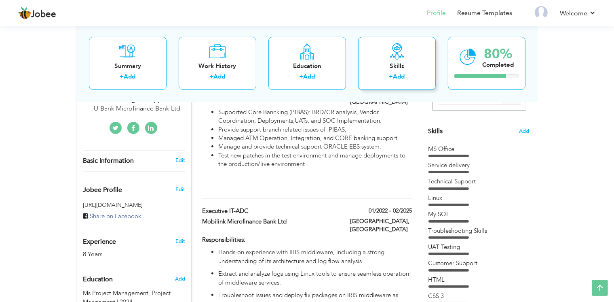
scroll to position [43, 0]
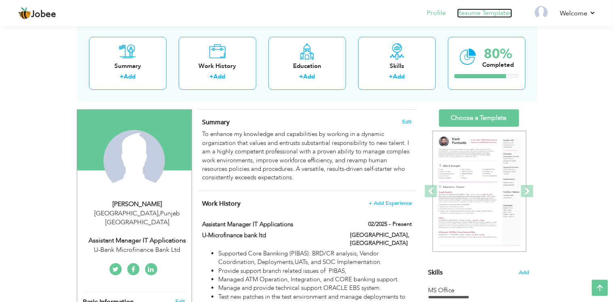
click at [503, 11] on link "Resume Templates" at bounding box center [484, 12] width 55 height 9
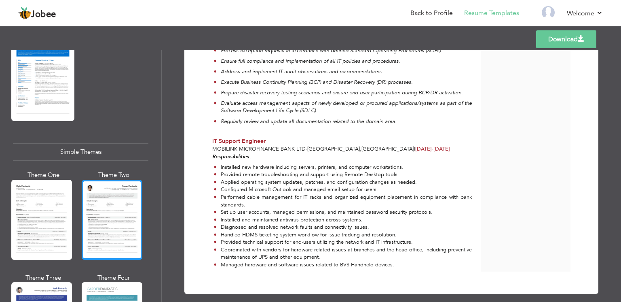
scroll to position [1394, 0]
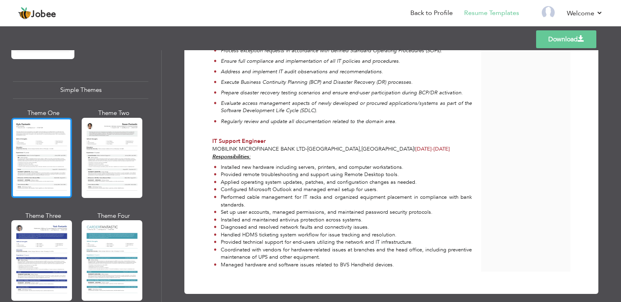
click at [51, 140] on div at bounding box center [41, 158] width 61 height 80
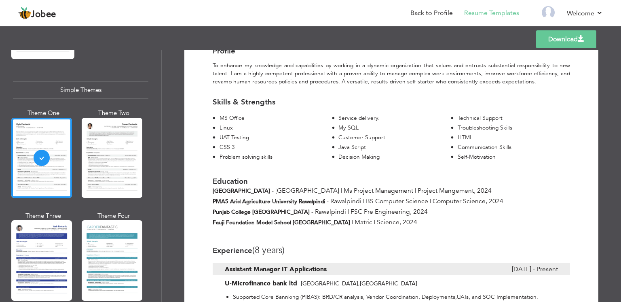
scroll to position [40, 0]
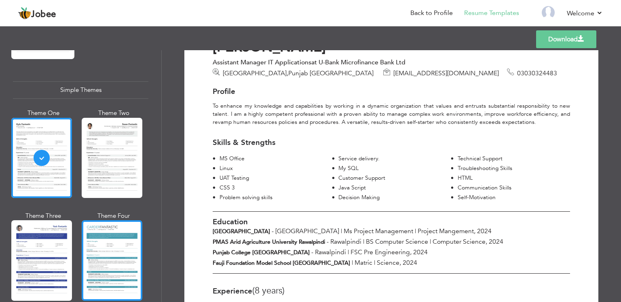
click at [111, 221] on div at bounding box center [112, 260] width 61 height 80
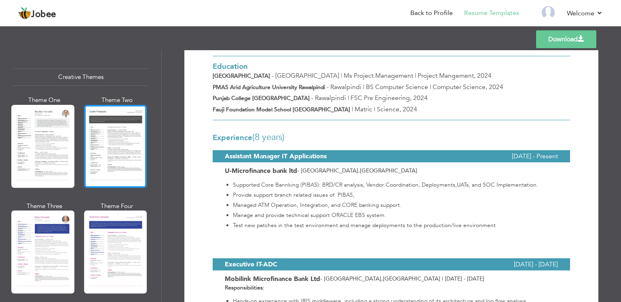
scroll to position [949, 0]
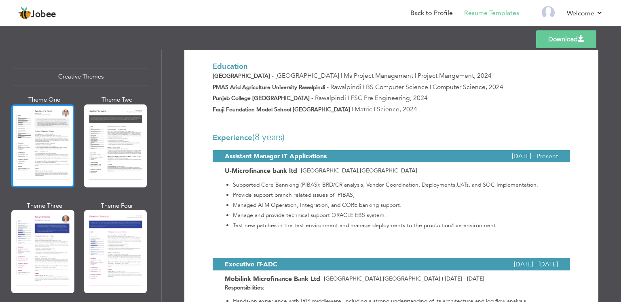
click at [42, 133] on div at bounding box center [42, 145] width 63 height 83
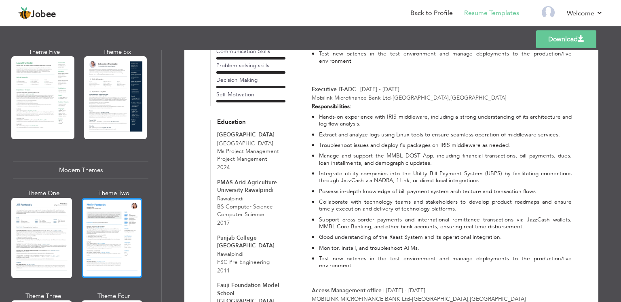
scroll to position [262, 0]
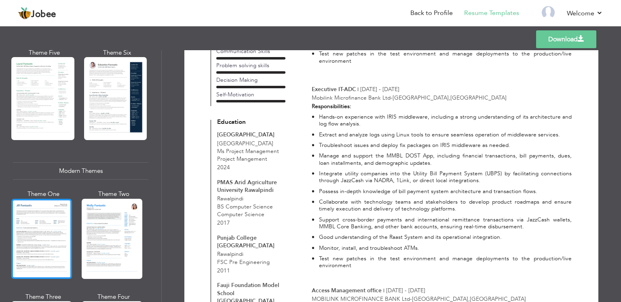
click at [49, 211] on div at bounding box center [41, 239] width 61 height 80
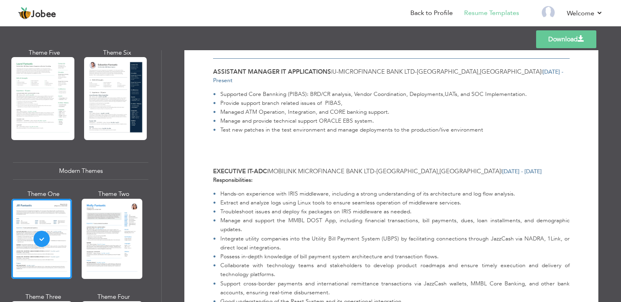
scroll to position [243, 0]
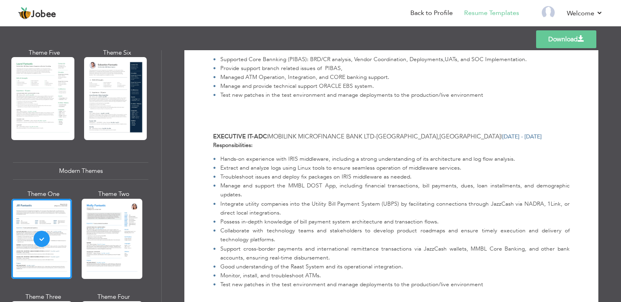
click at [151, 220] on div "Professional Themes Theme One Theme Two Theme Three Theme Six" at bounding box center [80, 176] width 161 height 252
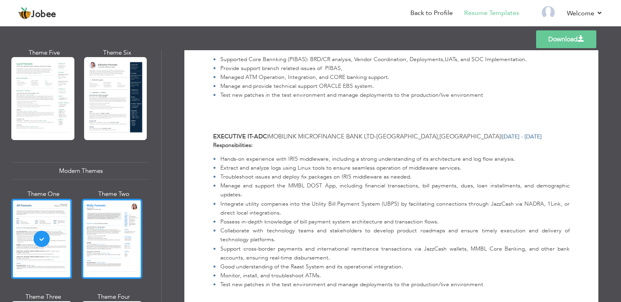
click at [118, 212] on div at bounding box center [112, 239] width 61 height 80
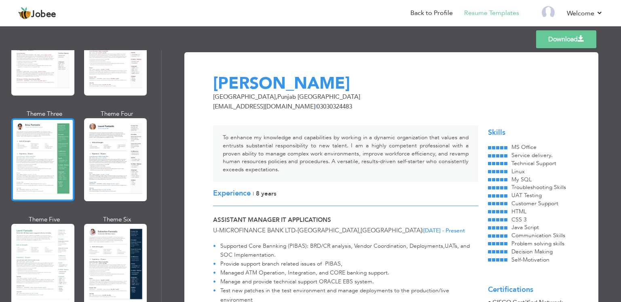
scroll to position [181, 0]
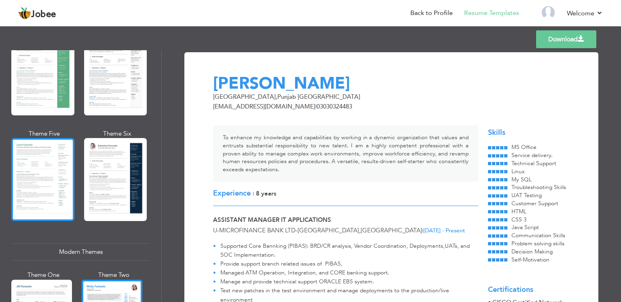
click at [42, 184] on div at bounding box center [42, 179] width 63 height 83
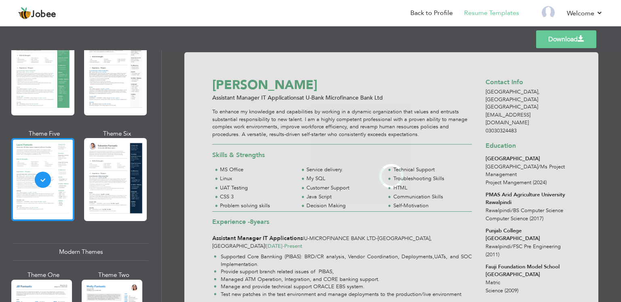
scroll to position [0, 0]
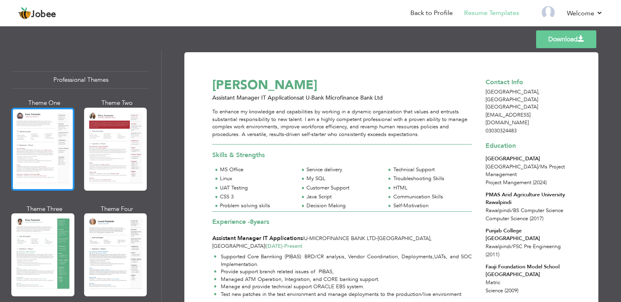
click at [50, 150] on div at bounding box center [42, 149] width 63 height 83
